Goal: Task Accomplishment & Management: Use online tool/utility

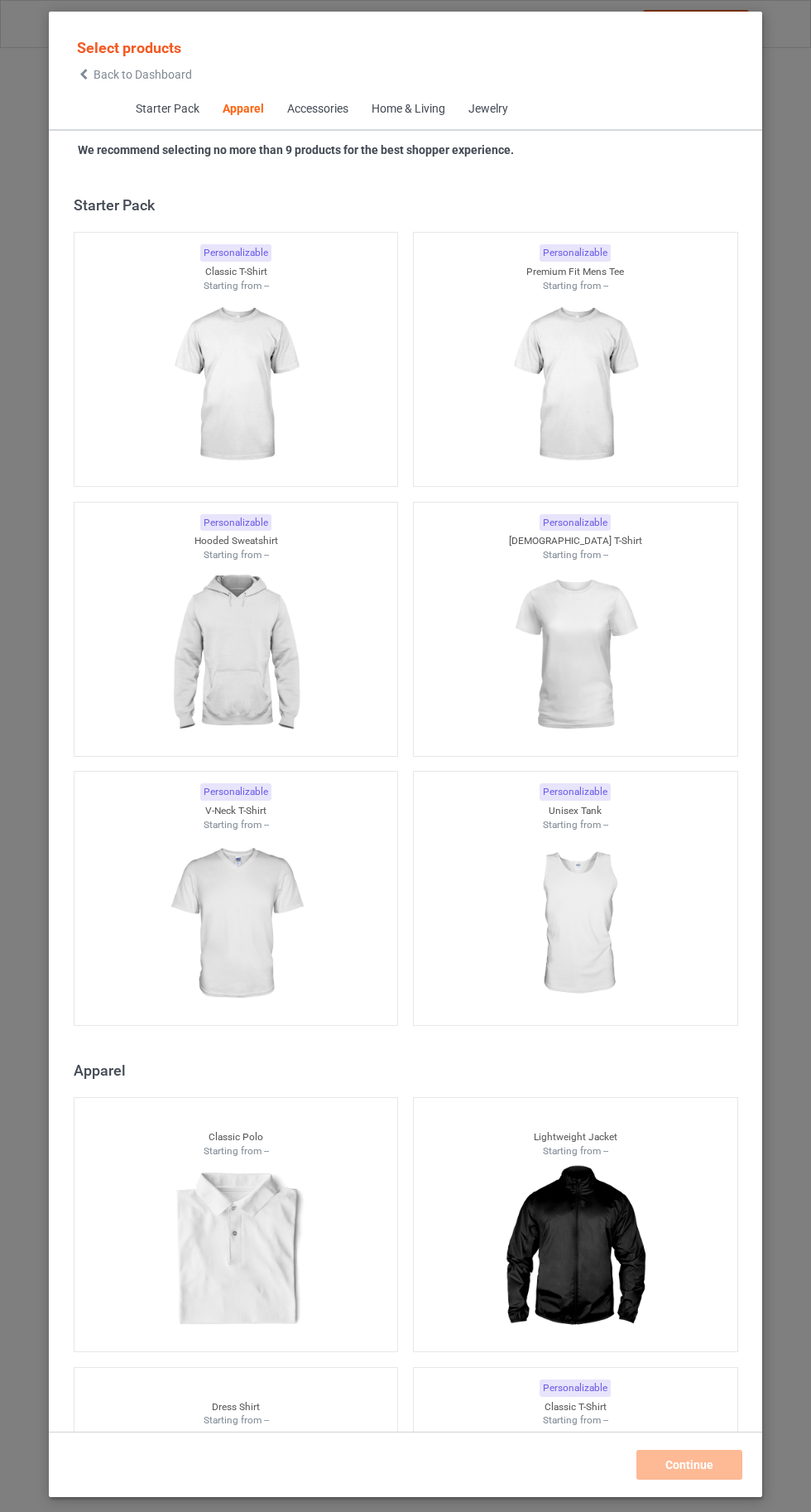
scroll to position [886, 0]
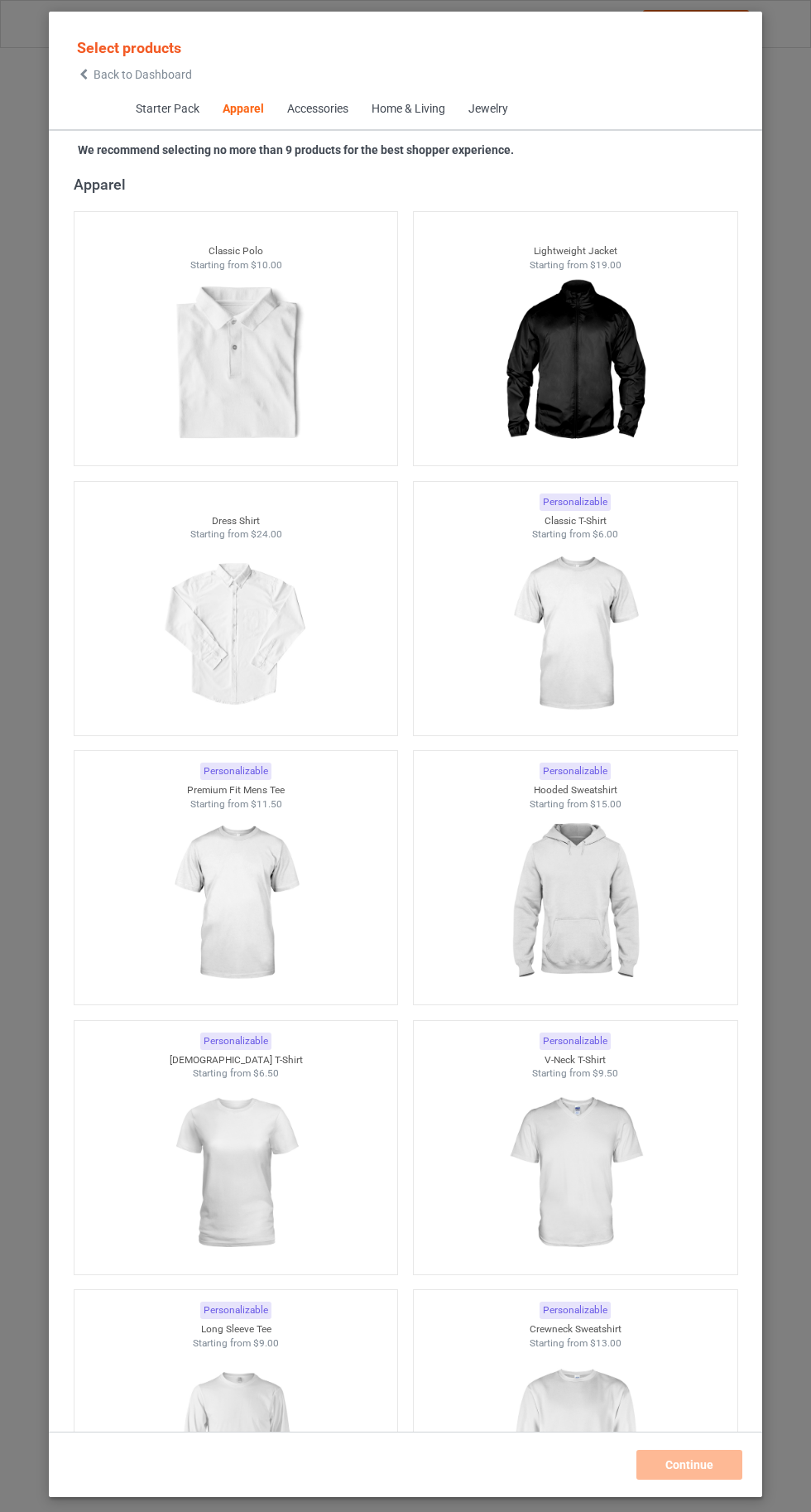
click at [602, 690] on img at bounding box center [574, 634] width 148 height 185
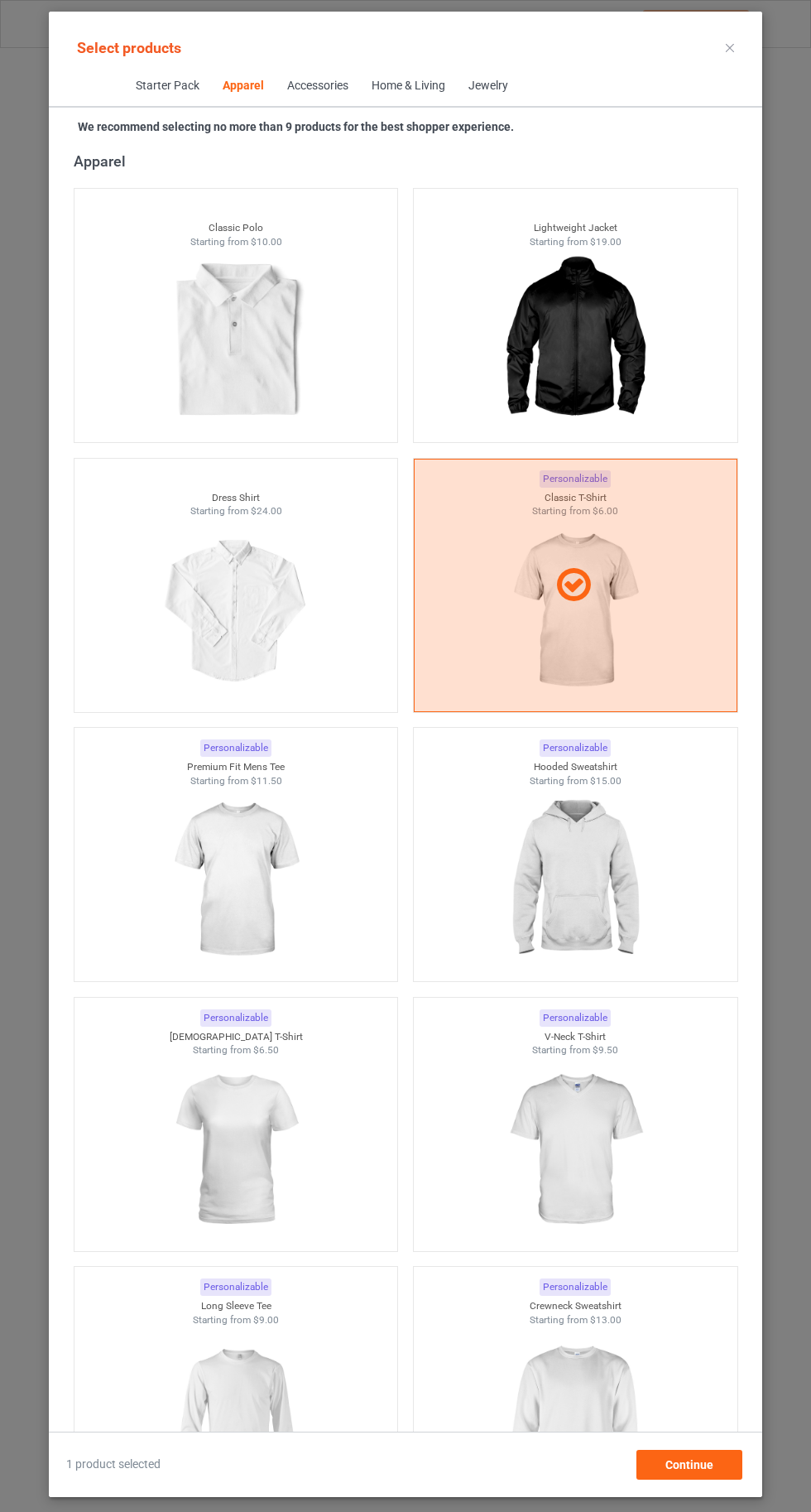
click at [609, 913] on img at bounding box center [574, 880] width 148 height 185
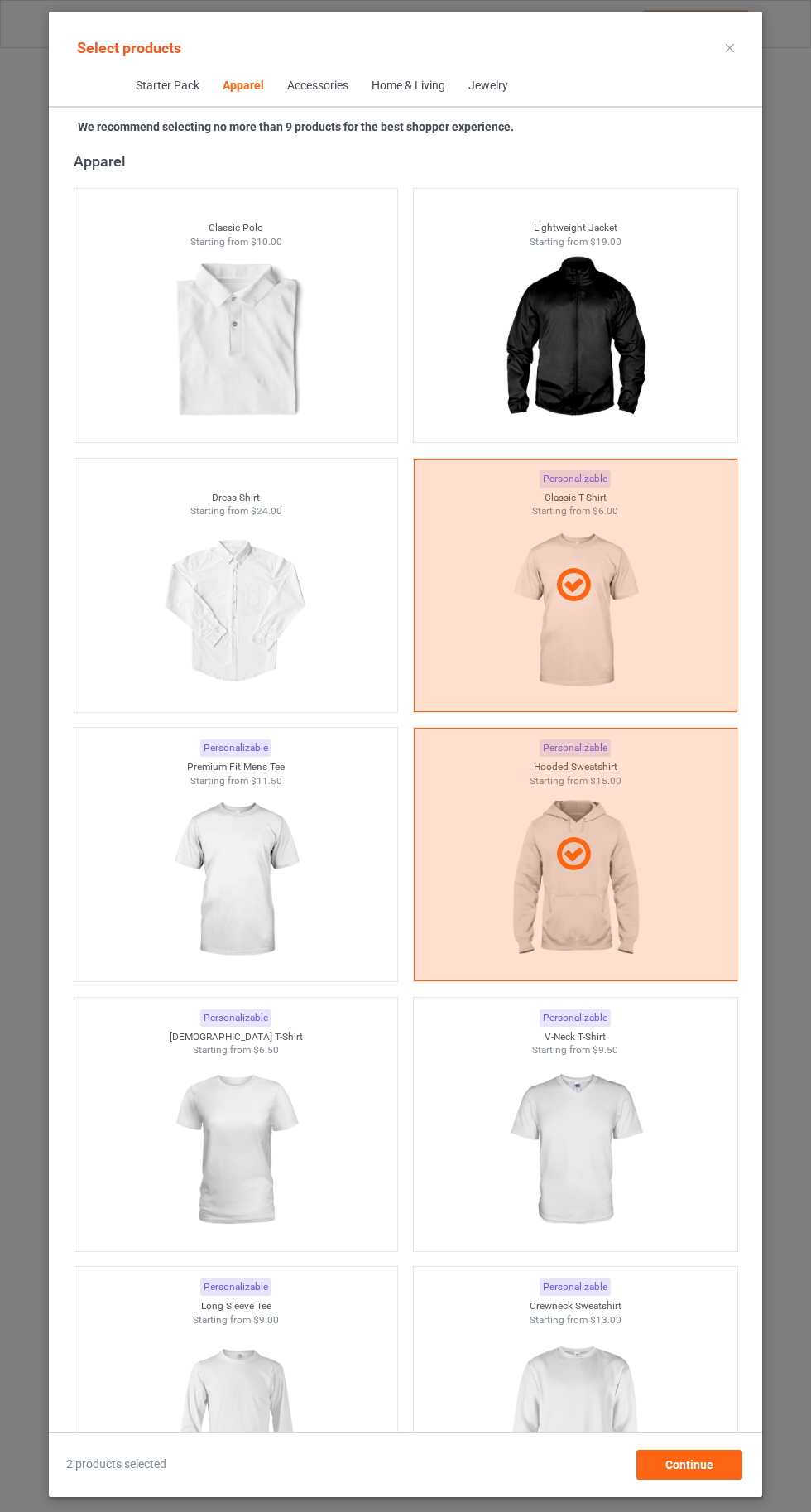
click at [573, 1411] on img at bounding box center [574, 1419] width 148 height 185
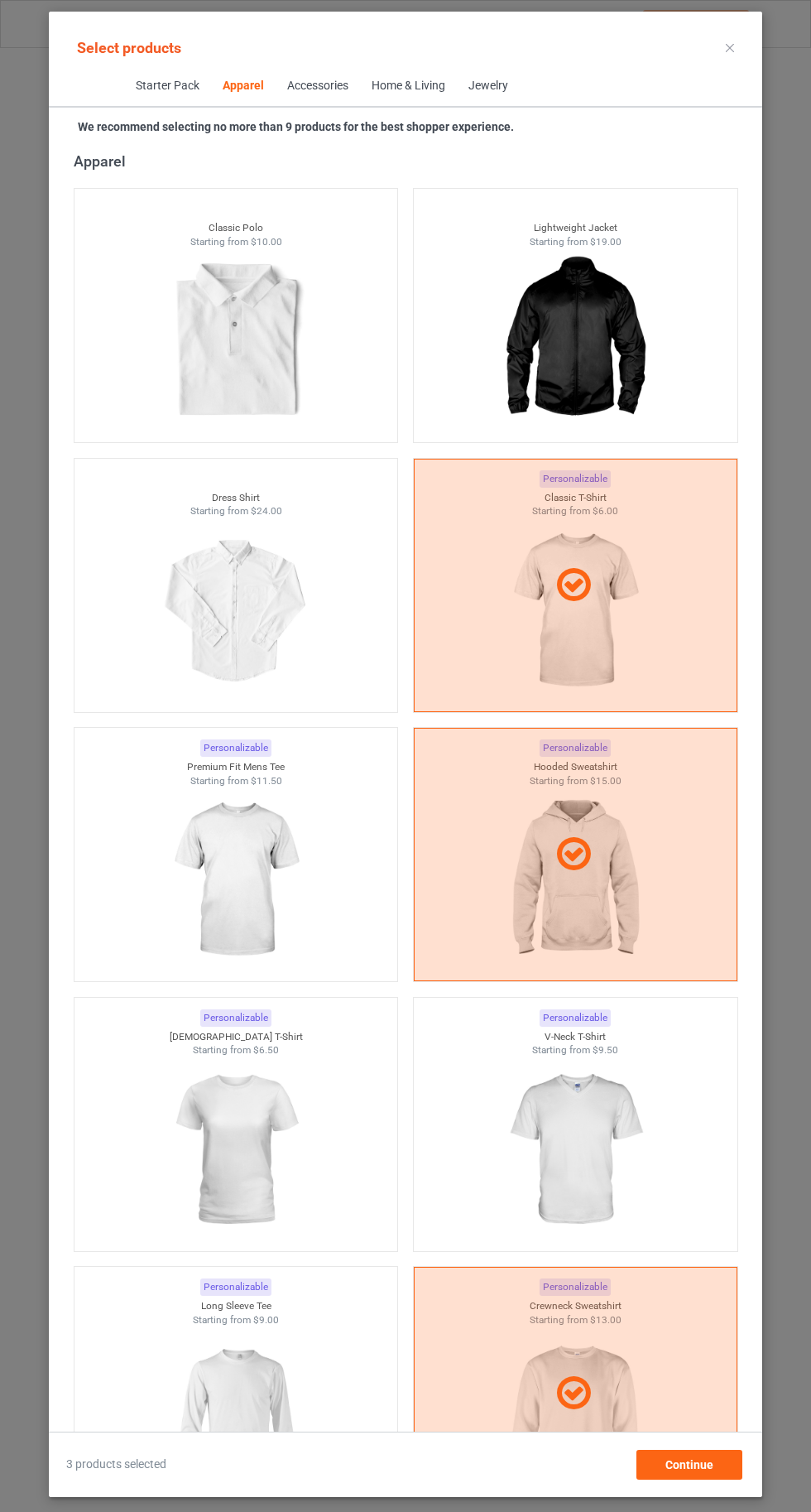
click at [217, 1414] on img at bounding box center [235, 1419] width 148 height 185
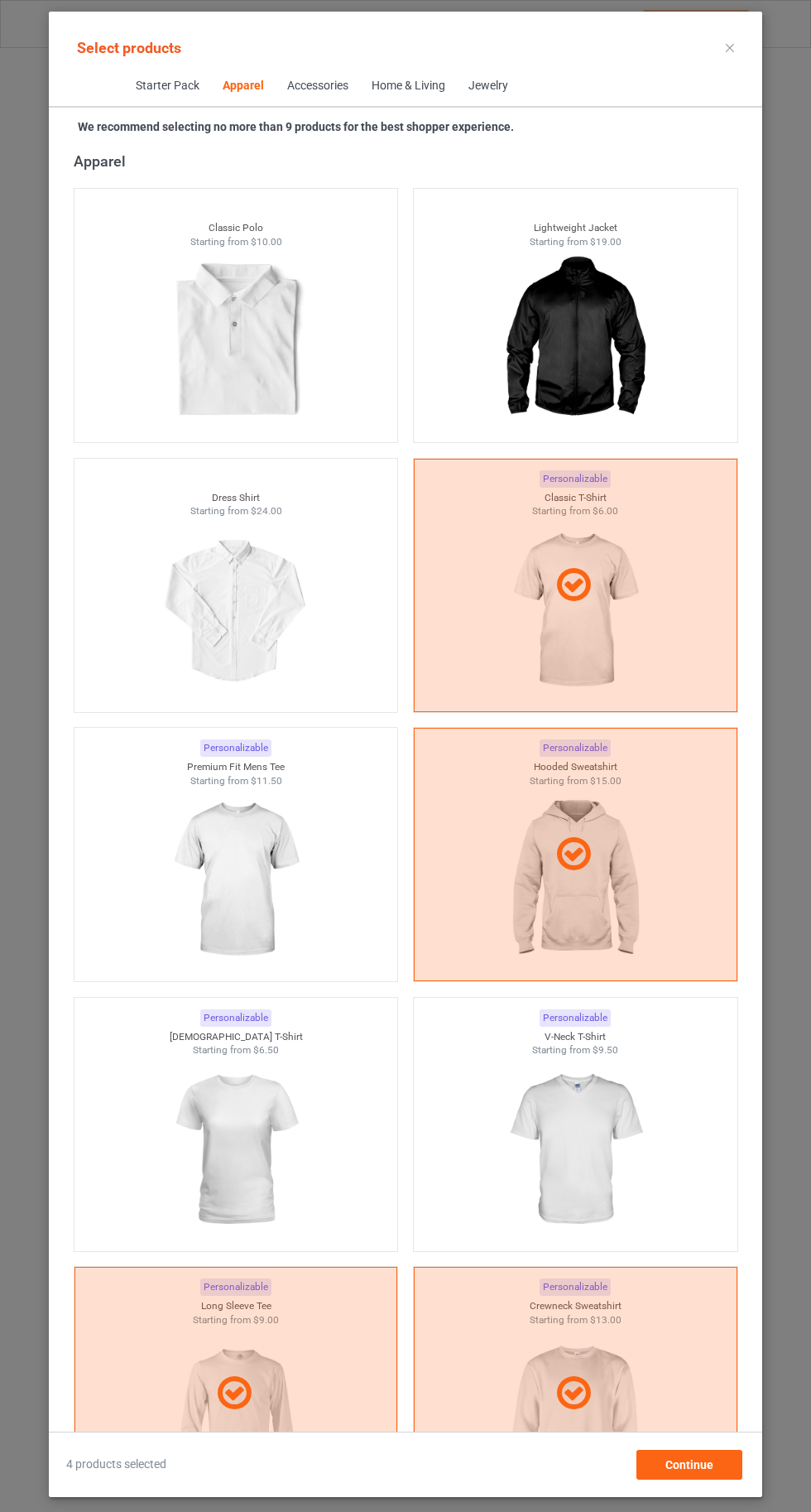
click at [273, 1118] on img at bounding box center [235, 1150] width 148 height 185
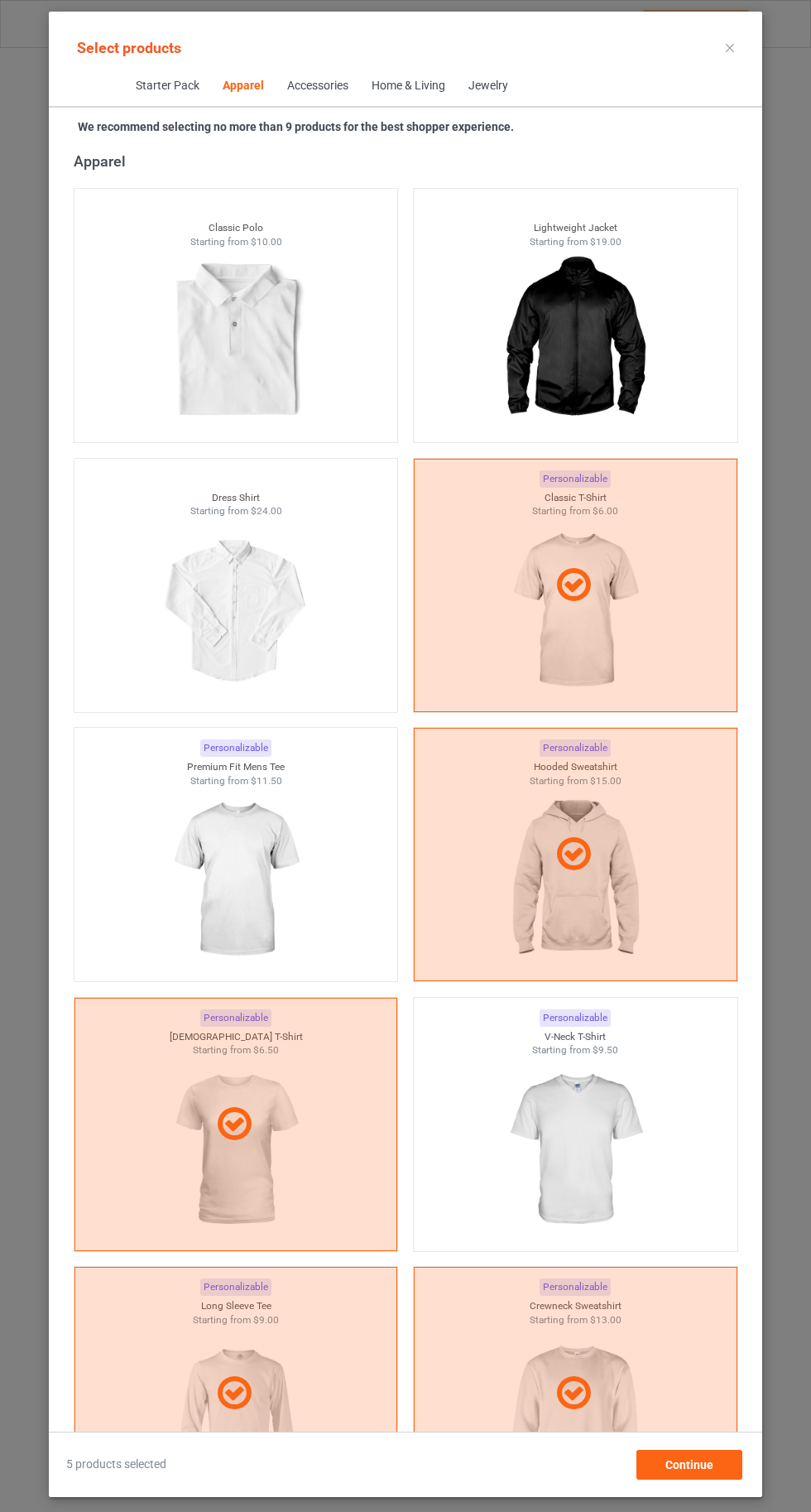
click at [576, 1136] on img at bounding box center [574, 1150] width 148 height 185
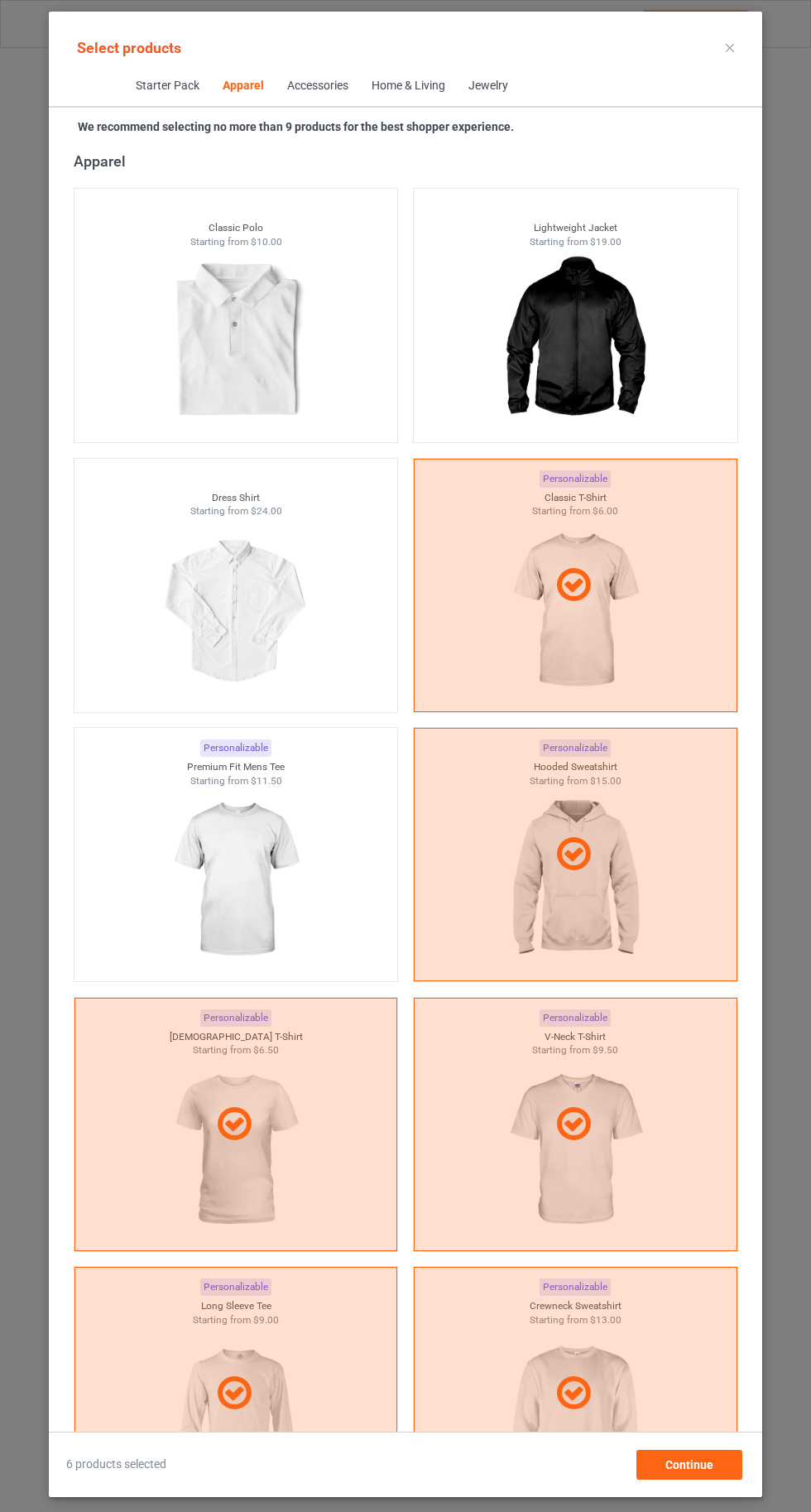
click at [275, 852] on img at bounding box center [235, 880] width 148 height 185
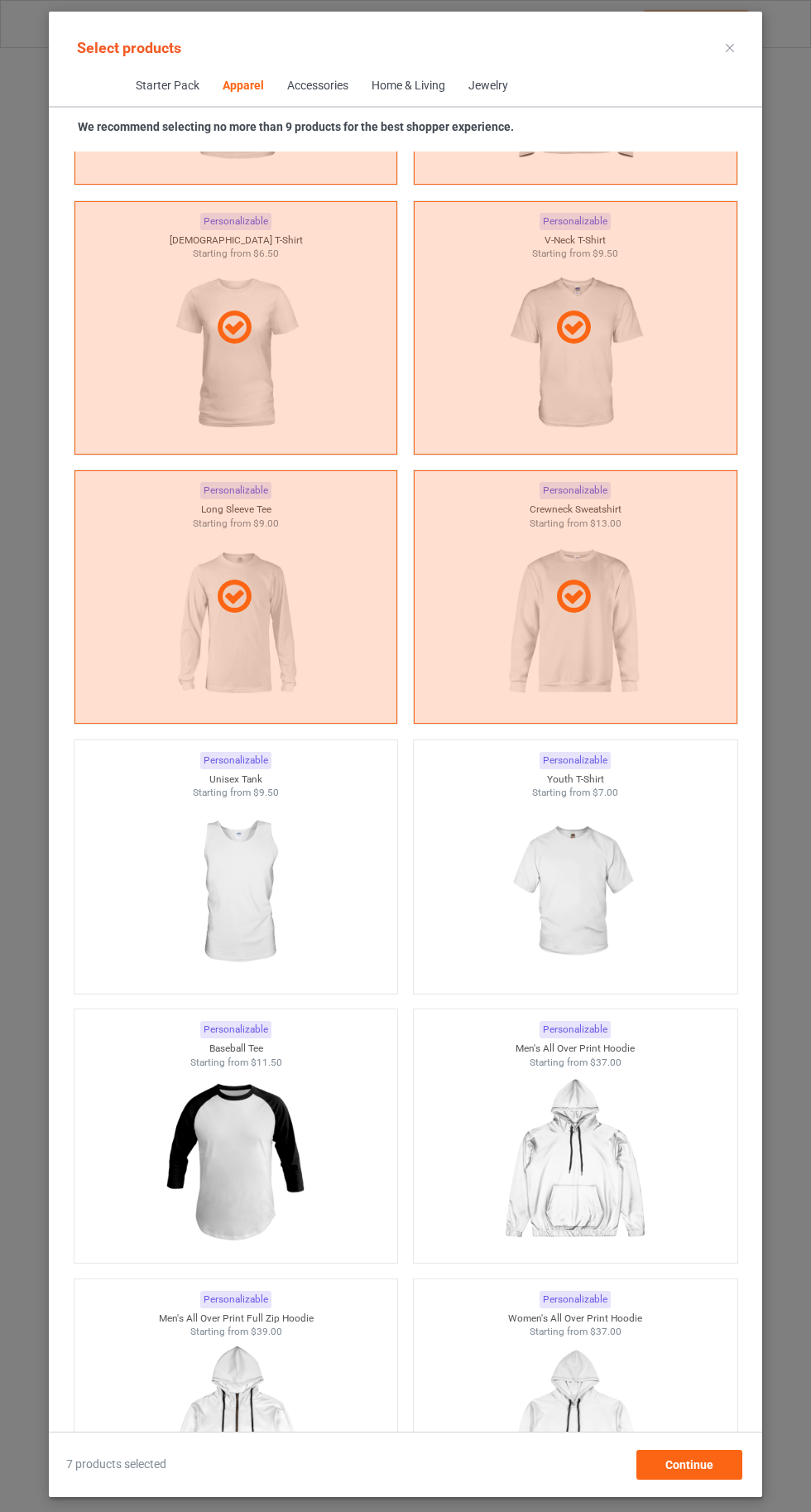
scroll to position [1752, 0]
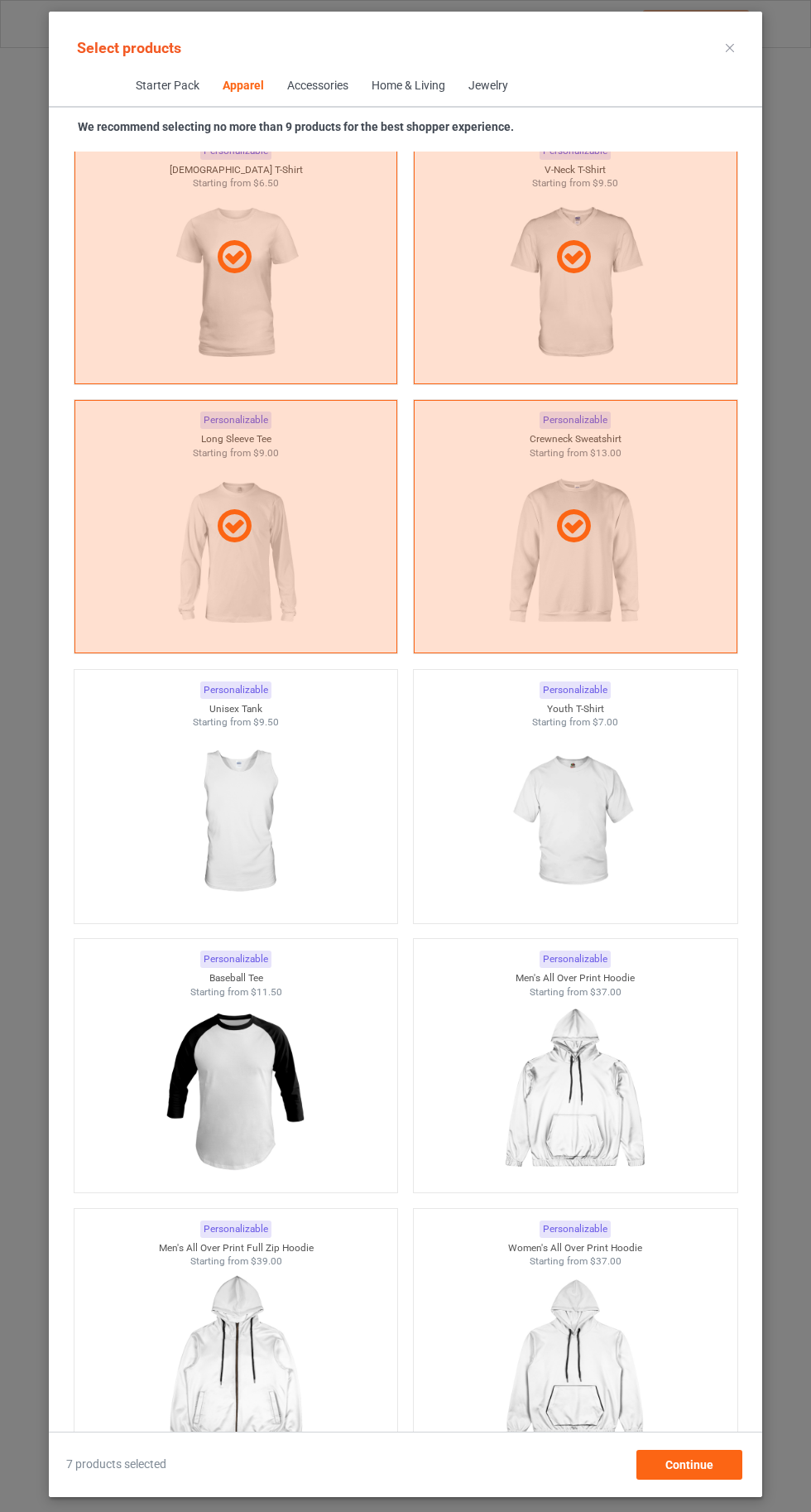
click at [275, 806] on img at bounding box center [235, 822] width 148 height 185
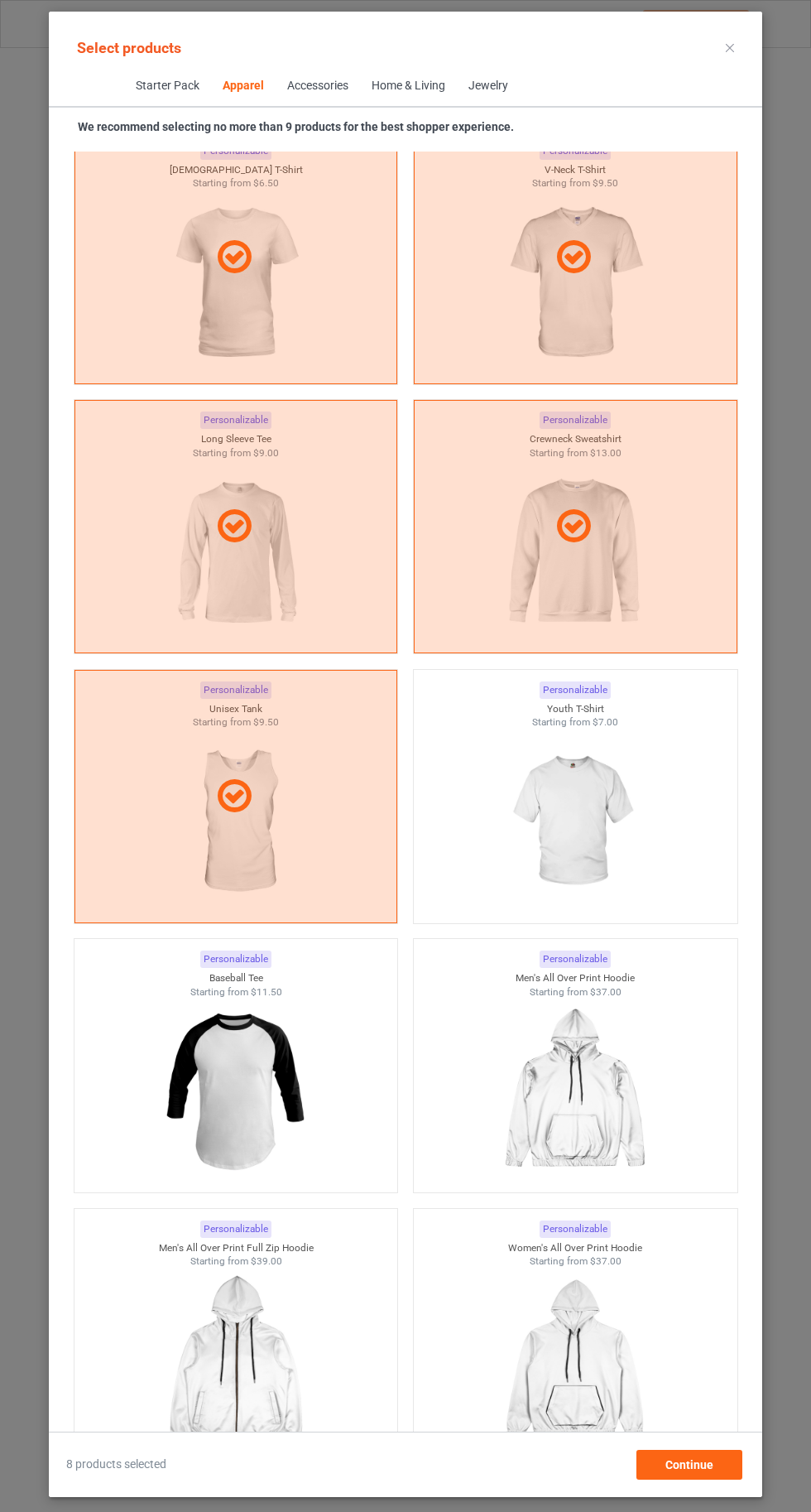
click at [607, 828] on img at bounding box center [574, 822] width 148 height 185
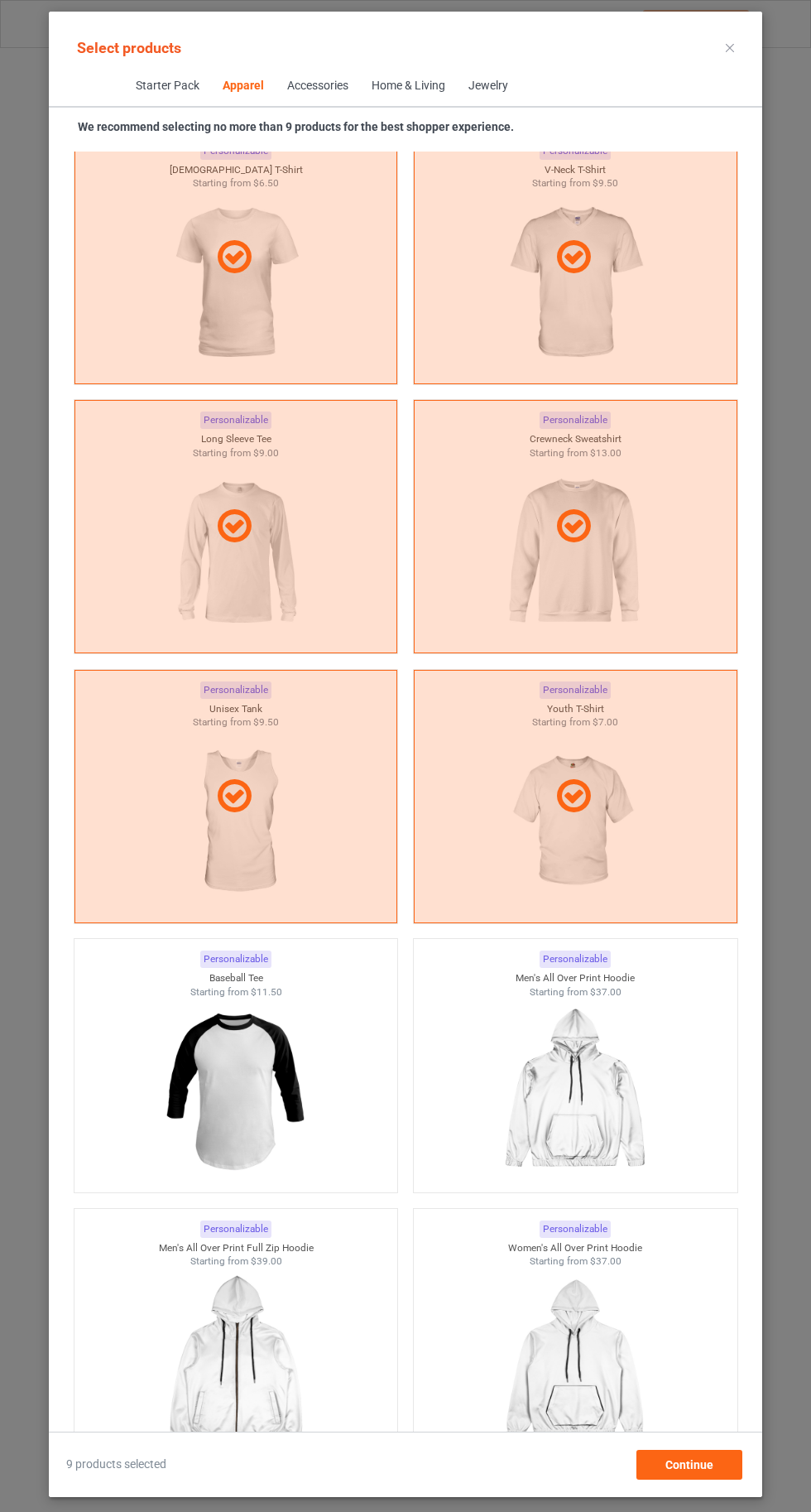
click at [730, 46] on icon at bounding box center [730, 48] width 9 height 9
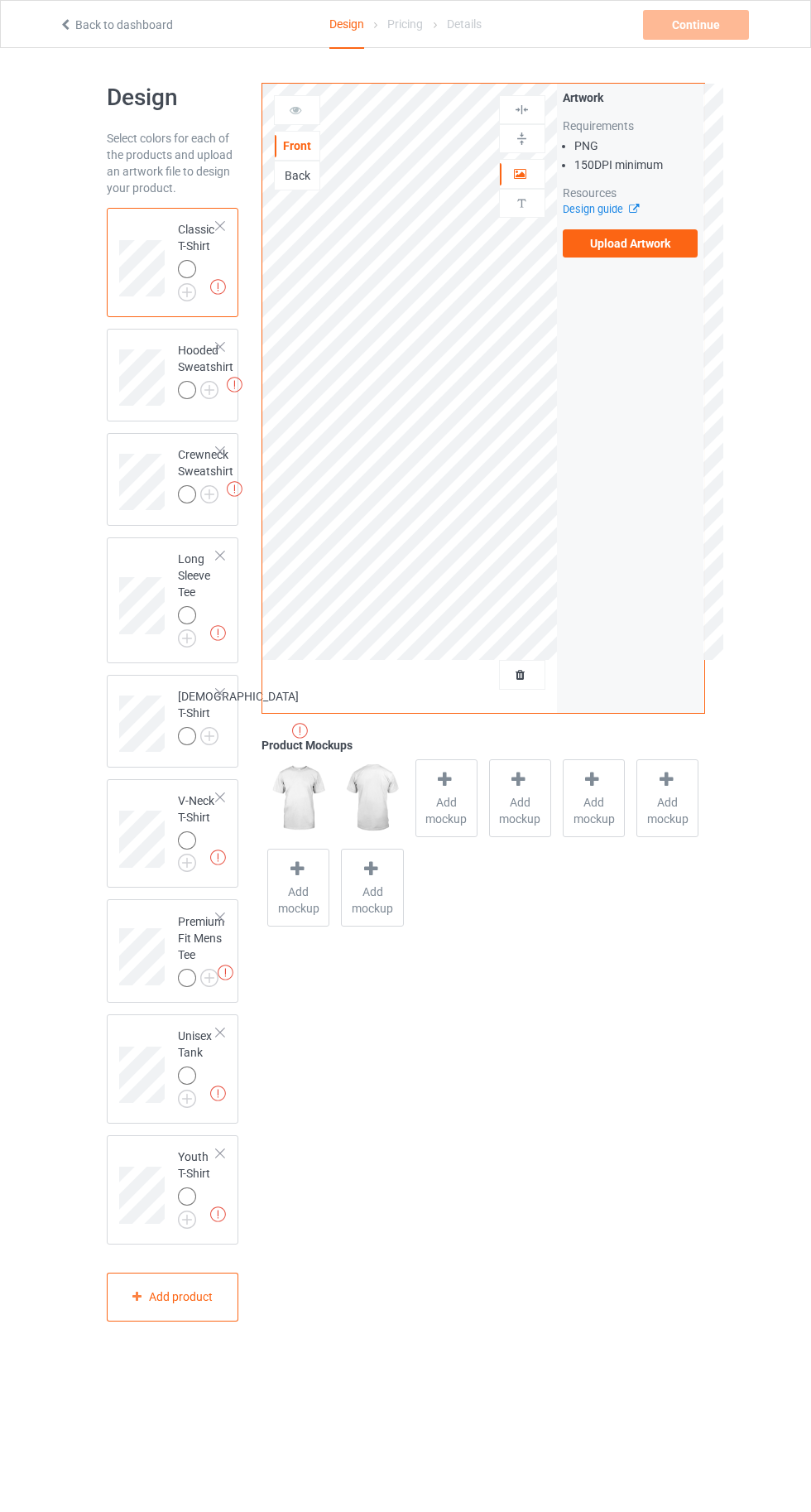
click at [0, 0] on img at bounding box center [0, 0] width 0 height 0
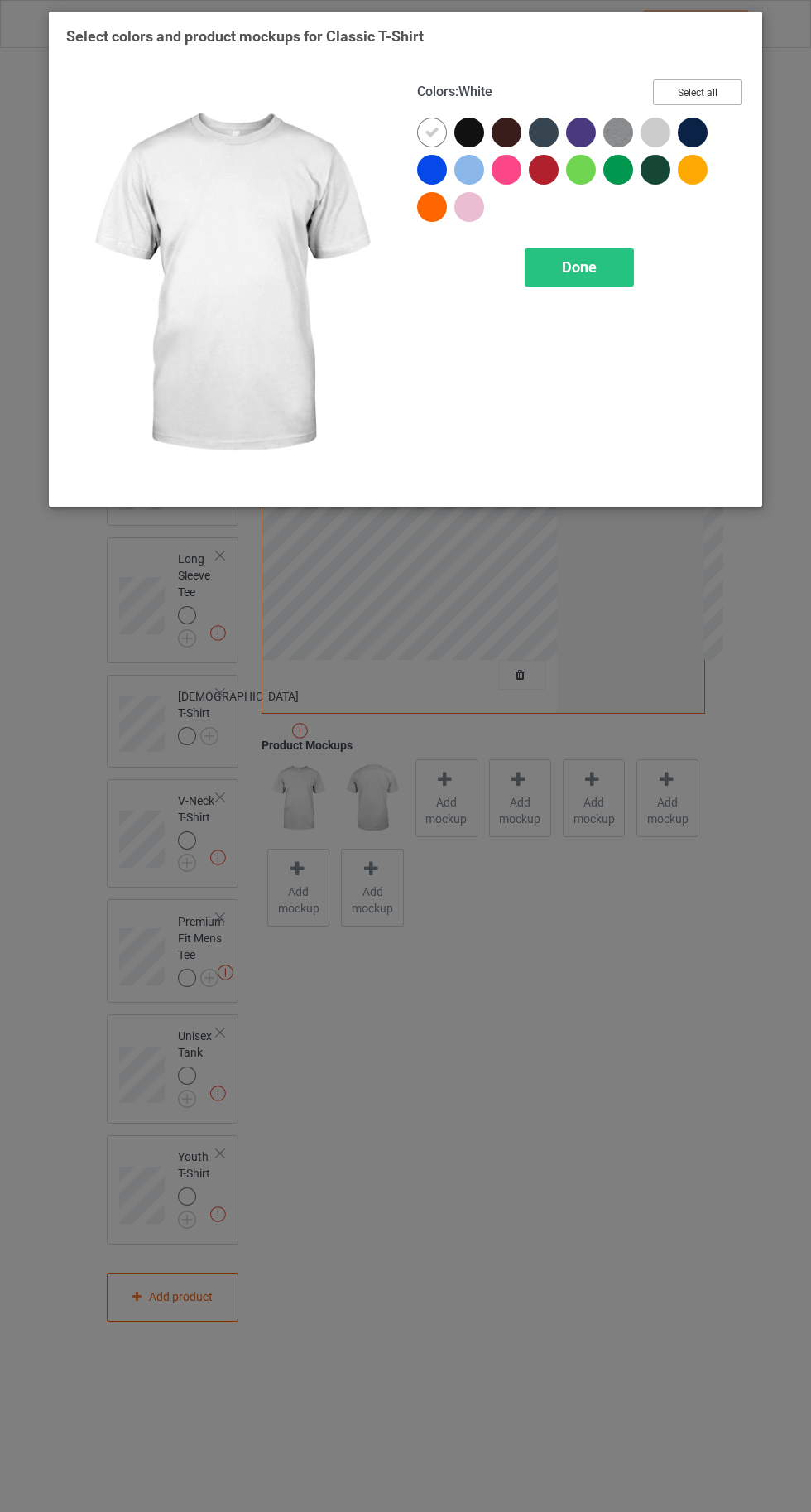
click at [690, 95] on button "Select all" at bounding box center [698, 93] width 89 height 26
click at [430, 131] on icon at bounding box center [431, 132] width 15 height 15
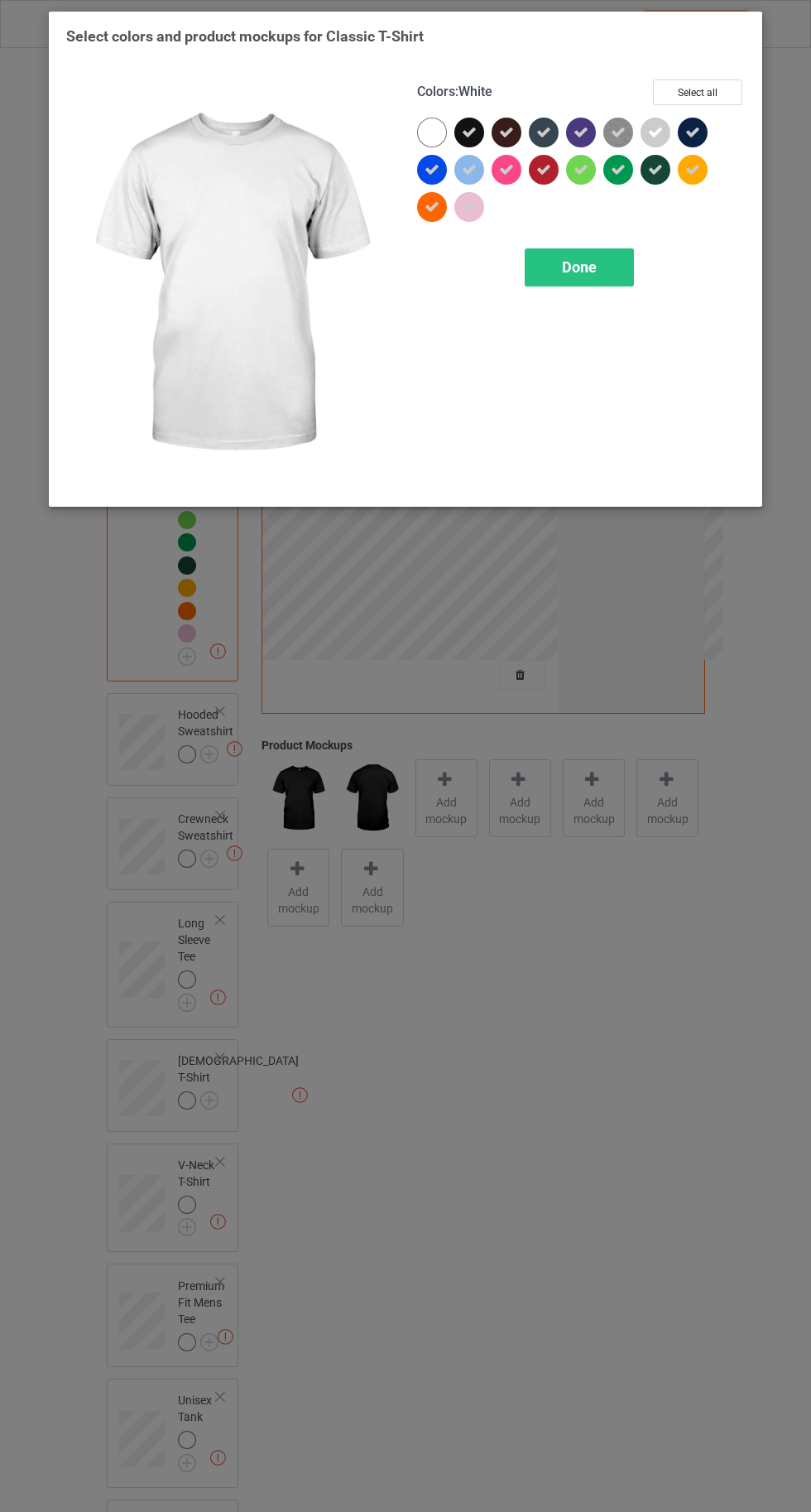
click at [417, 123] on div at bounding box center [435, 136] width 37 height 37
click at [572, 276] on div "Done" at bounding box center [579, 268] width 109 height 38
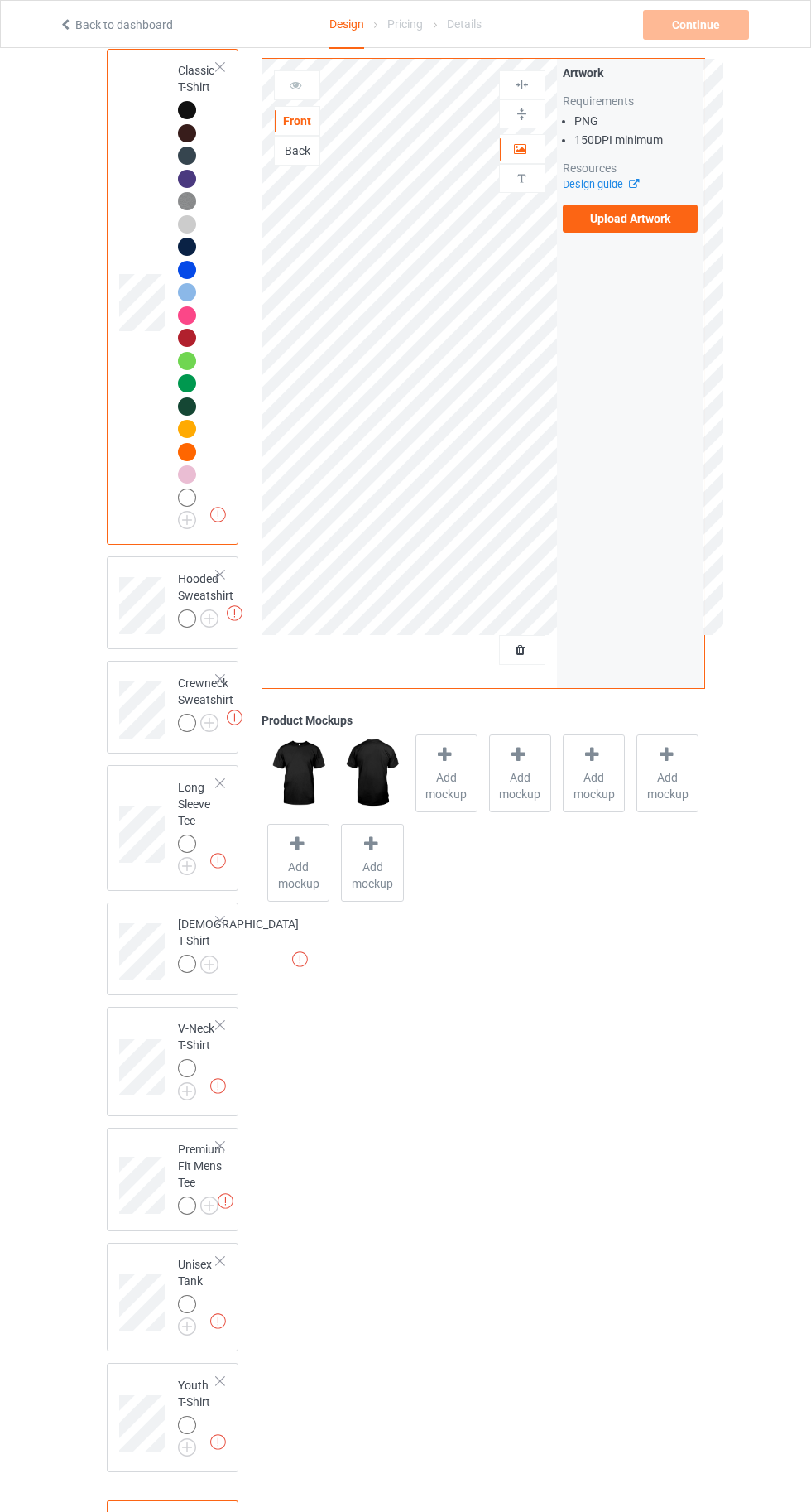
scroll to position [198, 0]
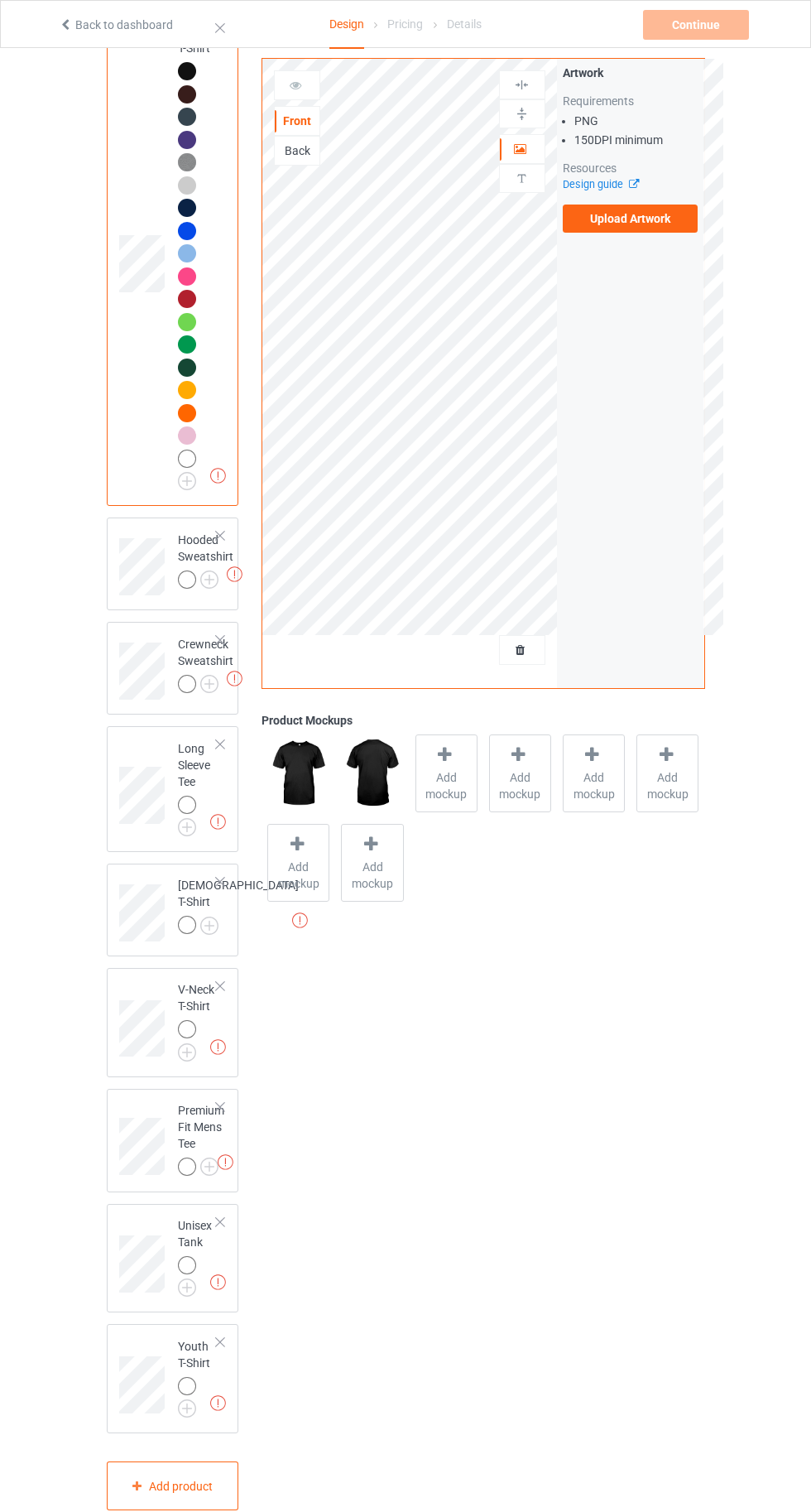
click at [0, 0] on img at bounding box center [0, 0] width 0 height 0
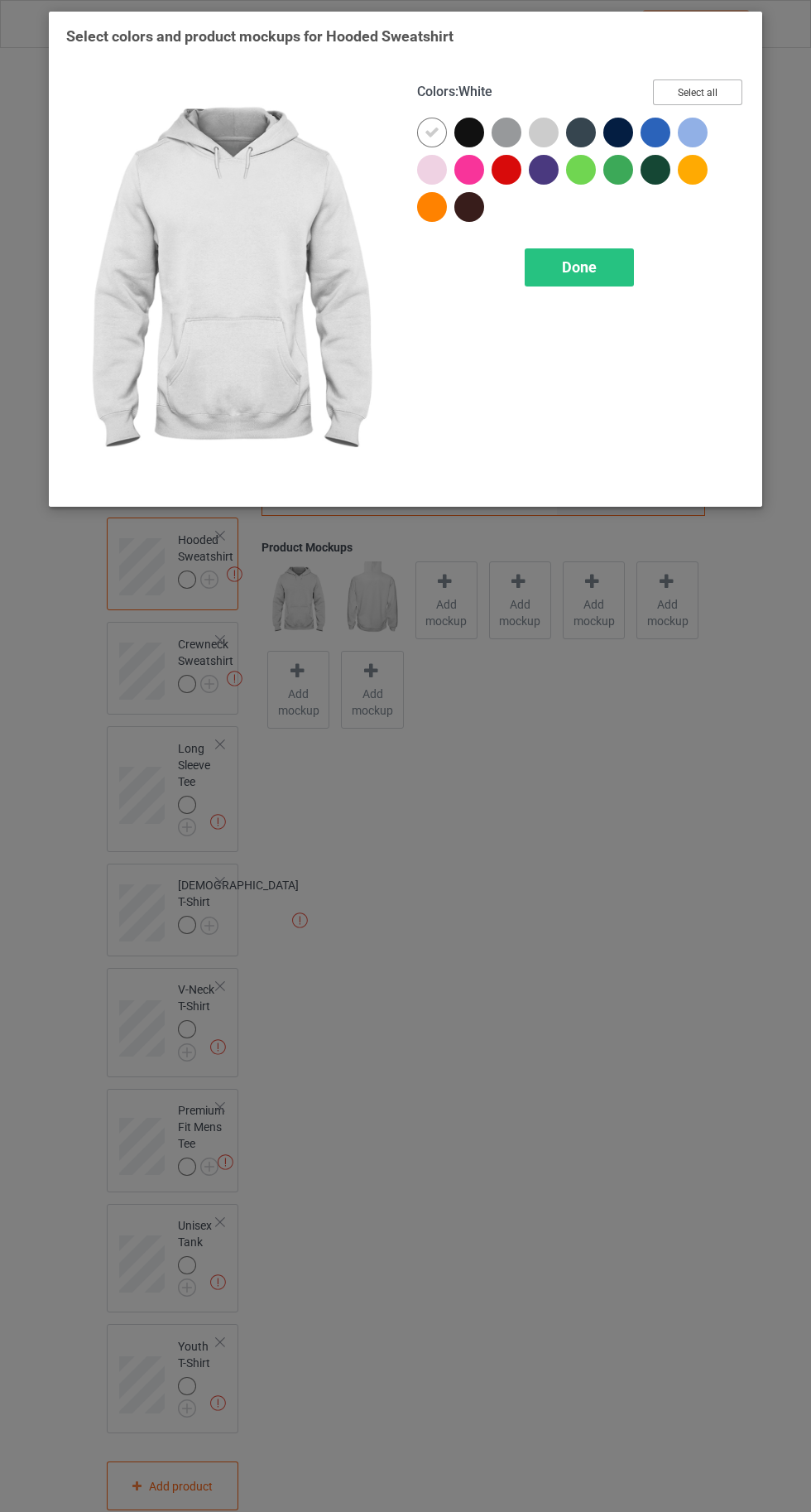
click at [704, 83] on button "Select all" at bounding box center [698, 93] width 89 height 26
click at [425, 131] on icon at bounding box center [431, 132] width 15 height 15
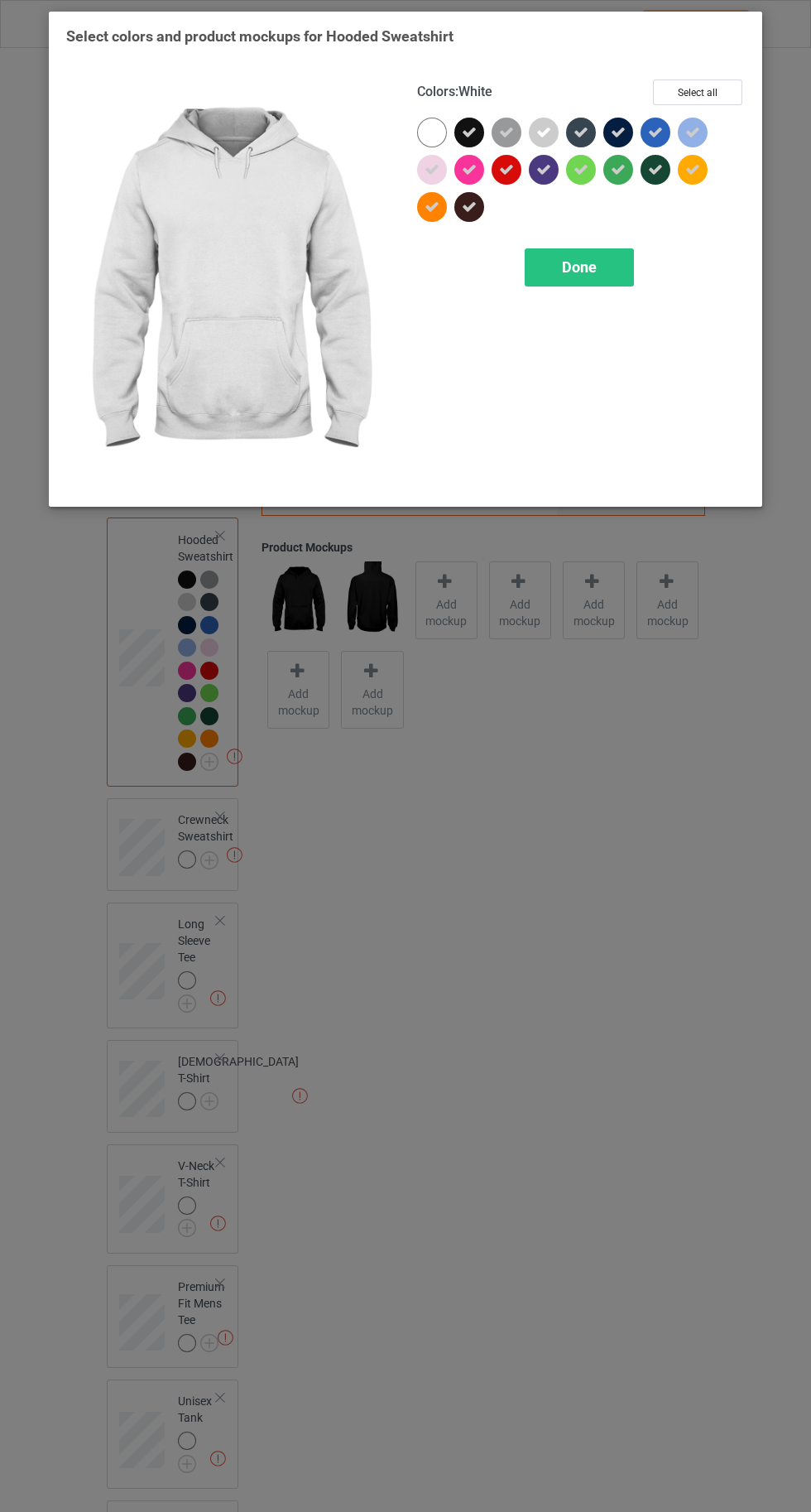
click at [425, 131] on div at bounding box center [431, 132] width 30 height 30
click at [574, 274] on span "Done" at bounding box center [579, 267] width 35 height 17
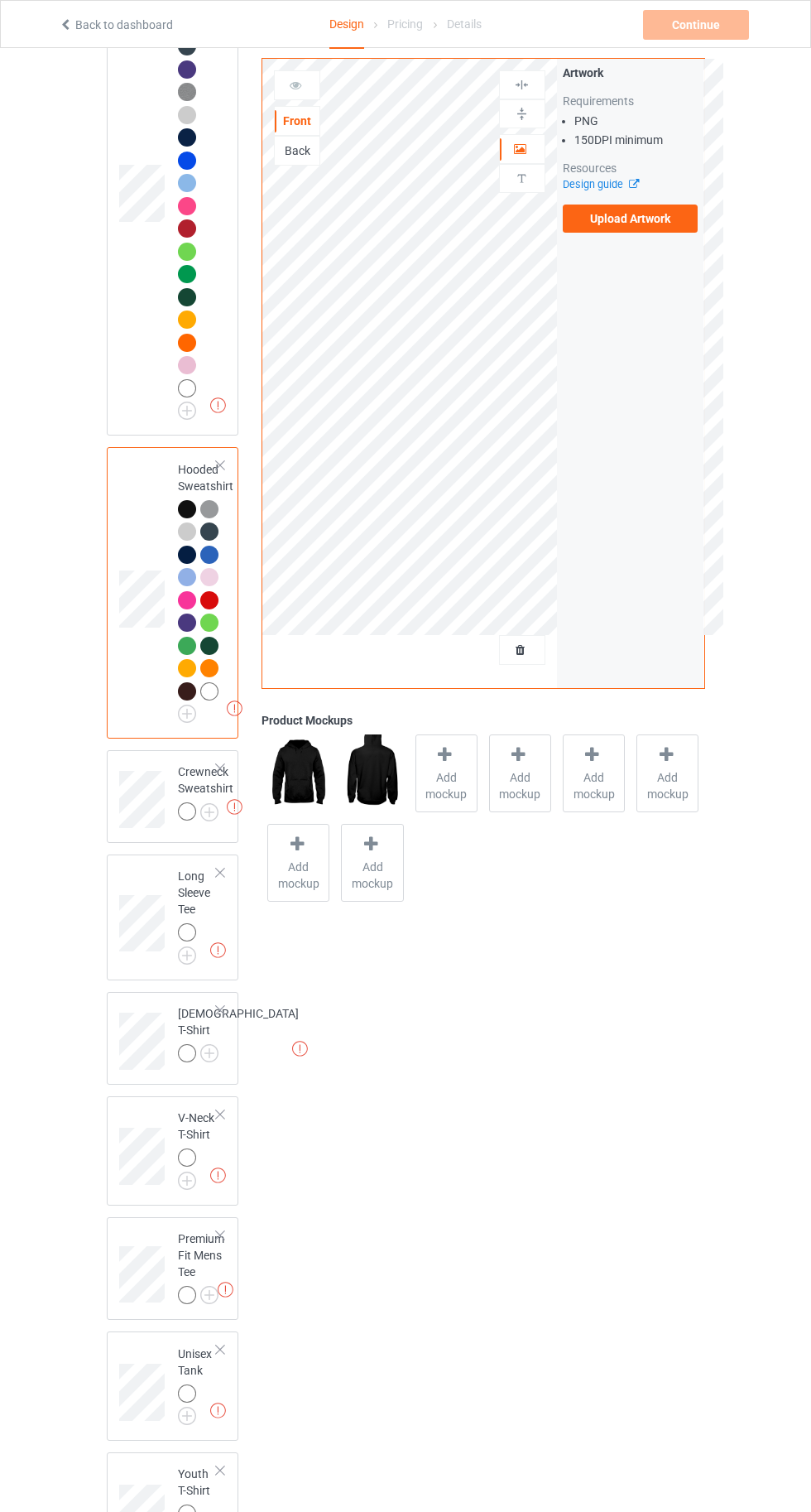
scroll to position [268, 0]
click at [0, 0] on img at bounding box center [0, 0] width 0 height 0
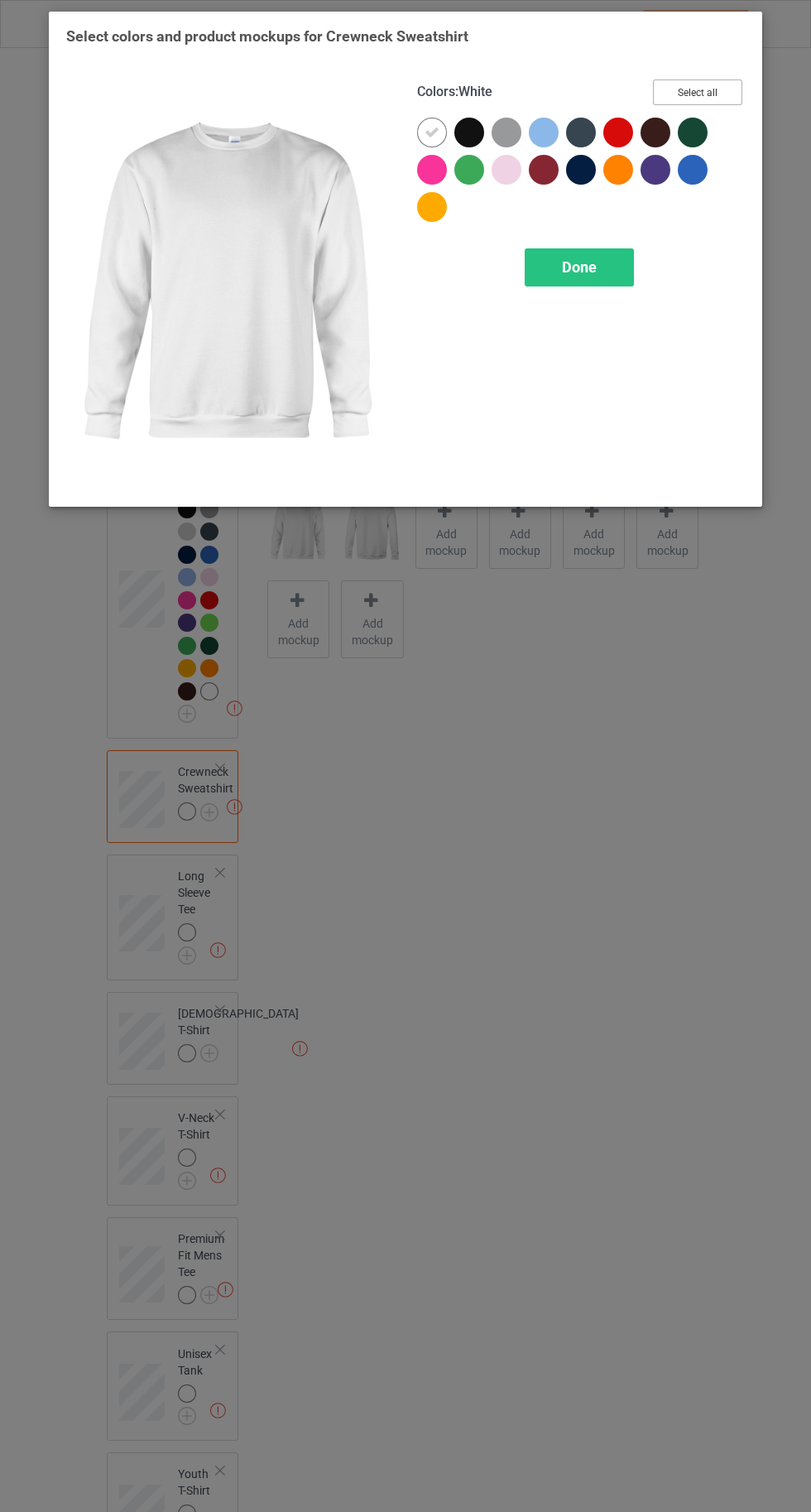
click at [703, 101] on button "Select all" at bounding box center [698, 93] width 89 height 26
click at [421, 136] on div at bounding box center [431, 132] width 30 height 30
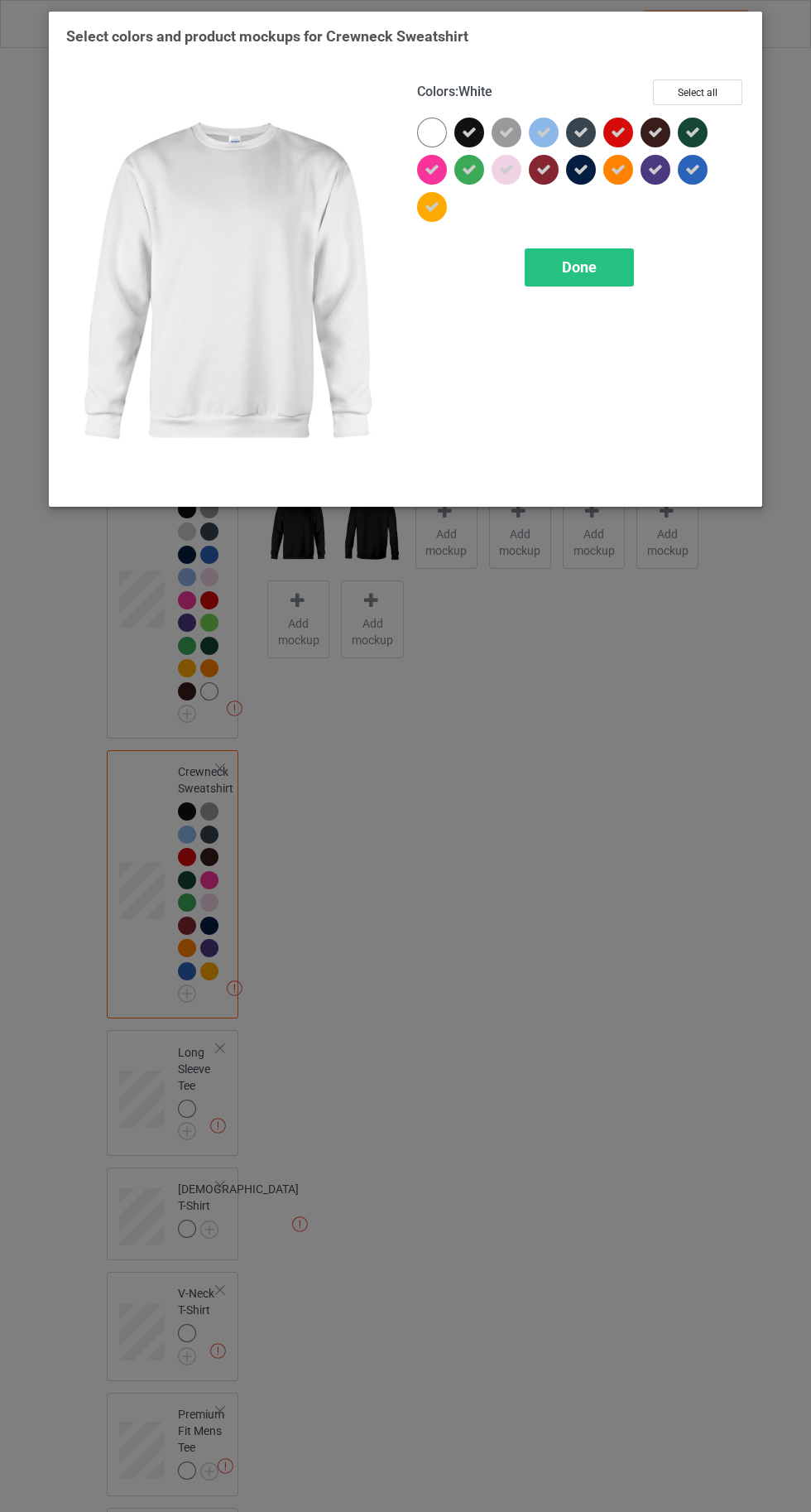
click at [418, 123] on div at bounding box center [435, 136] width 37 height 37
click at [586, 282] on div "Done" at bounding box center [579, 268] width 109 height 38
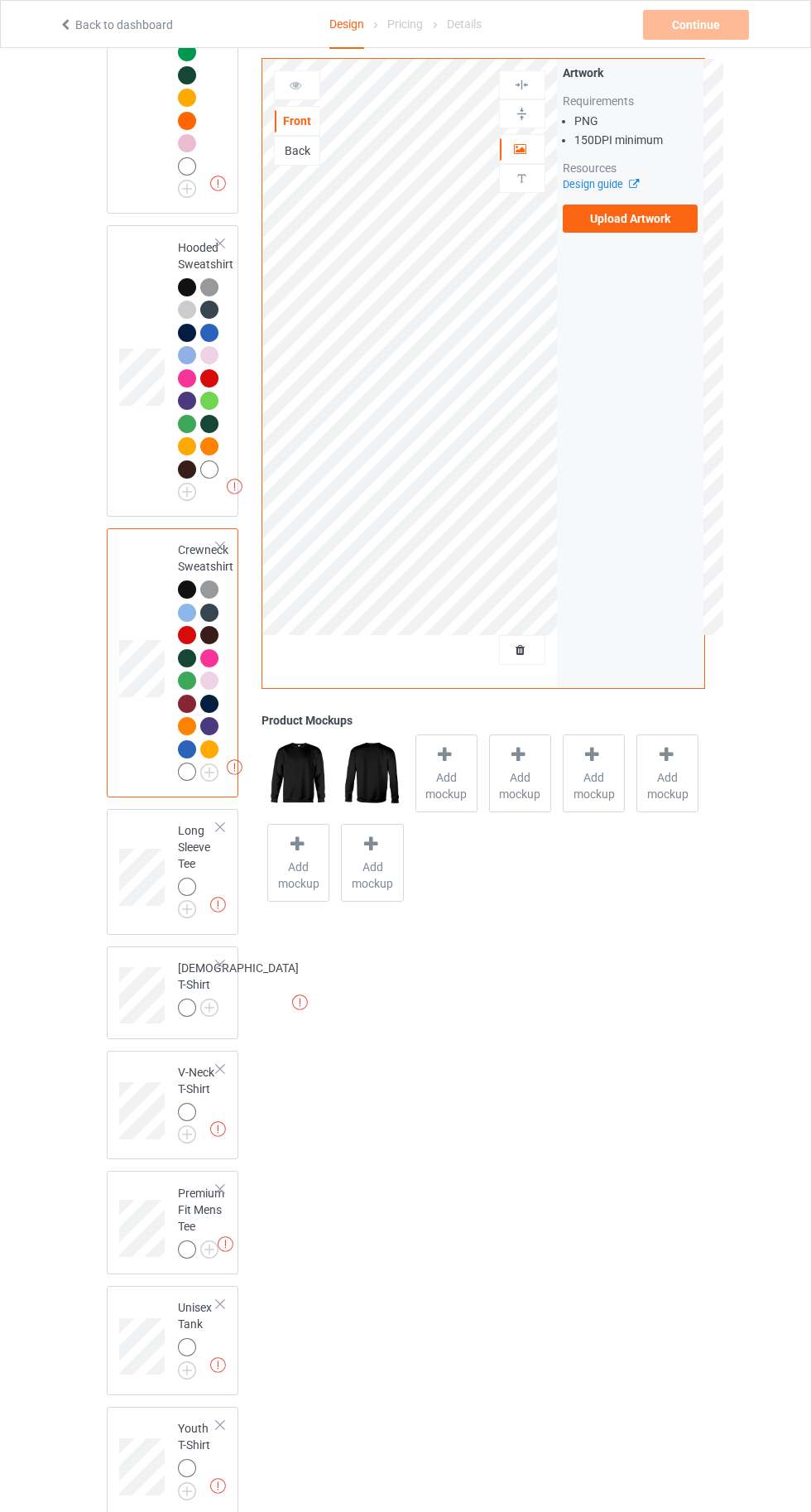
scroll to position [489, 0]
click at [0, 0] on img at bounding box center [0, 0] width 0 height 0
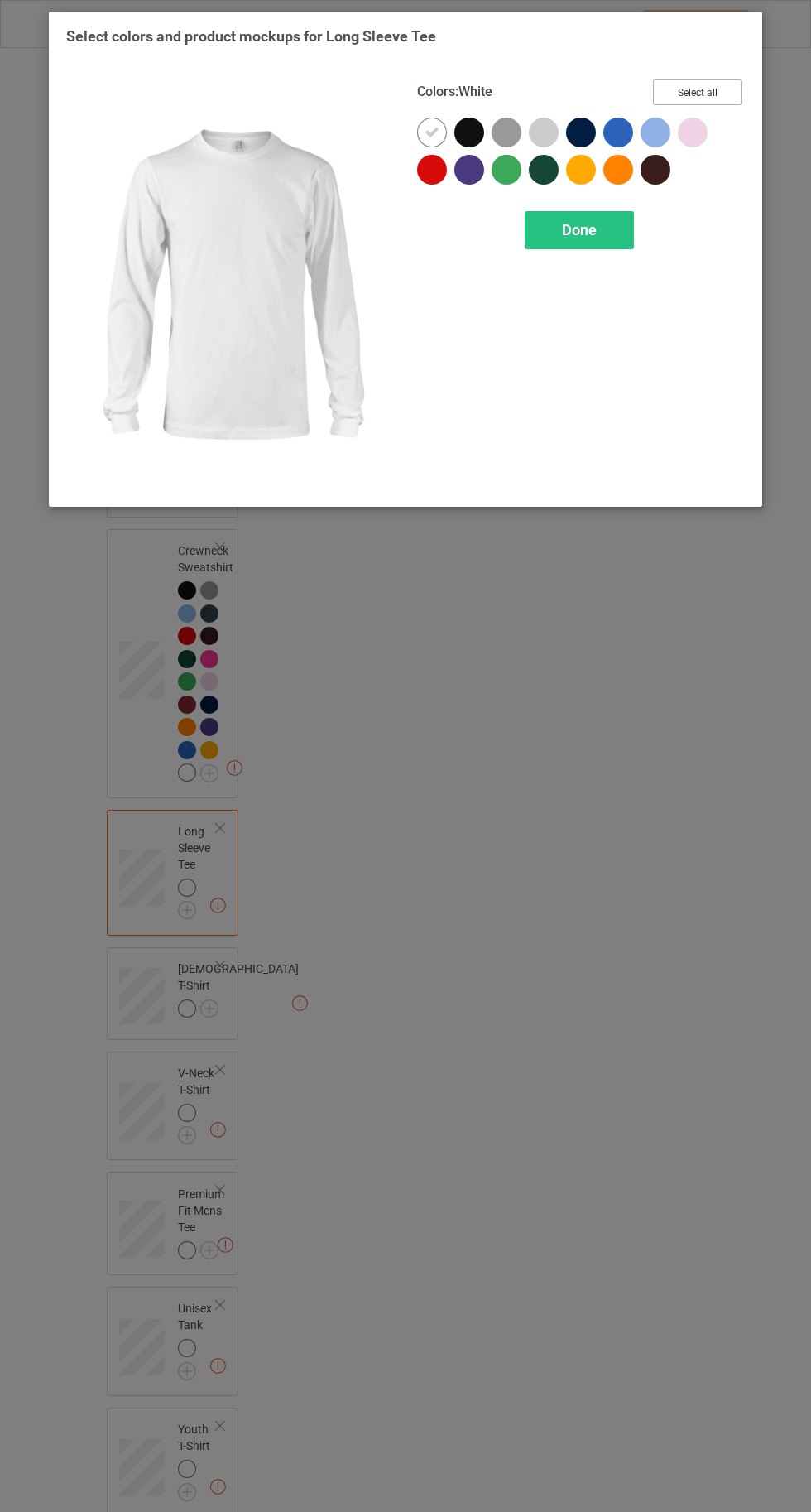
click at [696, 84] on button "Select all" at bounding box center [698, 93] width 89 height 26
click at [393, 115] on img at bounding box center [230, 285] width 327 height 410
click at [421, 130] on div at bounding box center [431, 132] width 30 height 30
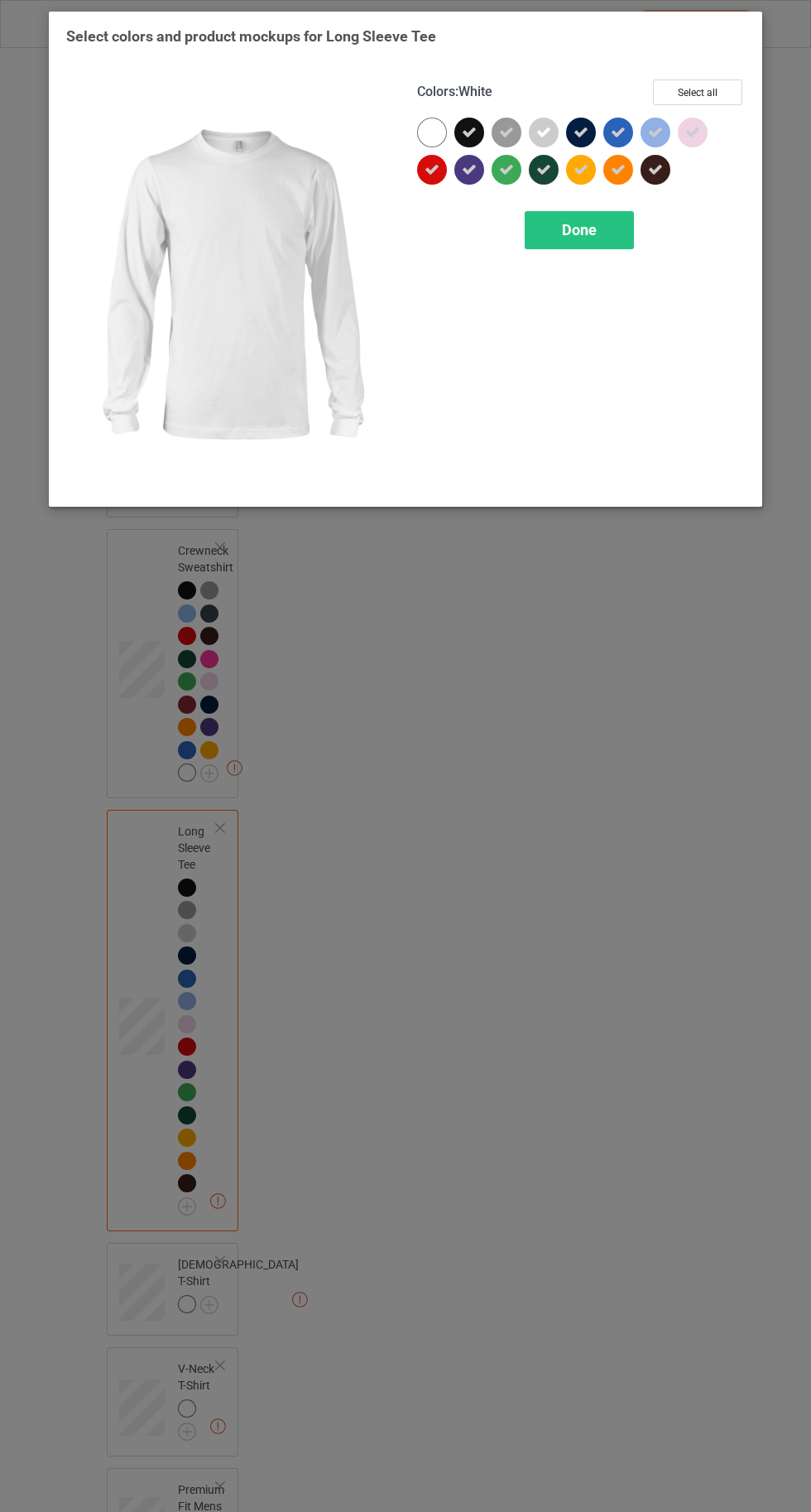
click at [429, 126] on div at bounding box center [431, 132] width 30 height 30
click at [577, 228] on span "Done" at bounding box center [579, 230] width 35 height 17
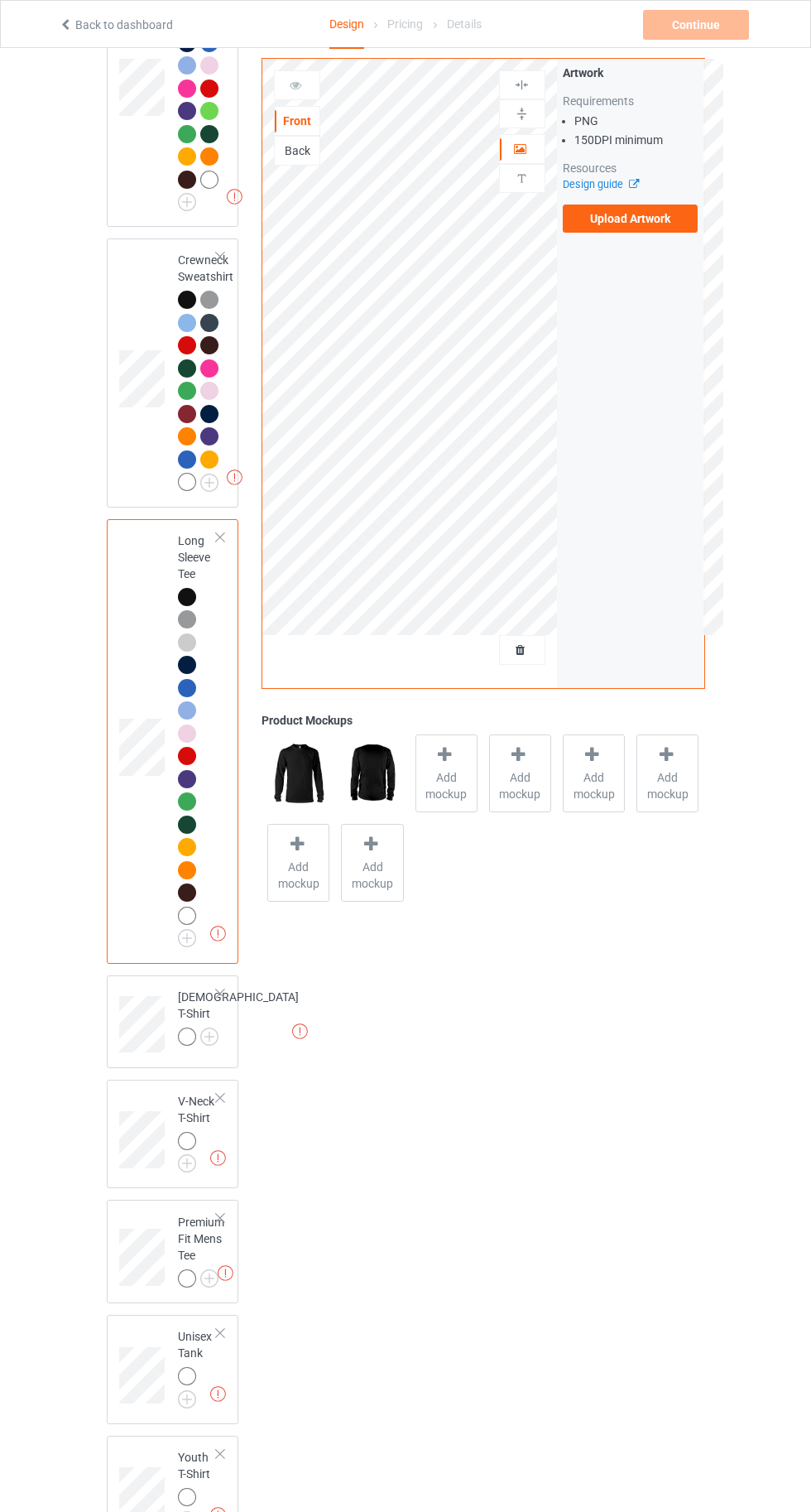
scroll to position [789, 0]
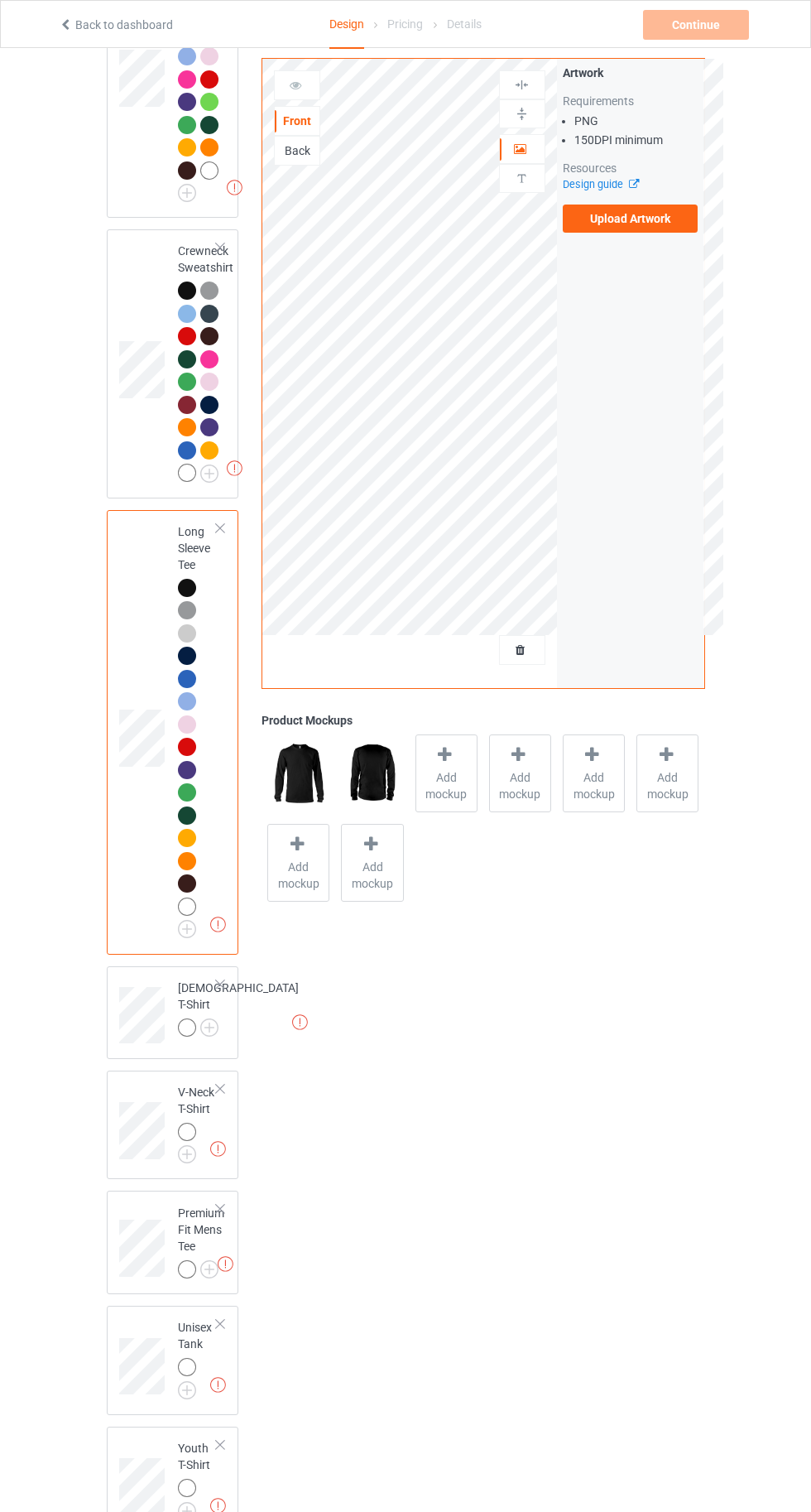
click at [0, 0] on img at bounding box center [0, 0] width 0 height 0
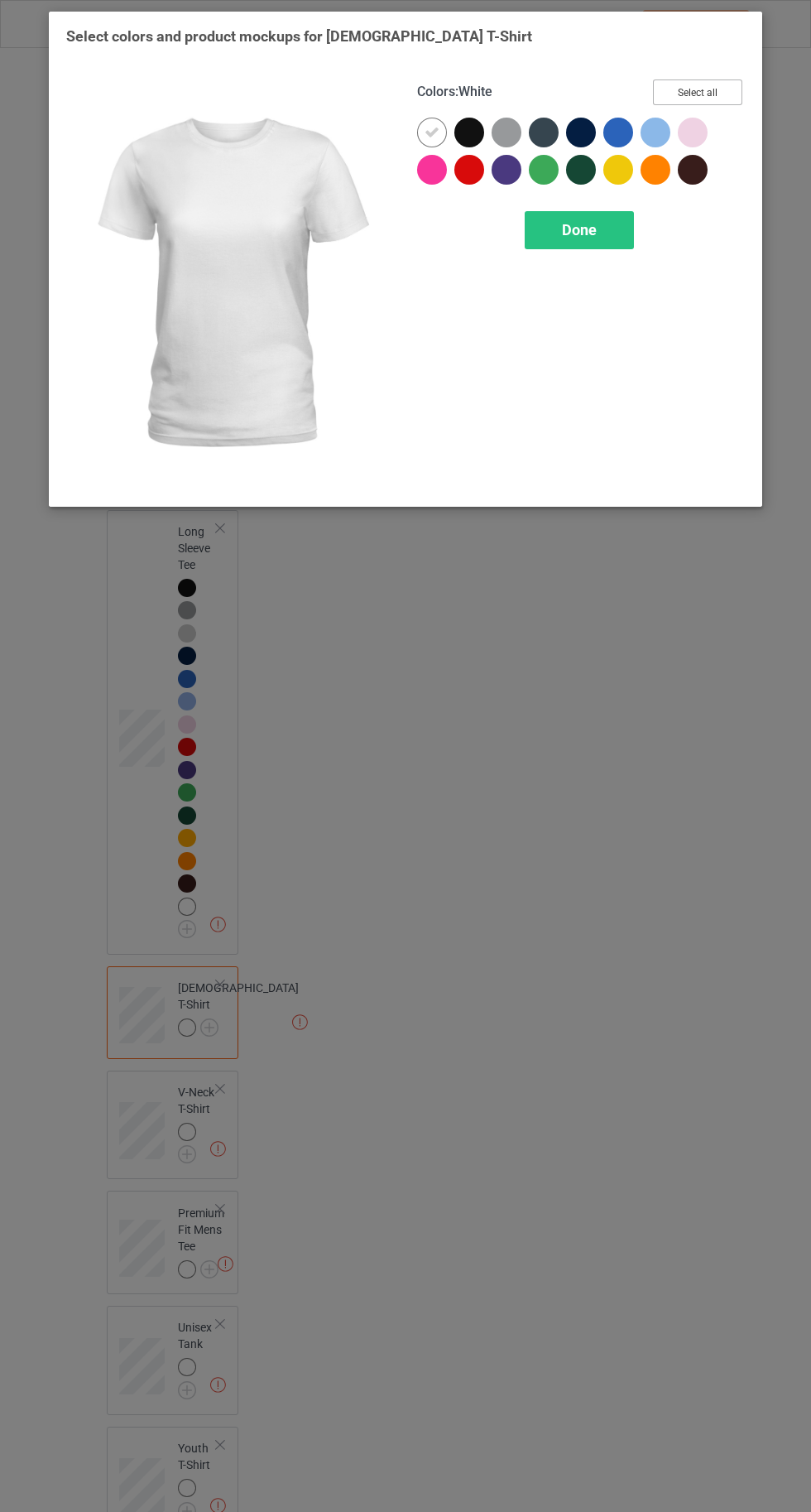
click at [686, 82] on button "Select all" at bounding box center [698, 93] width 89 height 26
click at [423, 130] on div at bounding box center [431, 132] width 30 height 30
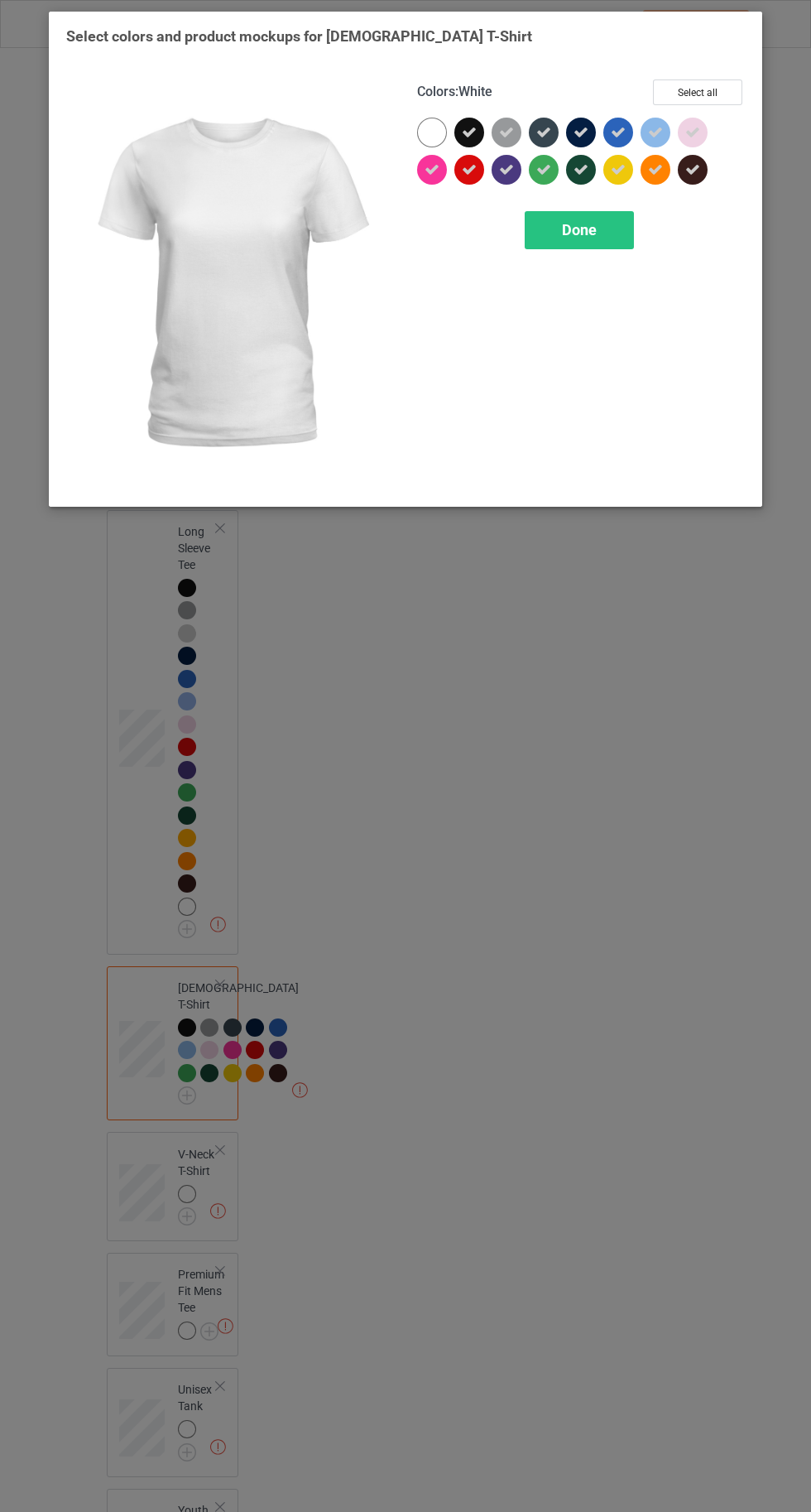
click at [430, 137] on div at bounding box center [431, 132] width 30 height 30
click at [562, 248] on div "Done" at bounding box center [579, 230] width 109 height 38
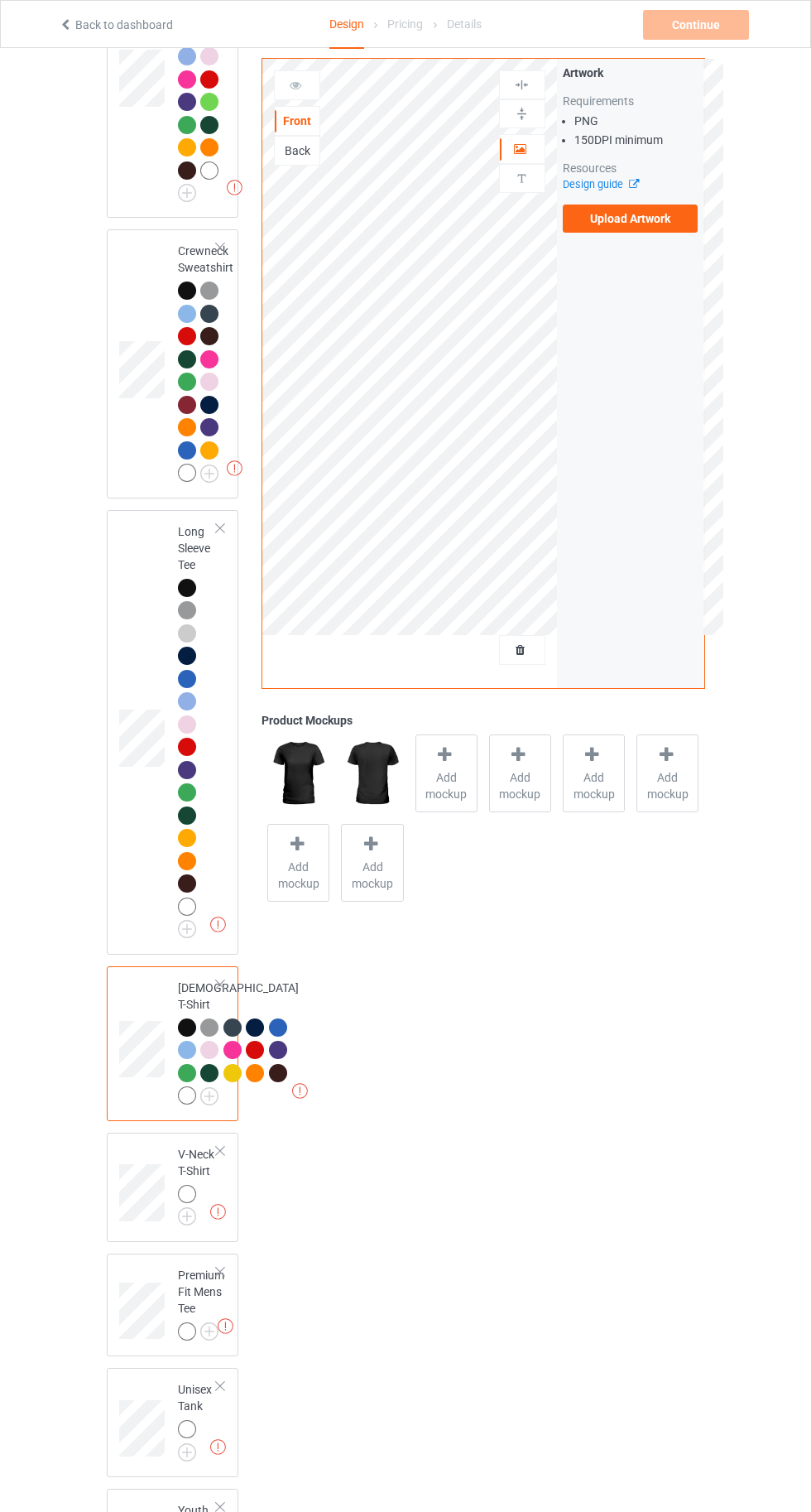
scroll to position [1165, 0]
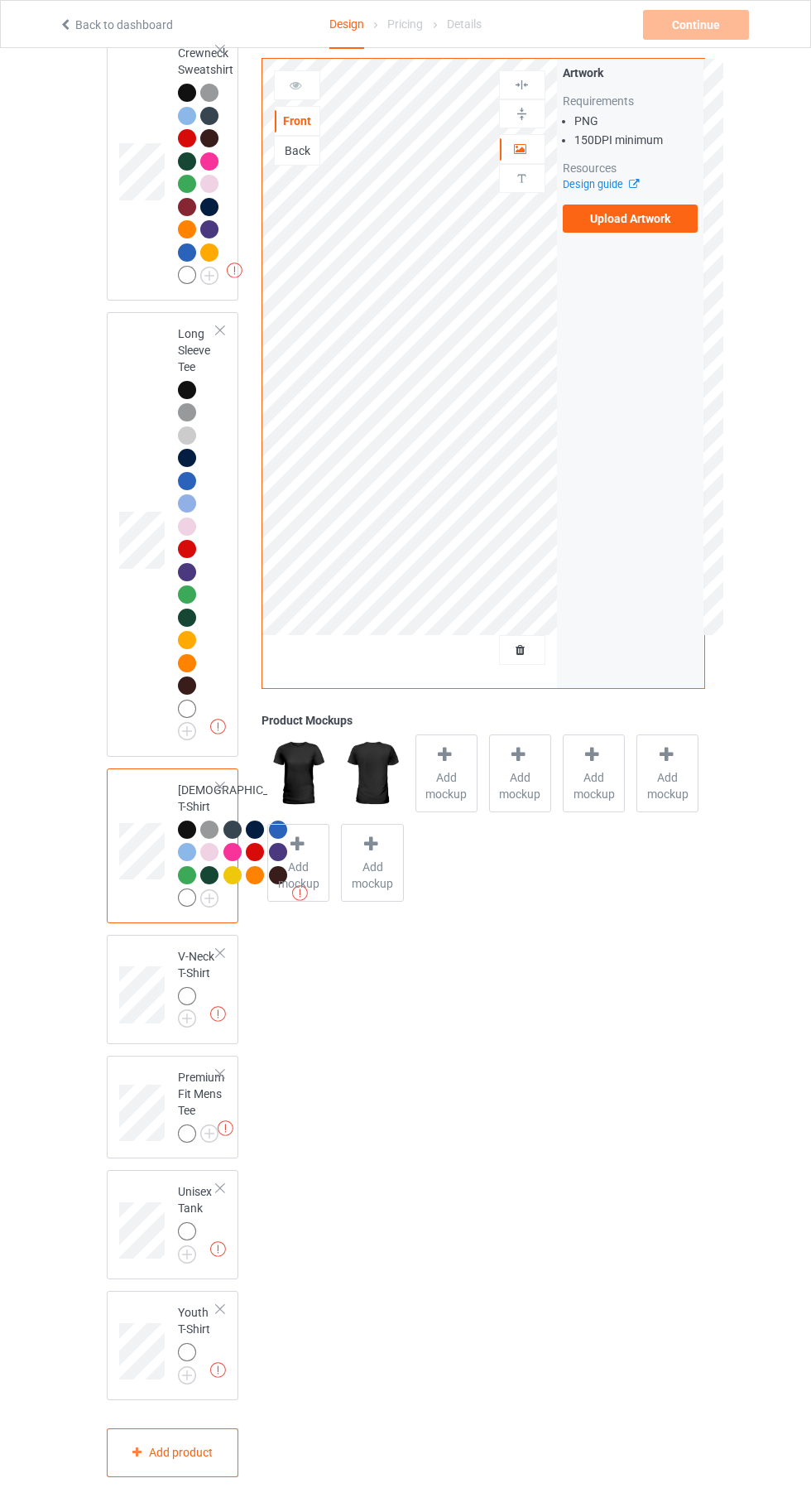
click at [0, 0] on img at bounding box center [0, 0] width 0 height 0
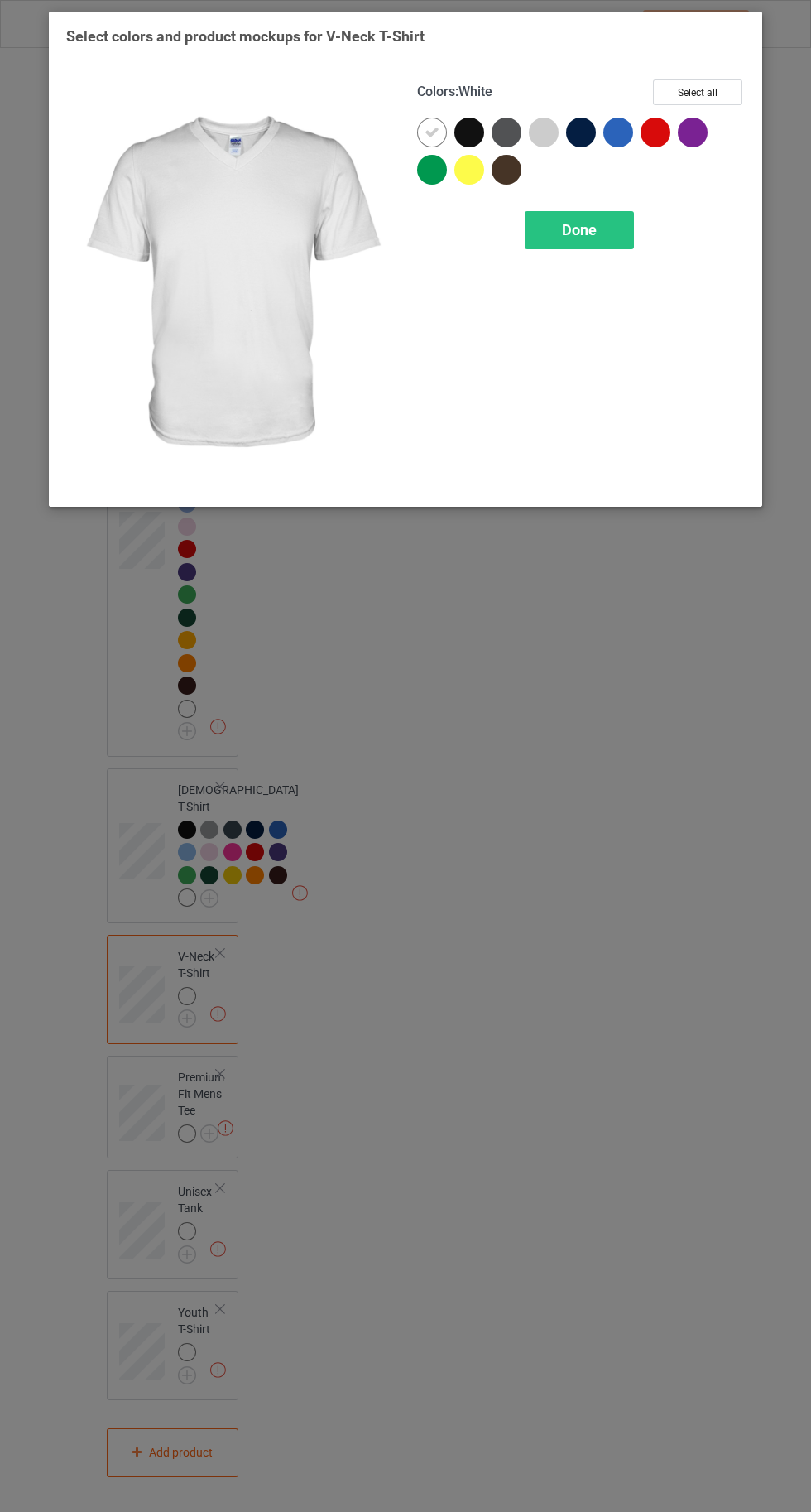
click at [695, 87] on button "Select all" at bounding box center [698, 93] width 89 height 26
click at [430, 131] on icon at bounding box center [431, 132] width 15 height 15
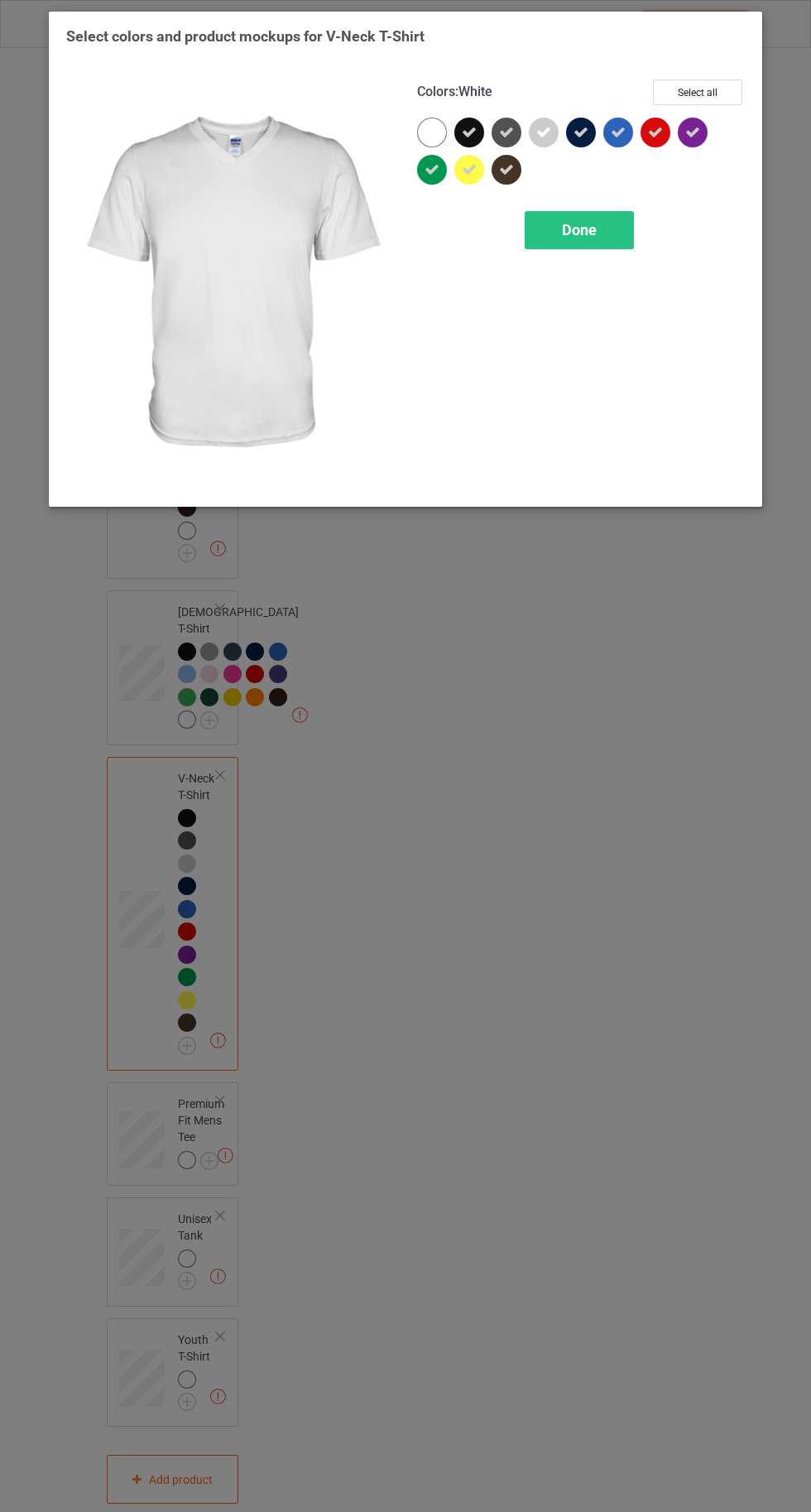
click at [426, 130] on div at bounding box center [431, 132] width 30 height 30
click at [570, 238] on div "Done" at bounding box center [579, 230] width 109 height 38
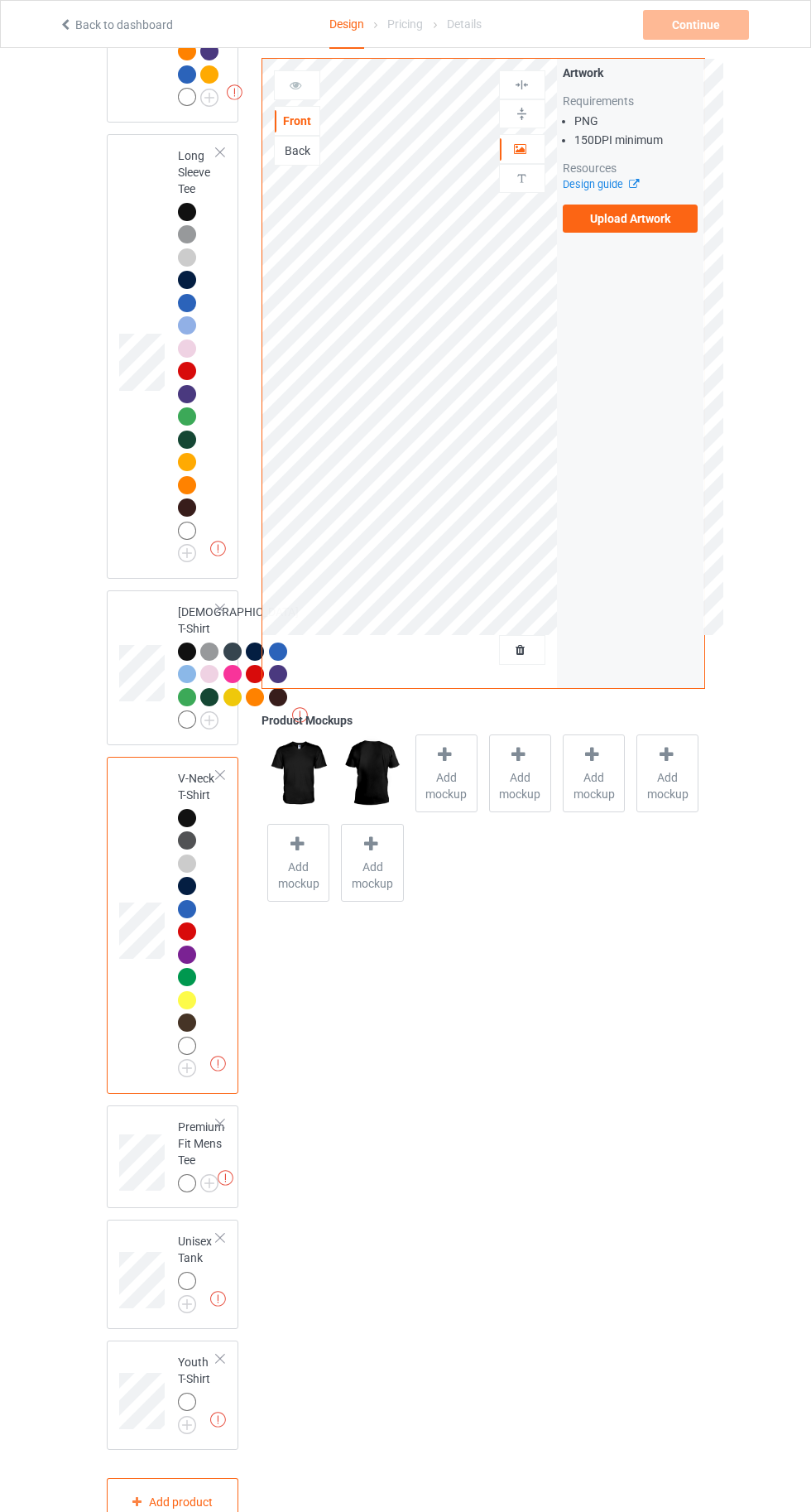
click at [0, 0] on img at bounding box center [0, 0] width 0 height 0
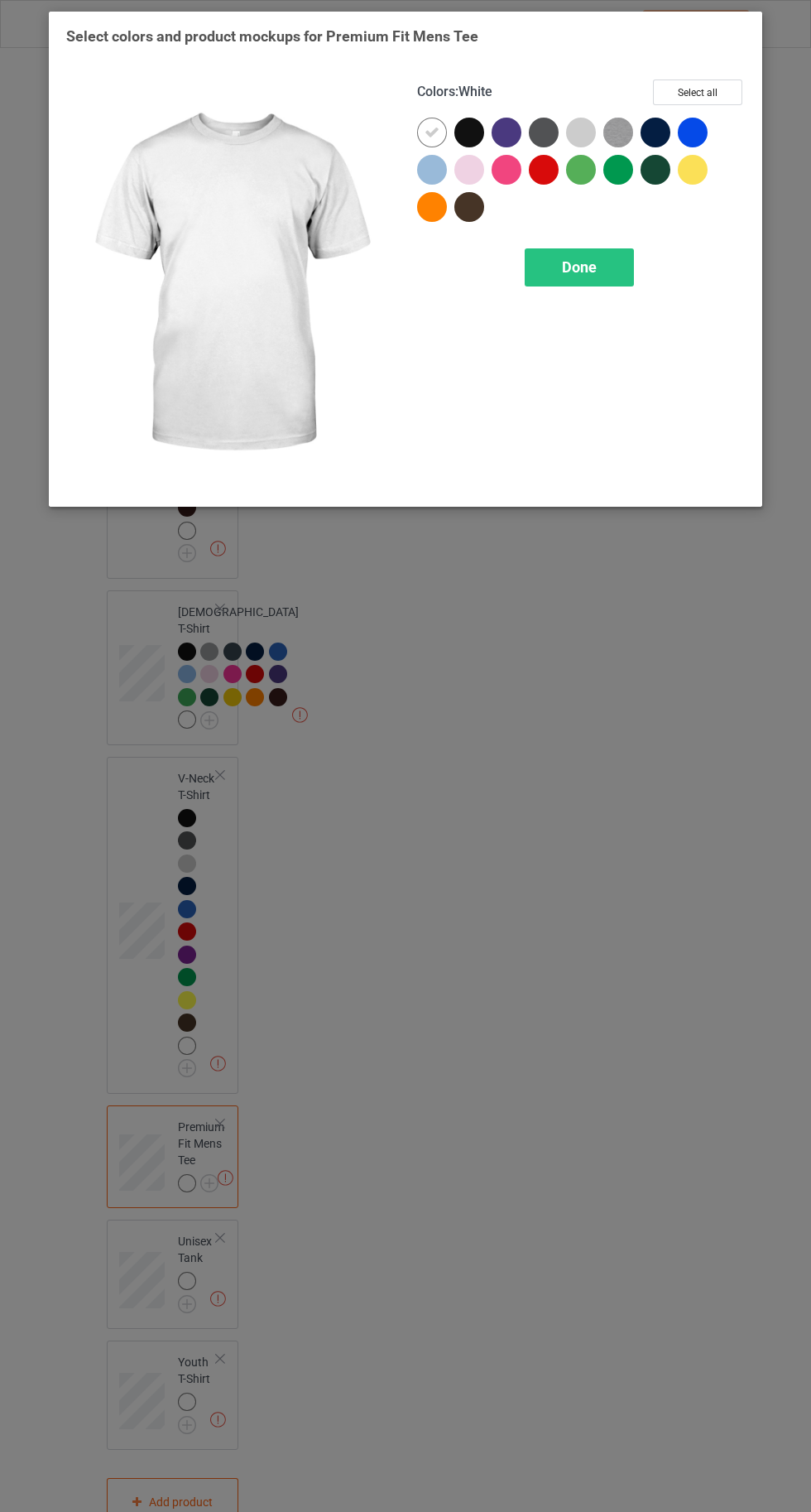
click at [699, 92] on button "Select all" at bounding box center [698, 93] width 89 height 26
click at [431, 123] on div at bounding box center [431, 132] width 30 height 30
click at [424, 126] on div at bounding box center [431, 132] width 30 height 30
click at [589, 279] on div "Done" at bounding box center [579, 268] width 109 height 38
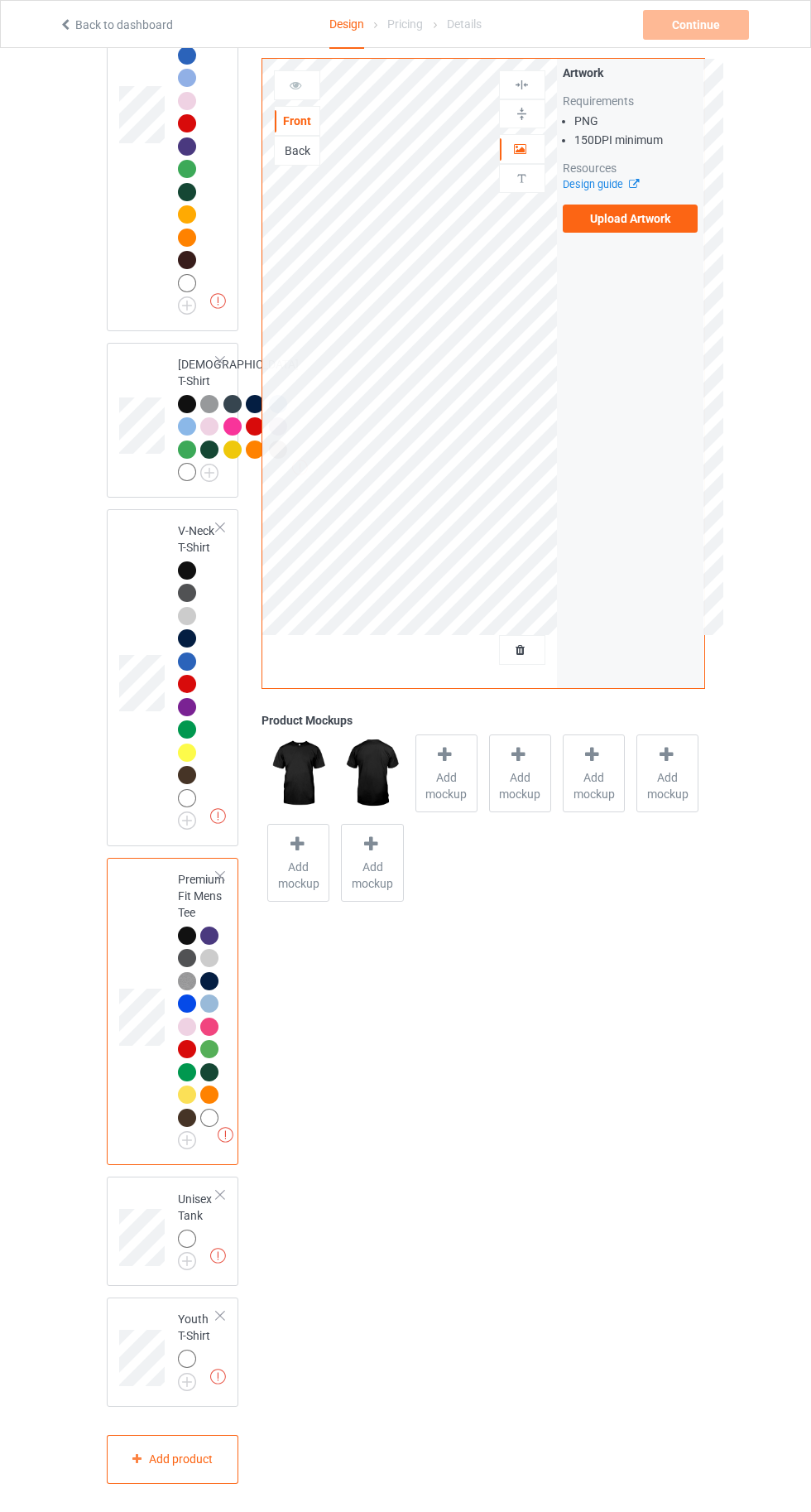
scroll to position [1597, 0]
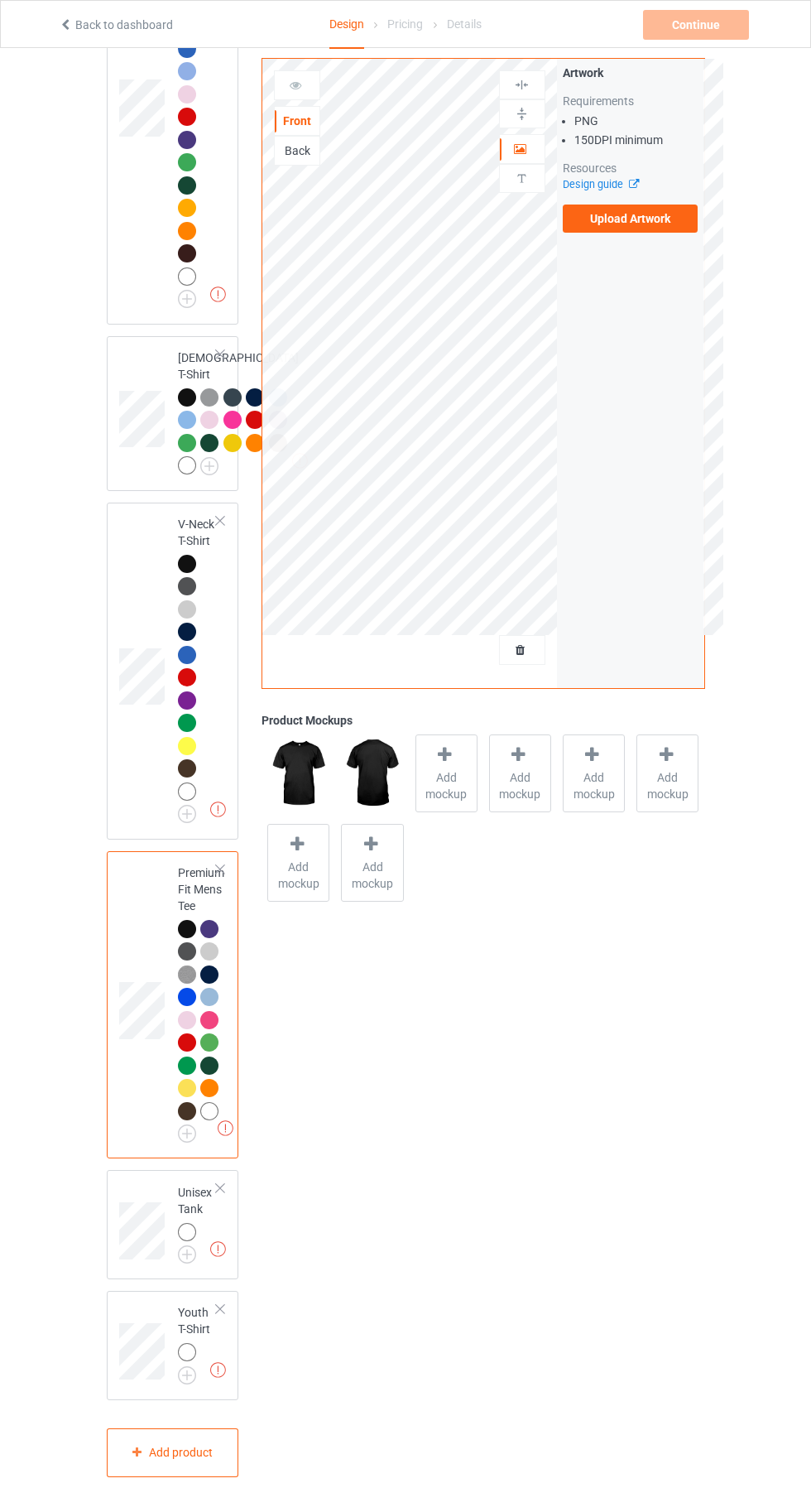
click at [0, 0] on img at bounding box center [0, 0] width 0 height 0
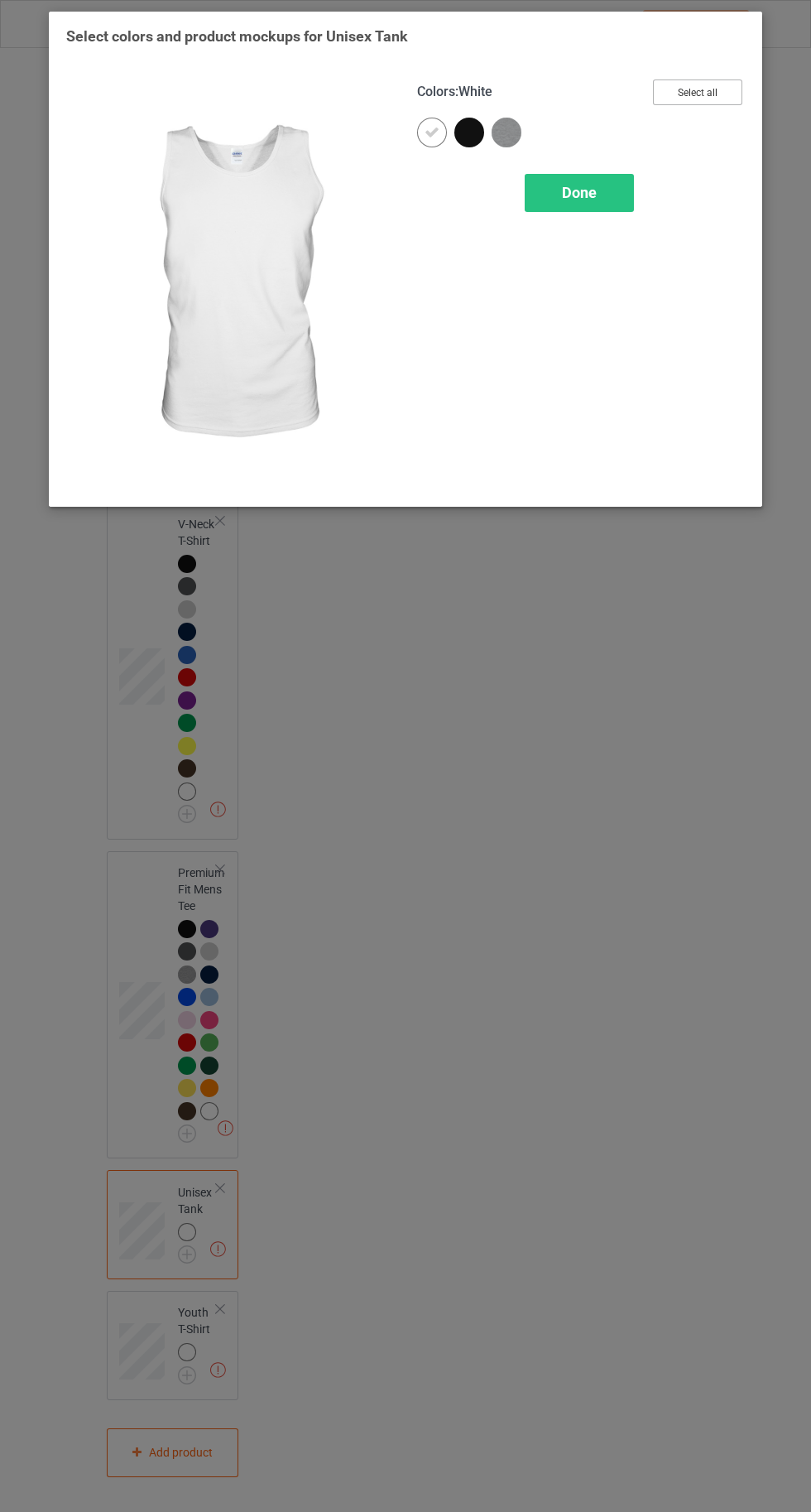
click at [727, 81] on button "Select all" at bounding box center [698, 93] width 89 height 26
click at [425, 130] on icon at bounding box center [431, 132] width 15 height 15
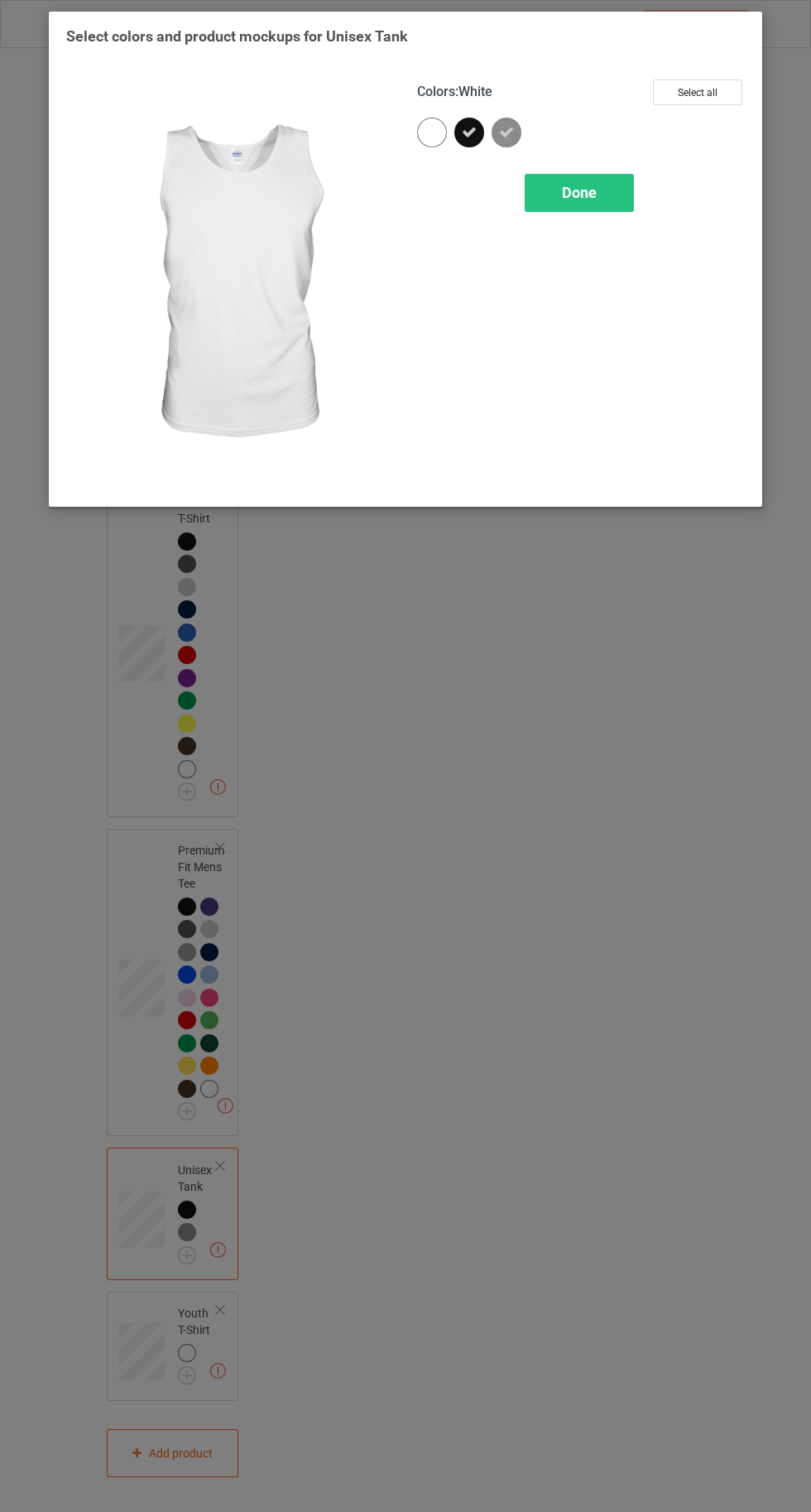
click at [425, 130] on div at bounding box center [431, 132] width 30 height 30
click at [560, 177] on div "Done" at bounding box center [579, 193] width 109 height 38
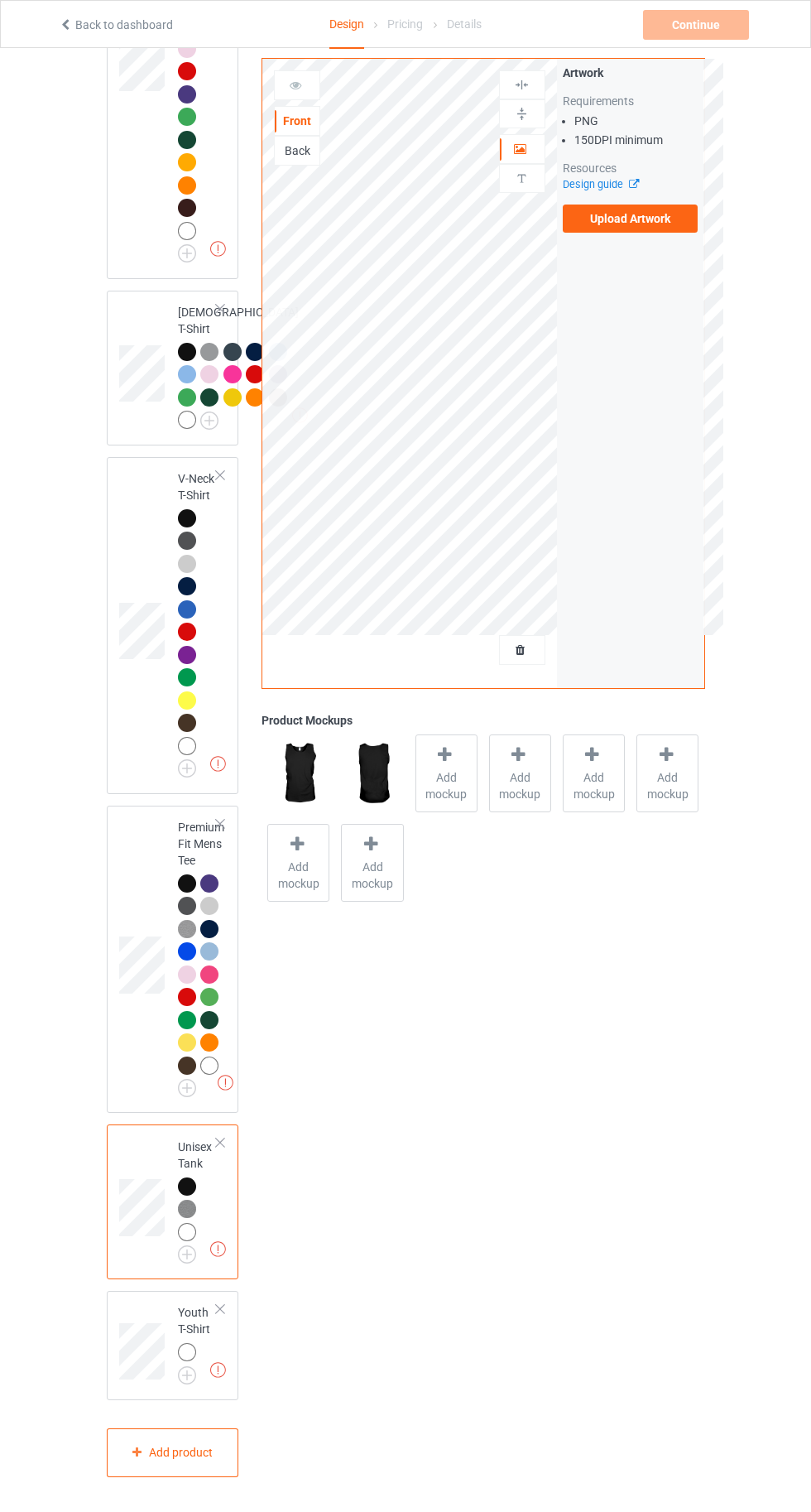
scroll to position [1642, 0]
click at [0, 0] on img at bounding box center [0, 0] width 0 height 0
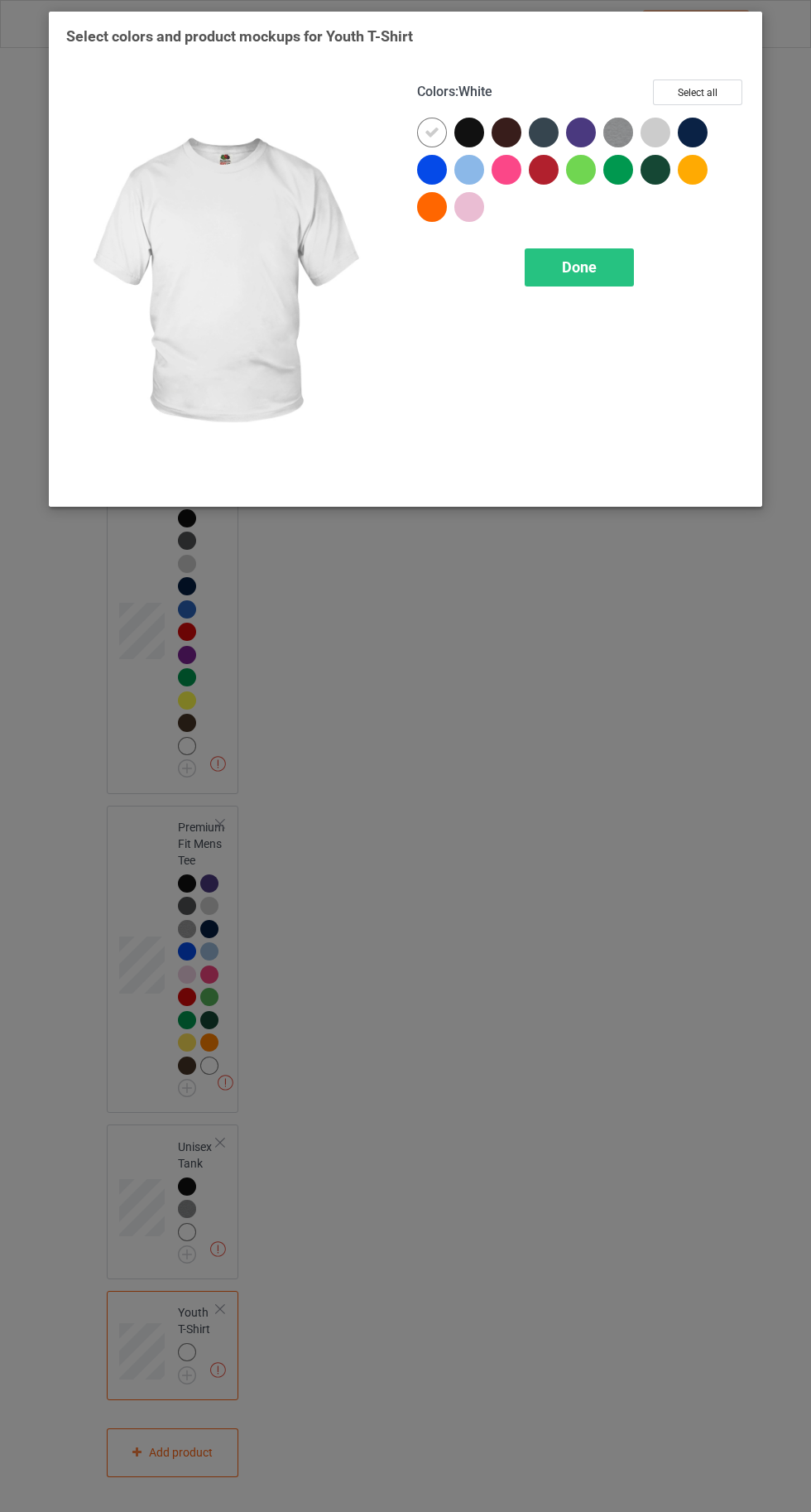
click at [710, 48] on div "Select colors and product mockups for Youth T-Shirt Colors : White Select all D…" at bounding box center [406, 263] width 679 height 474
click at [696, 92] on button "Select all" at bounding box center [698, 93] width 89 height 26
click at [431, 131] on icon at bounding box center [431, 132] width 15 height 15
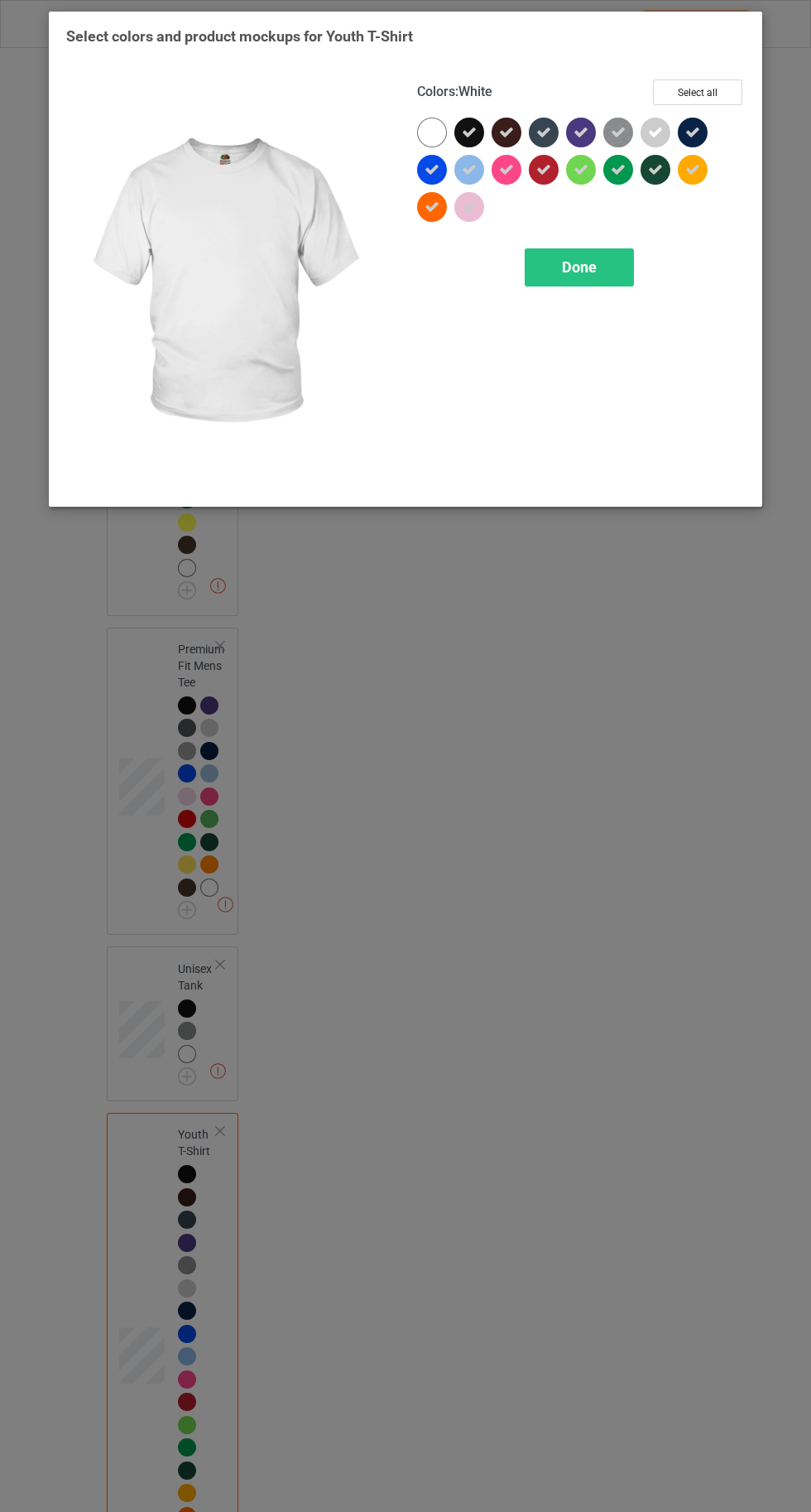
click at [429, 121] on div at bounding box center [431, 132] width 30 height 30
click at [576, 278] on div "Done" at bounding box center [579, 268] width 109 height 38
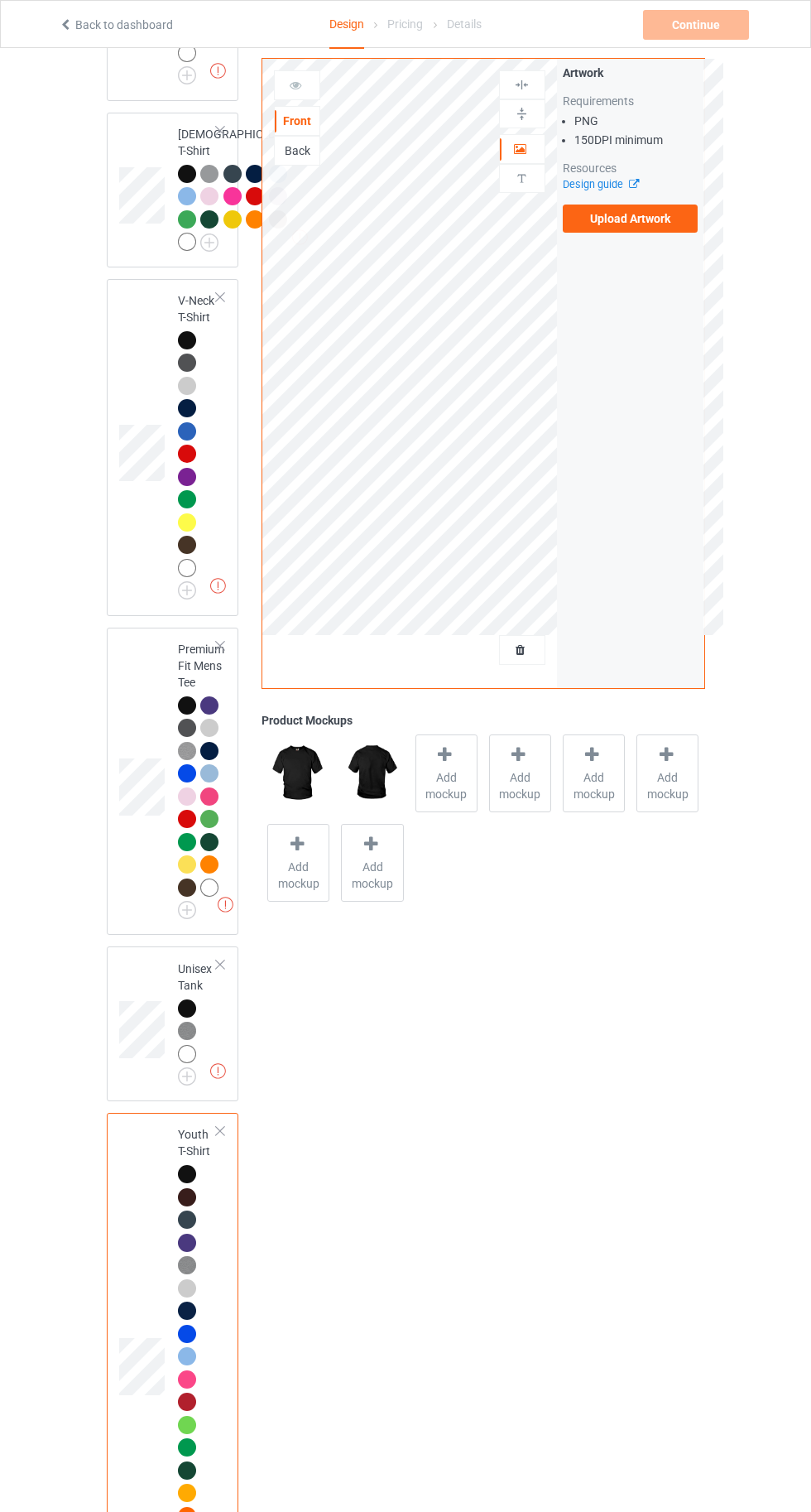
click at [603, 225] on label "Upload Artwork" at bounding box center [630, 218] width 135 height 28
click at [0, 0] on input "Upload Artwork" at bounding box center [0, 0] width 0 height 0
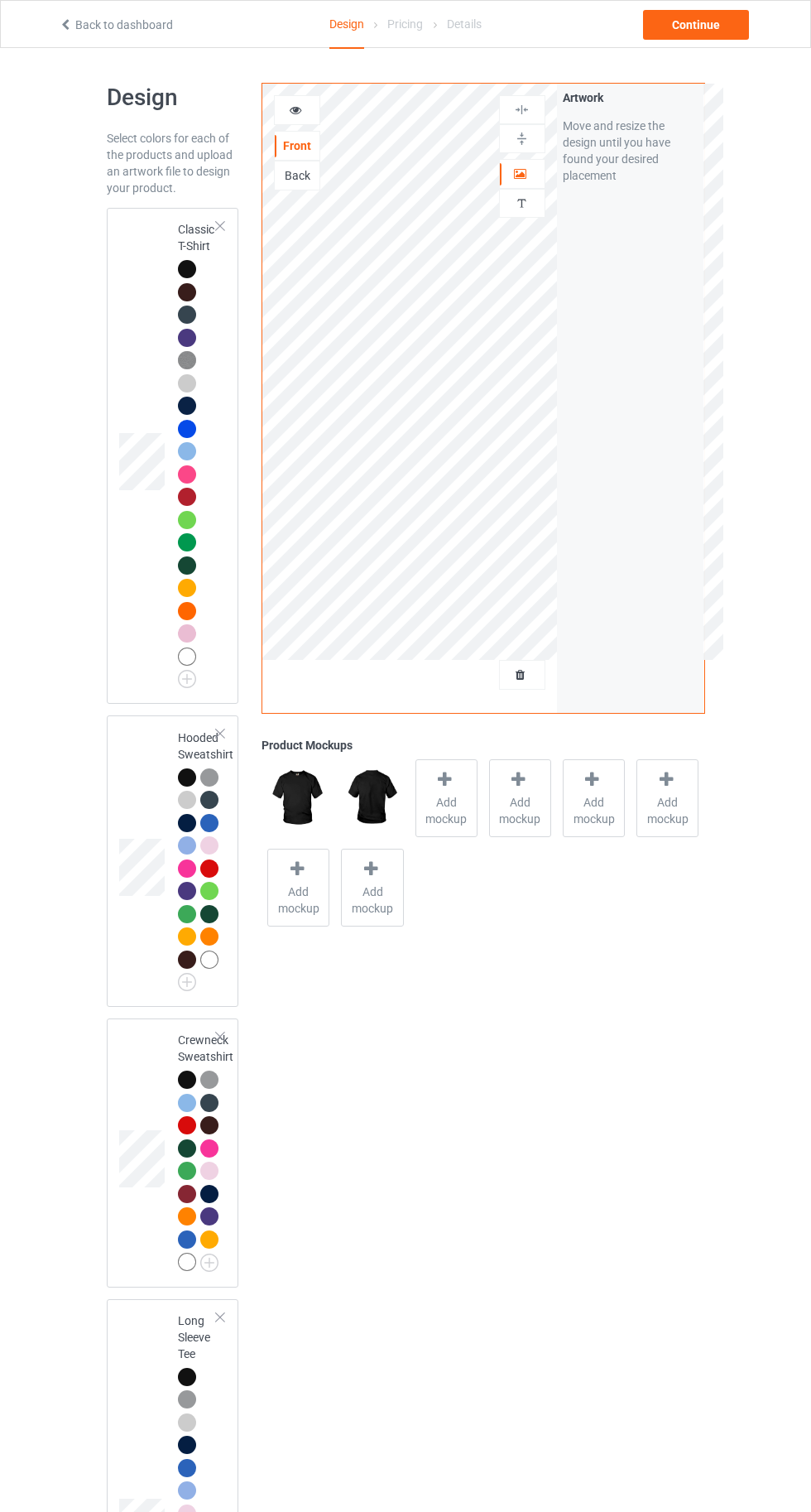
click at [154, 249] on td at bounding box center [144, 455] width 50 height 483
click at [504, 215] on div "Personalized text" at bounding box center [522, 203] width 46 height 29
click at [511, 202] on div at bounding box center [522, 203] width 45 height 15
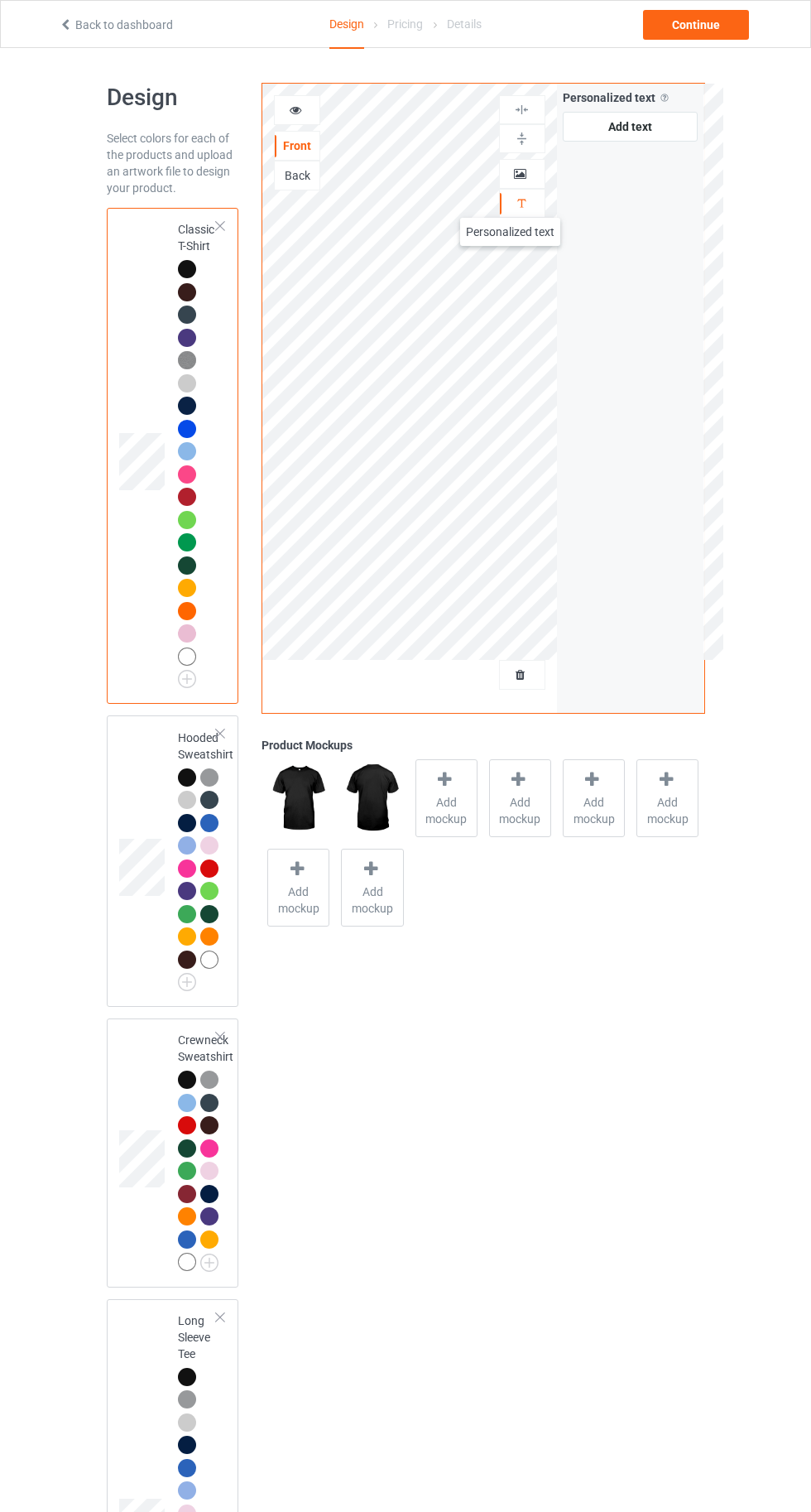
click at [505, 133] on div at bounding box center [522, 139] width 45 height 15
click at [503, 186] on div "Artwork" at bounding box center [522, 173] width 46 height 30
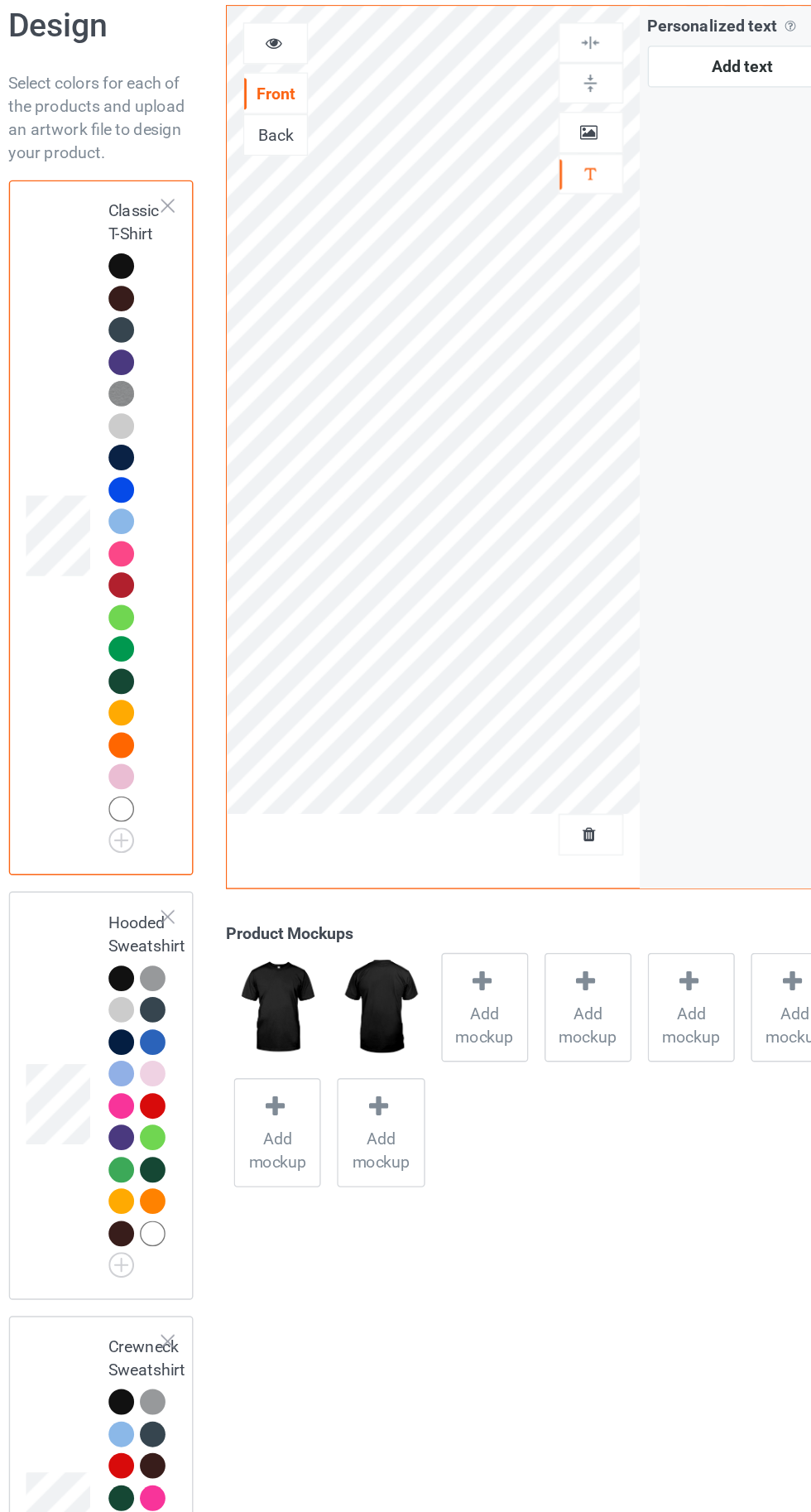
click at [506, 175] on div at bounding box center [522, 173] width 45 height 16
drag, startPoint x: 622, startPoint y: 312, endPoint x: 560, endPoint y: 312, distance: 62.0
click at [576, 312] on div "Artwork Move and resize the design until you have found your desired placement" at bounding box center [631, 398] width 147 height 629
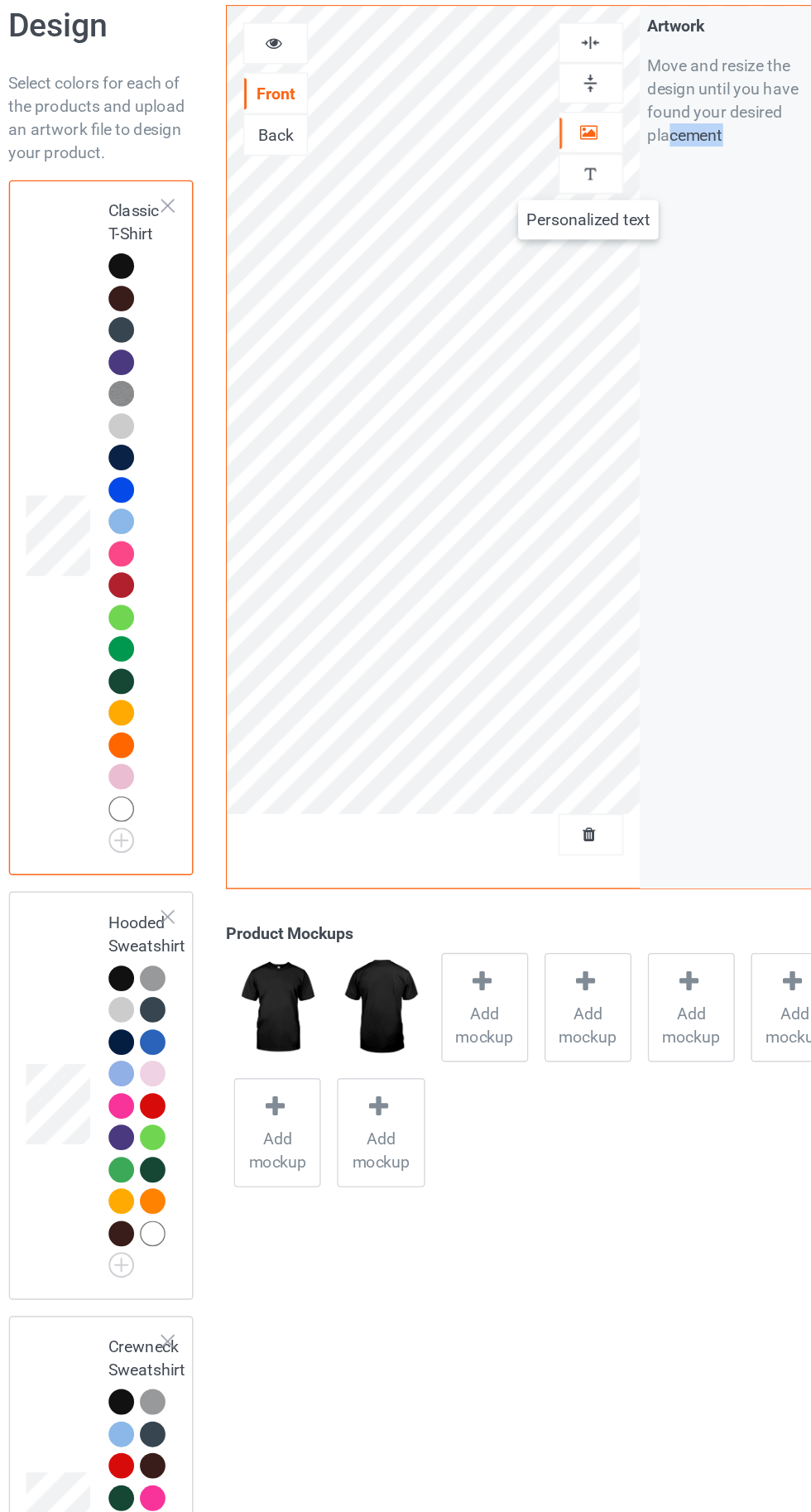
click at [520, 205] on img at bounding box center [521, 203] width 15 height 15
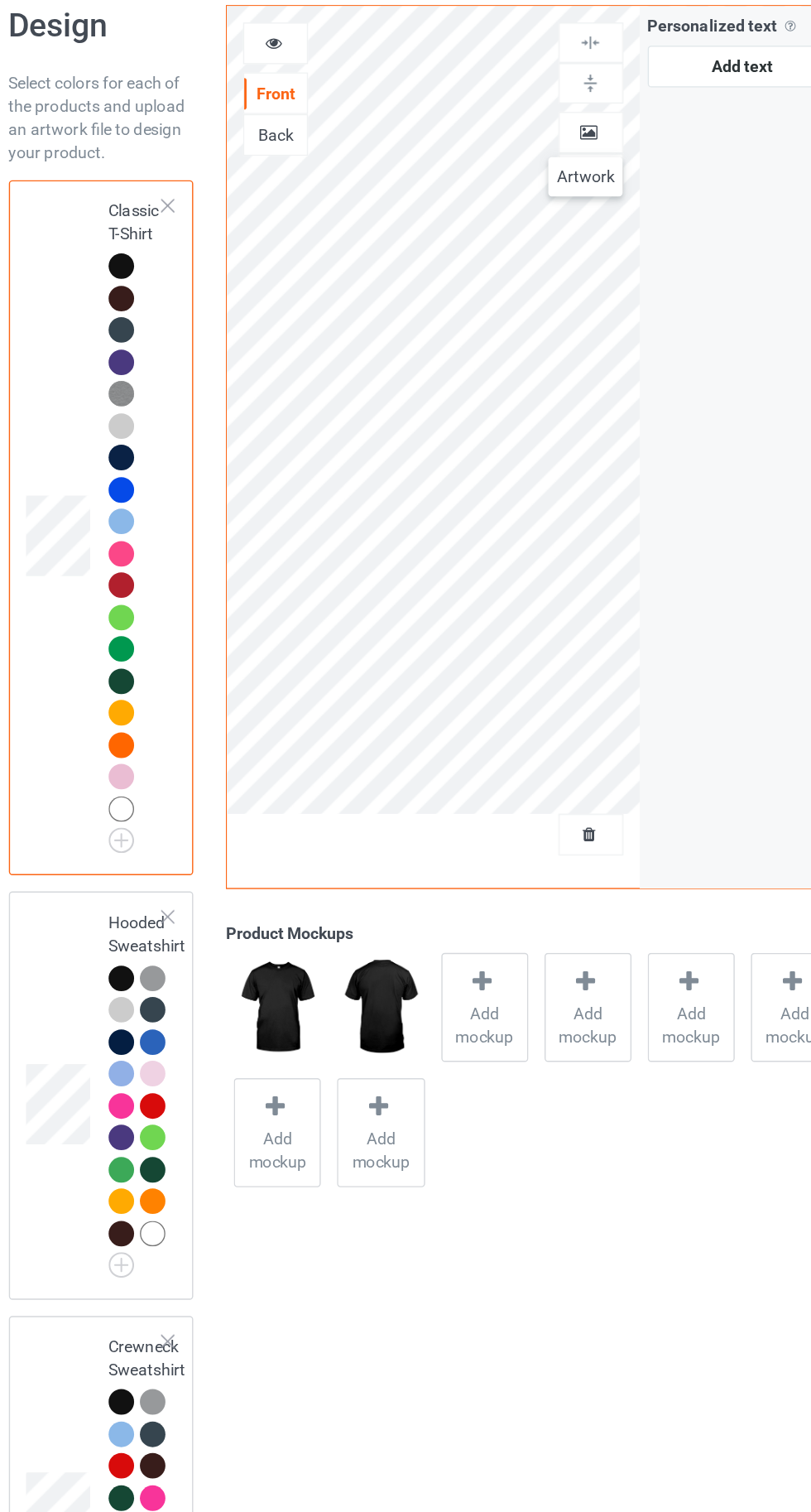
click at [518, 175] on icon at bounding box center [520, 172] width 14 height 12
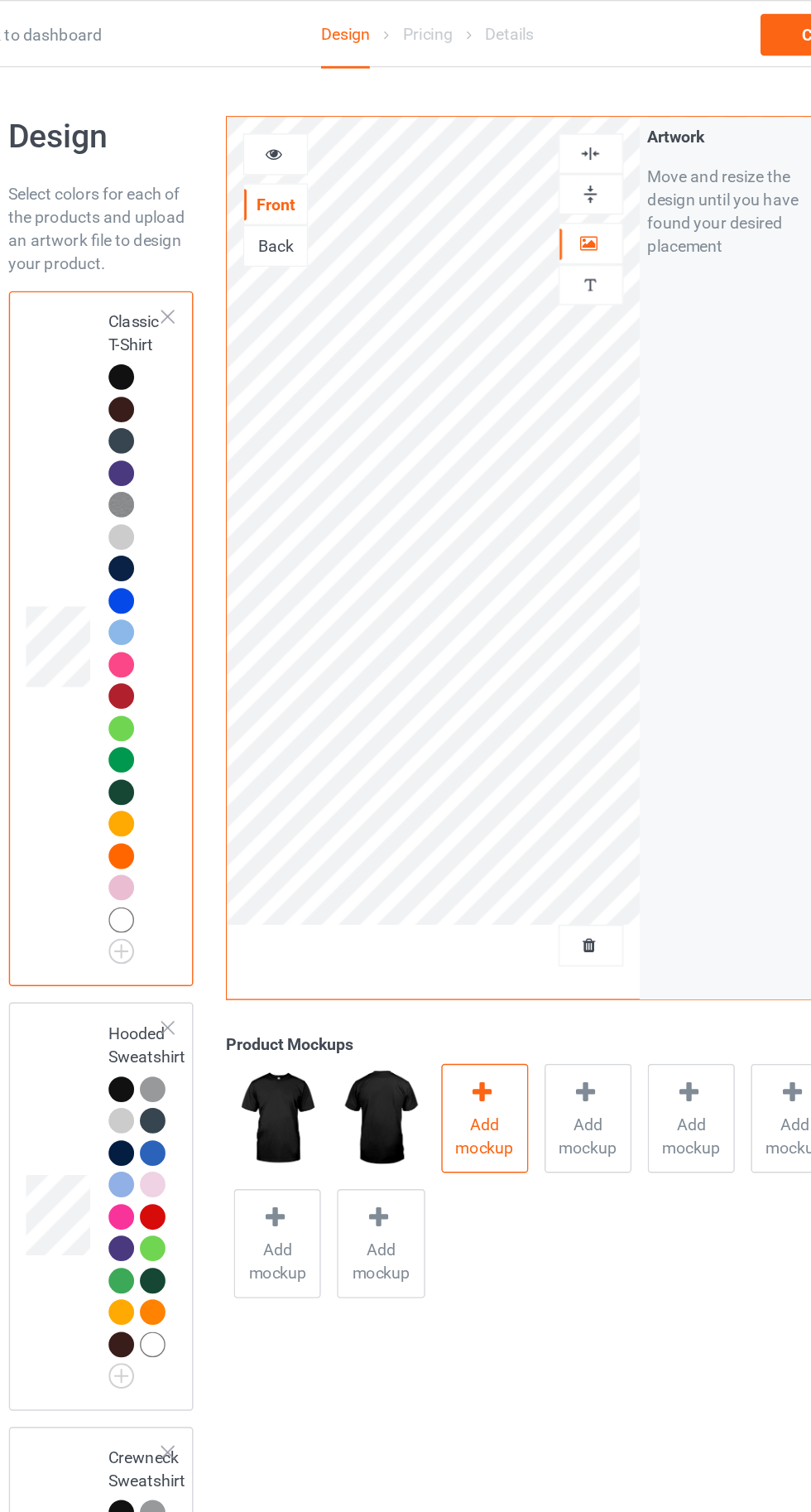
click at [441, 801] on span "Add mockup" at bounding box center [447, 810] width 60 height 33
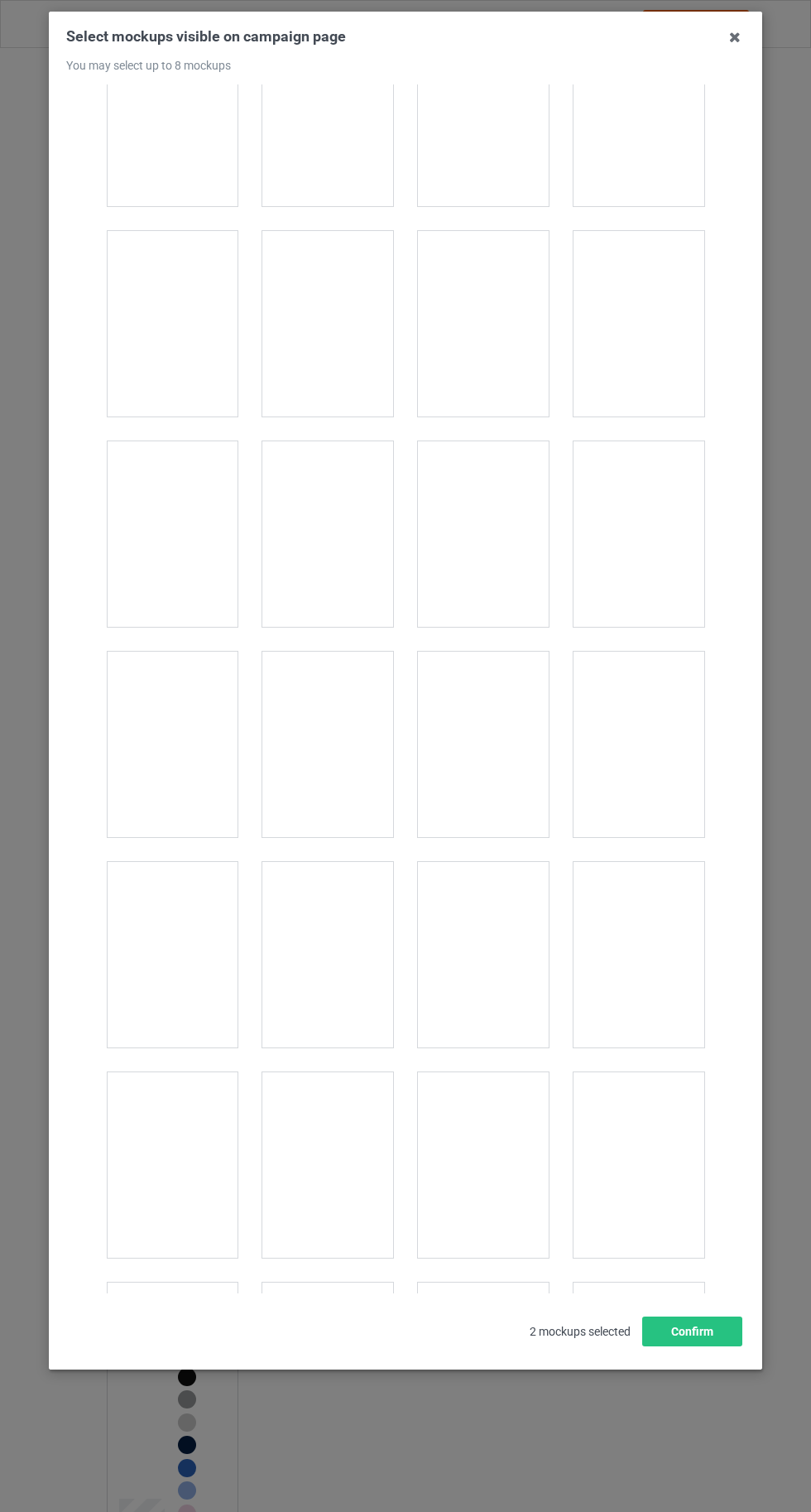
scroll to position [22827, 0]
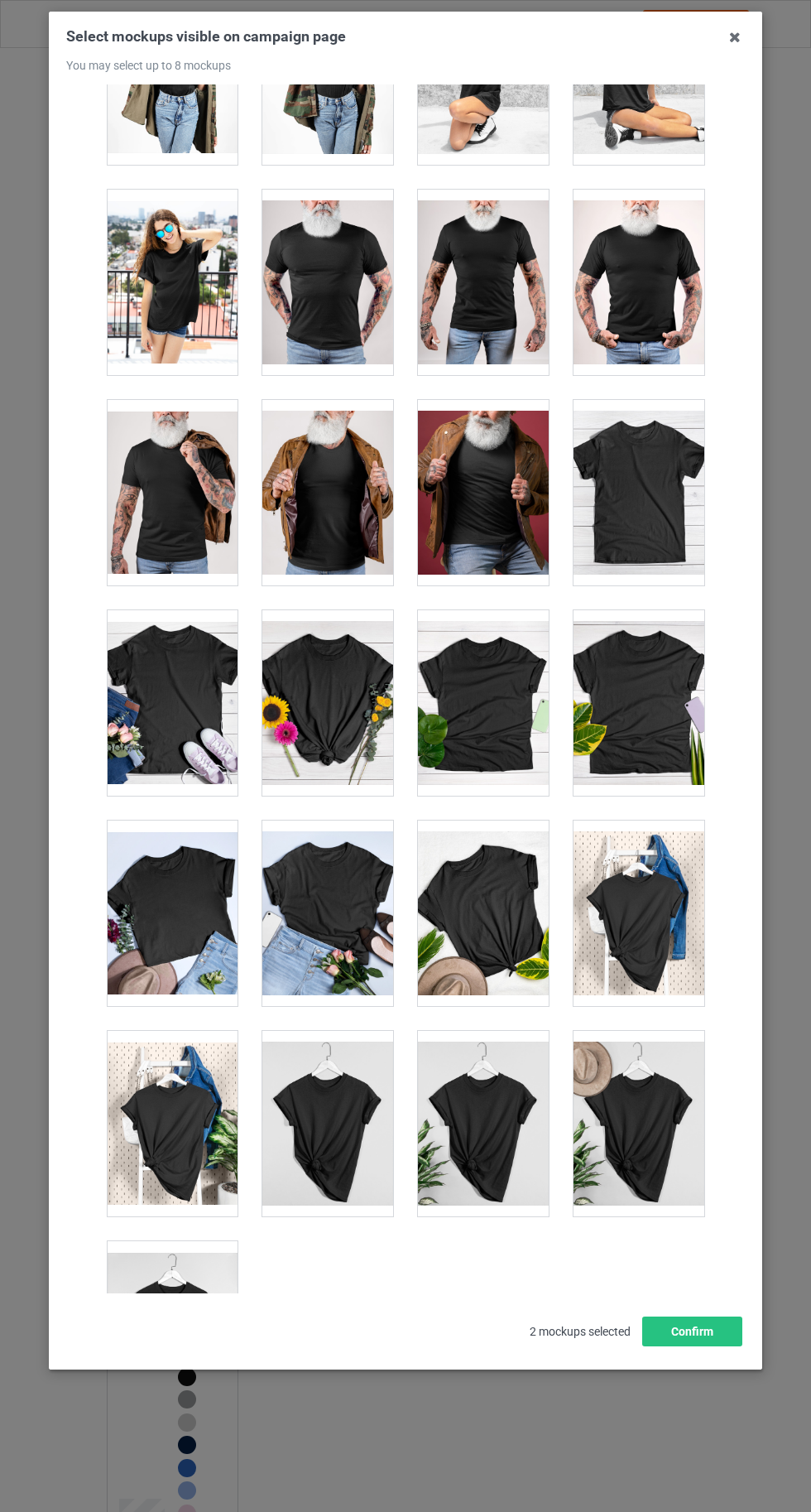
click at [119, 1311] on div at bounding box center [172, 1334] width 131 height 185
click at [696, 1346] on button "Confirm" at bounding box center [692, 1331] width 100 height 30
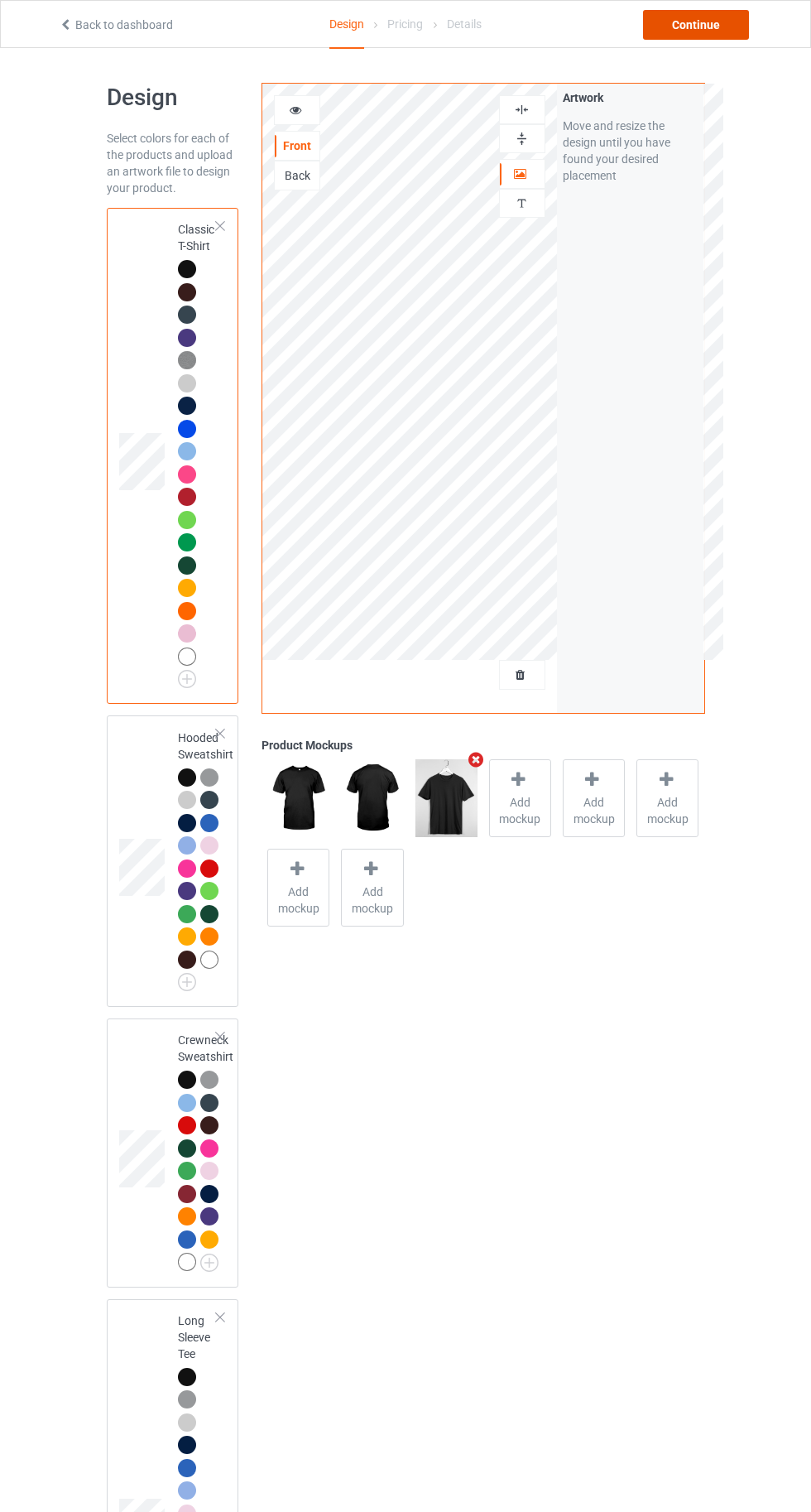
click at [670, 21] on div "Continue" at bounding box center [696, 25] width 106 height 30
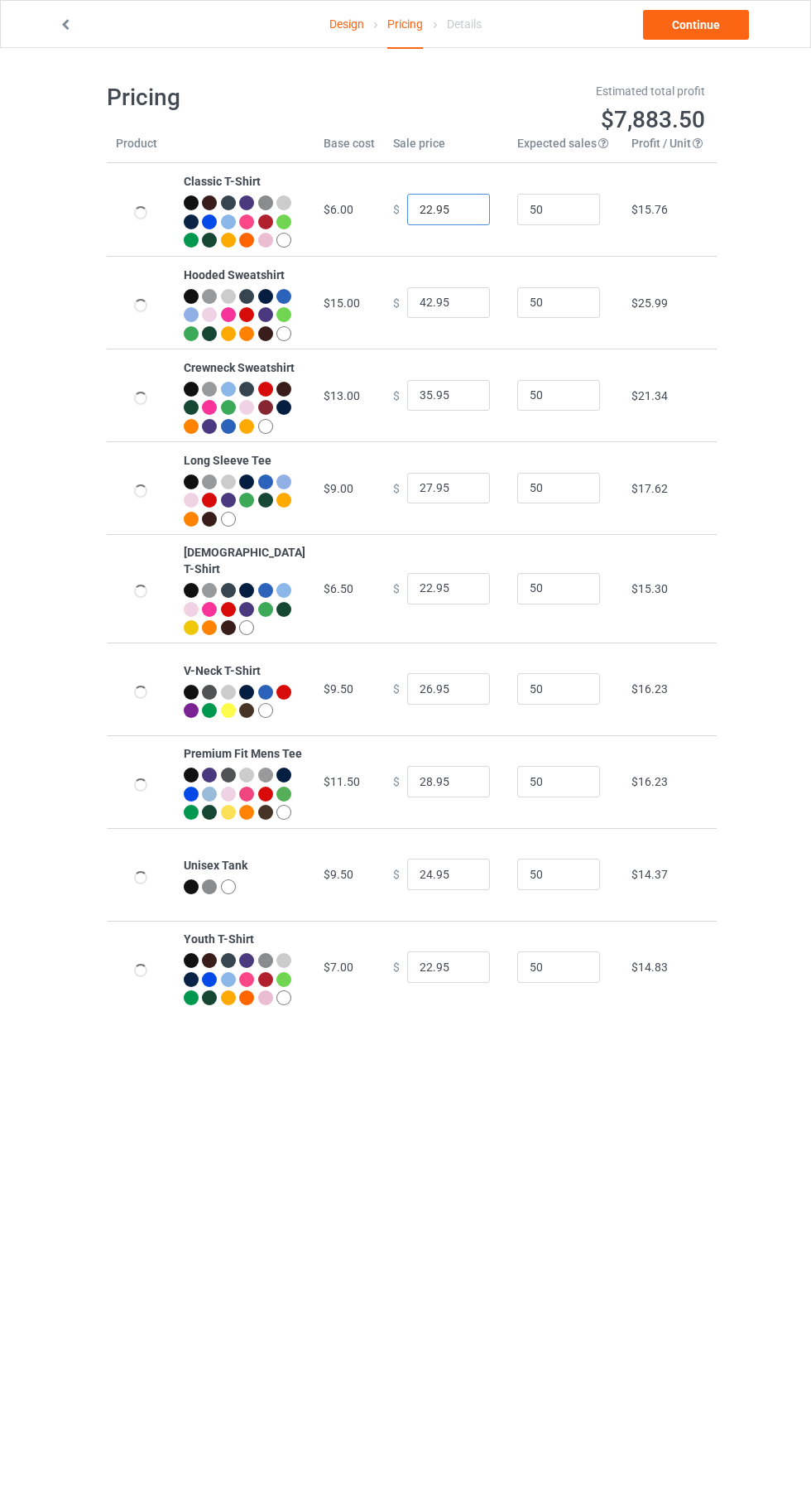
click at [407, 222] on input "22.95" at bounding box center [448, 209] width 83 height 32
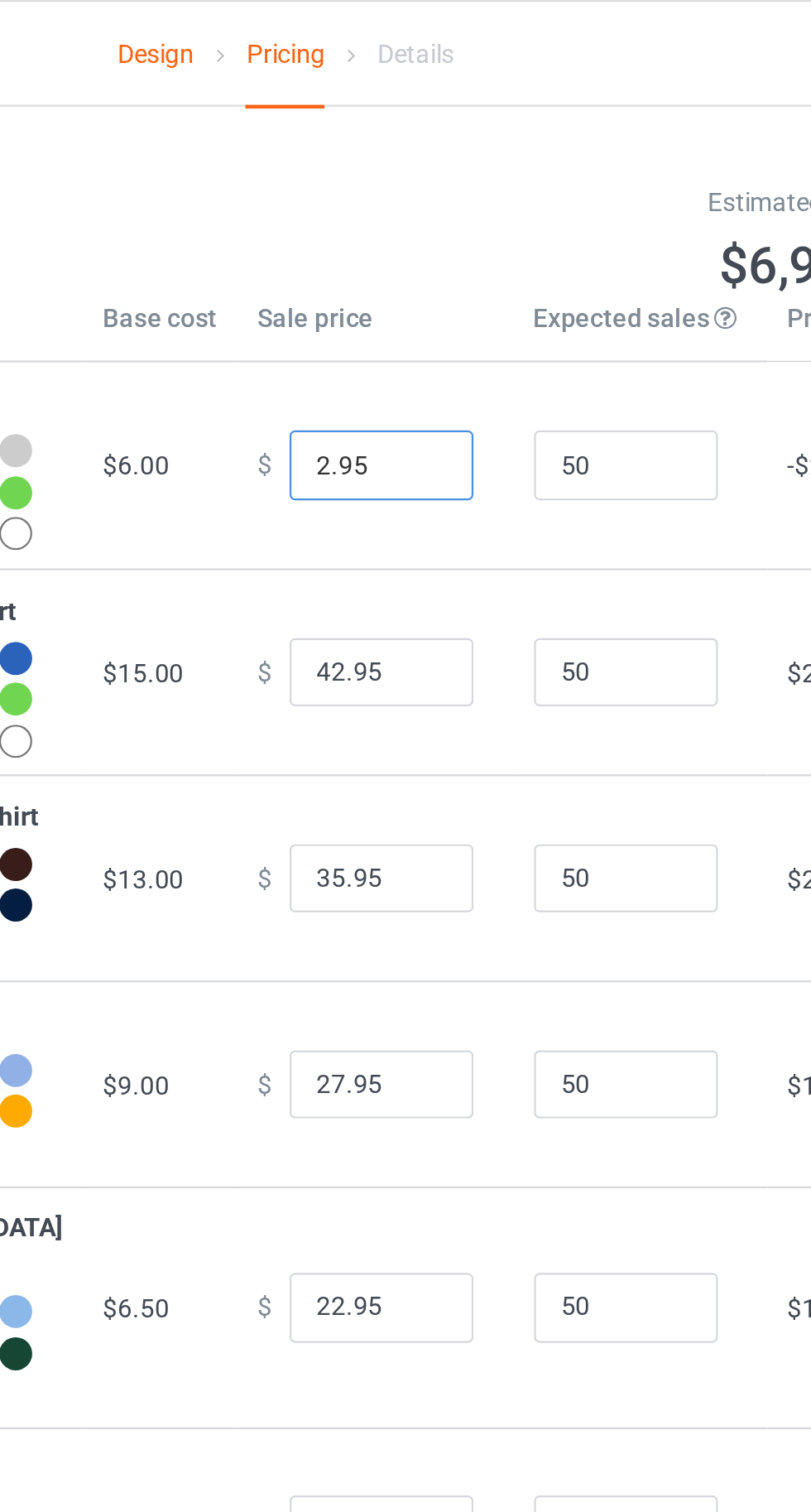
type input "20.95"
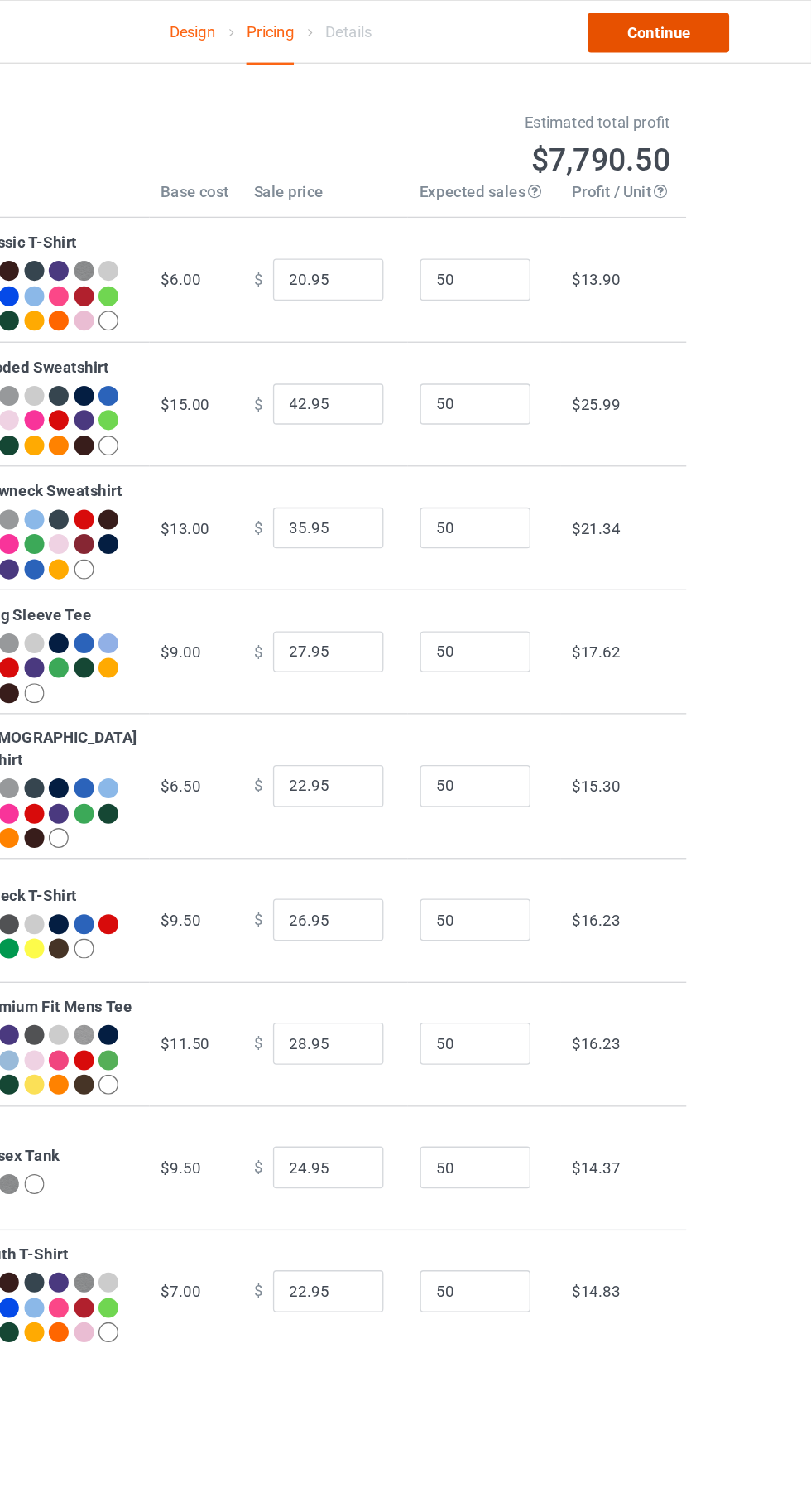
click at [698, 15] on link "Continue" at bounding box center [696, 25] width 106 height 30
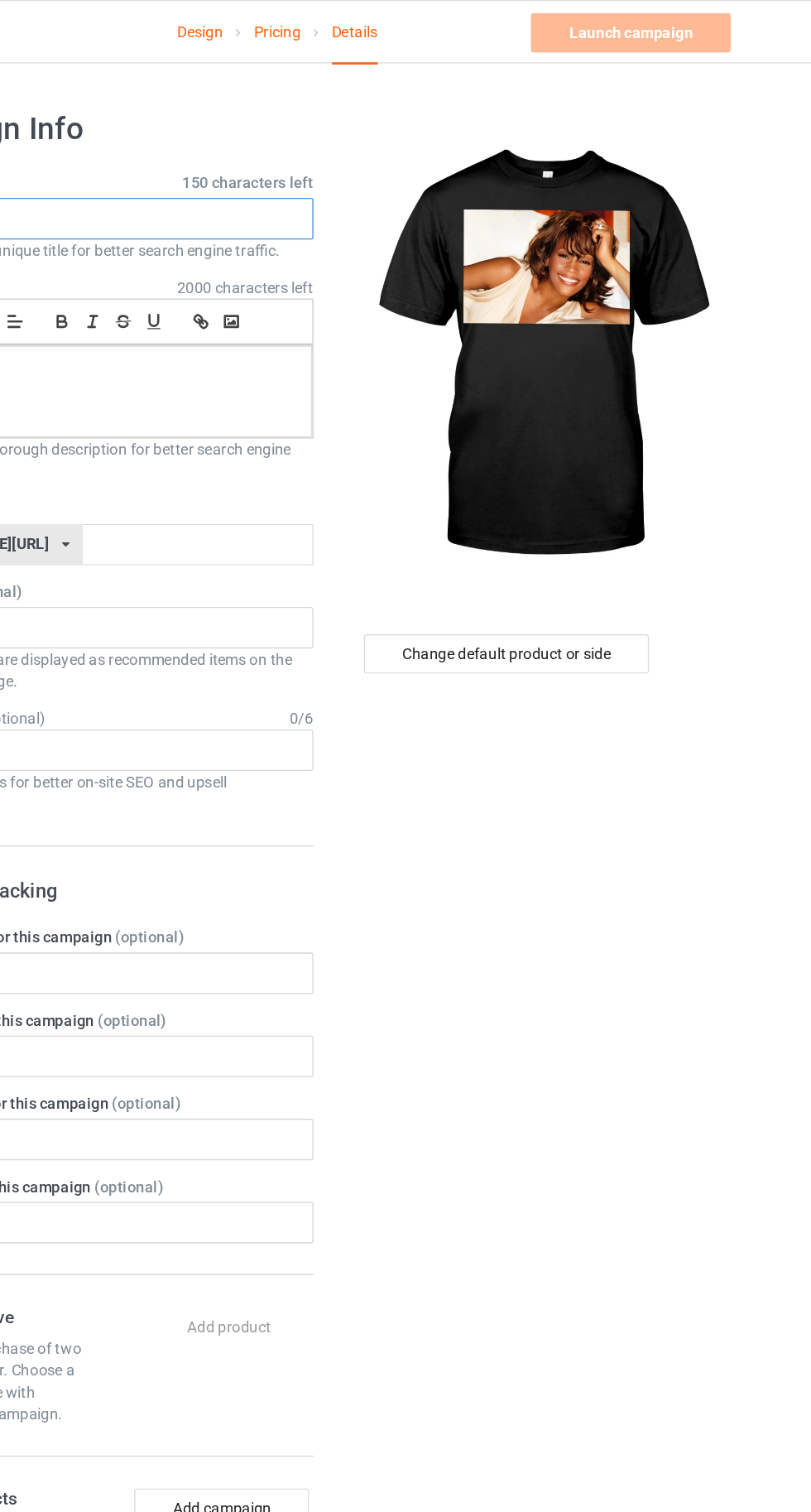
click at [290, 163] on input "text" at bounding box center [270, 166] width 326 height 32
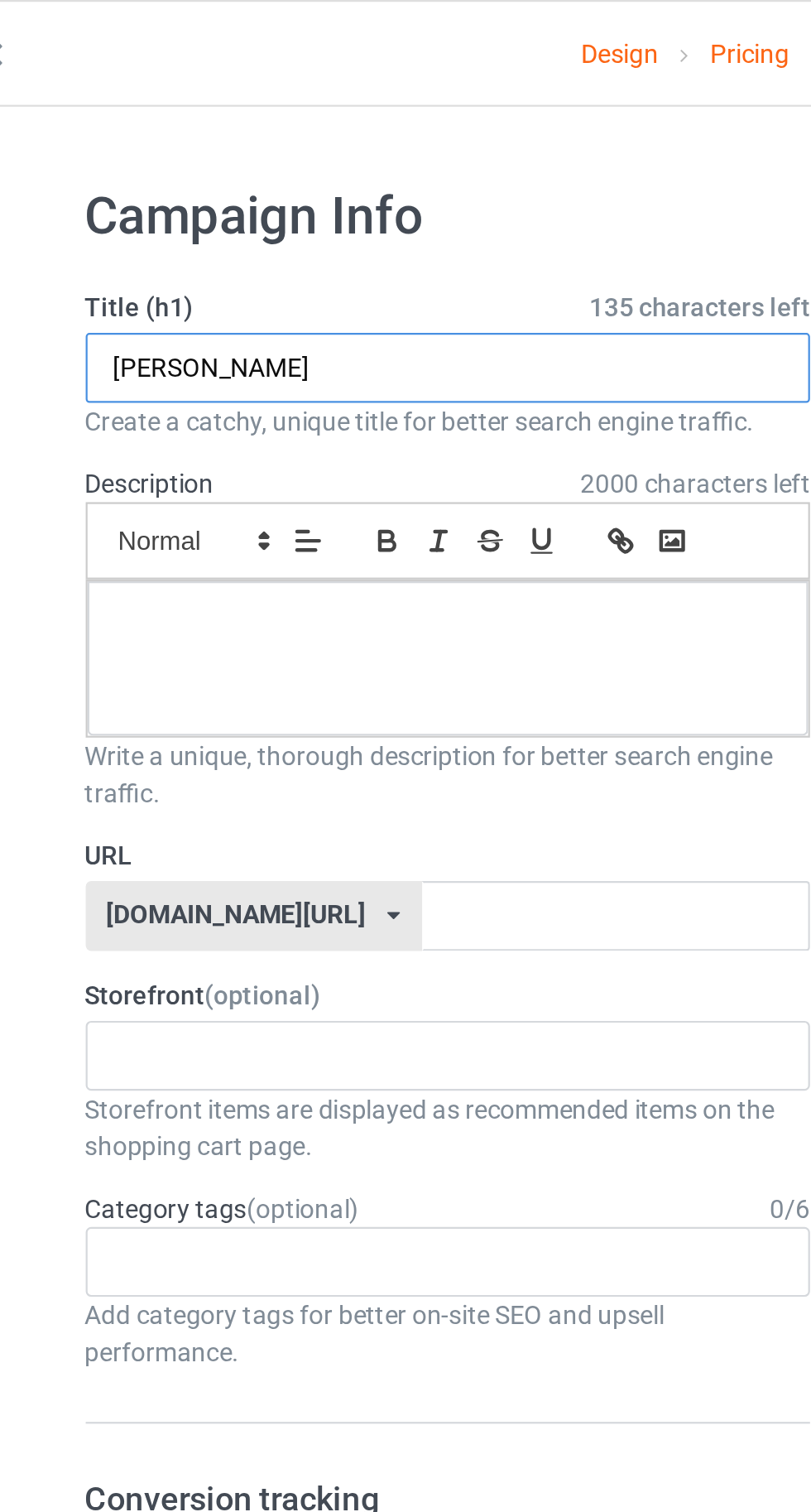
type input "[PERSON_NAME]"
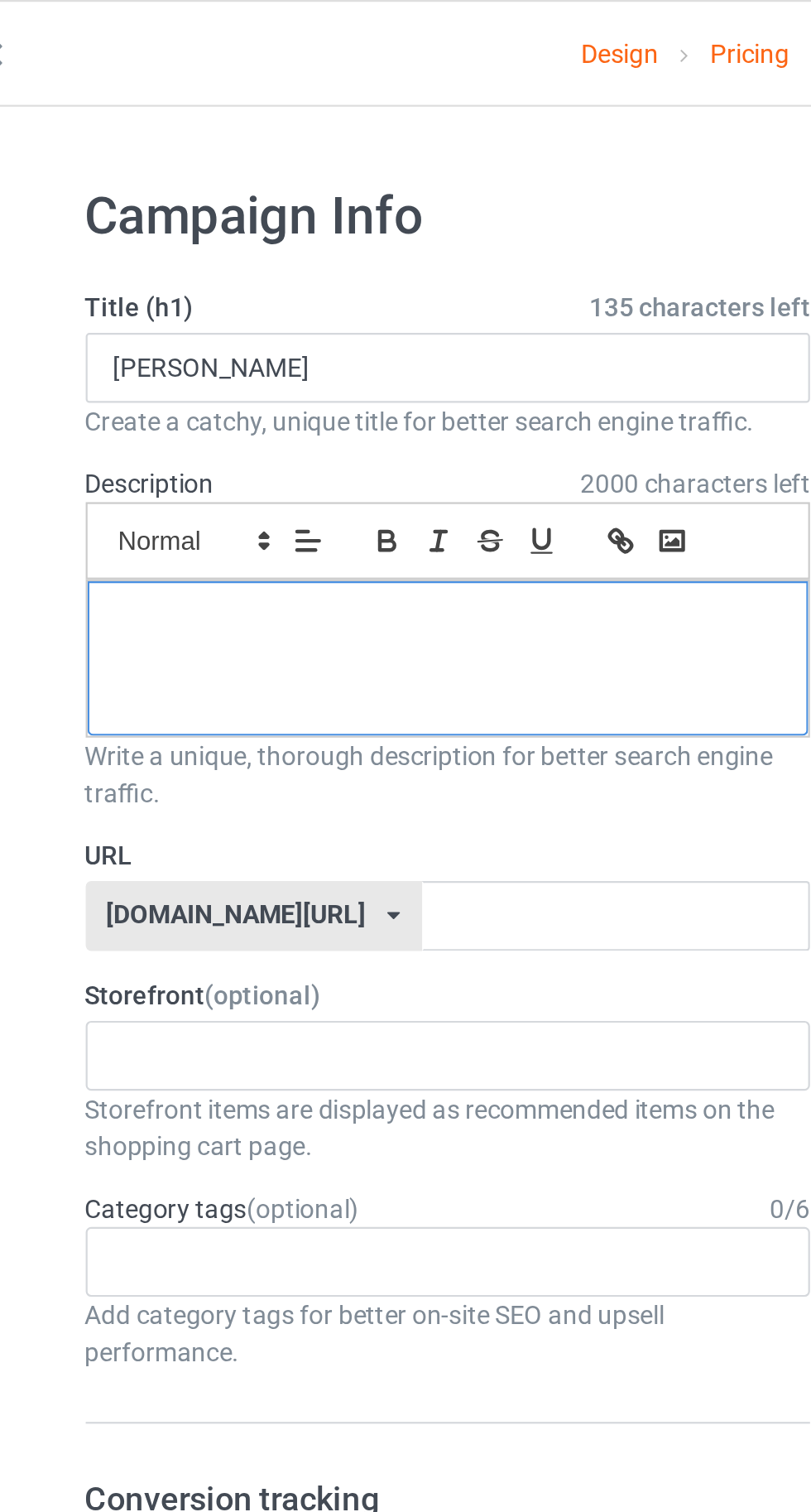
click at [167, 298] on div at bounding box center [269, 296] width 324 height 69
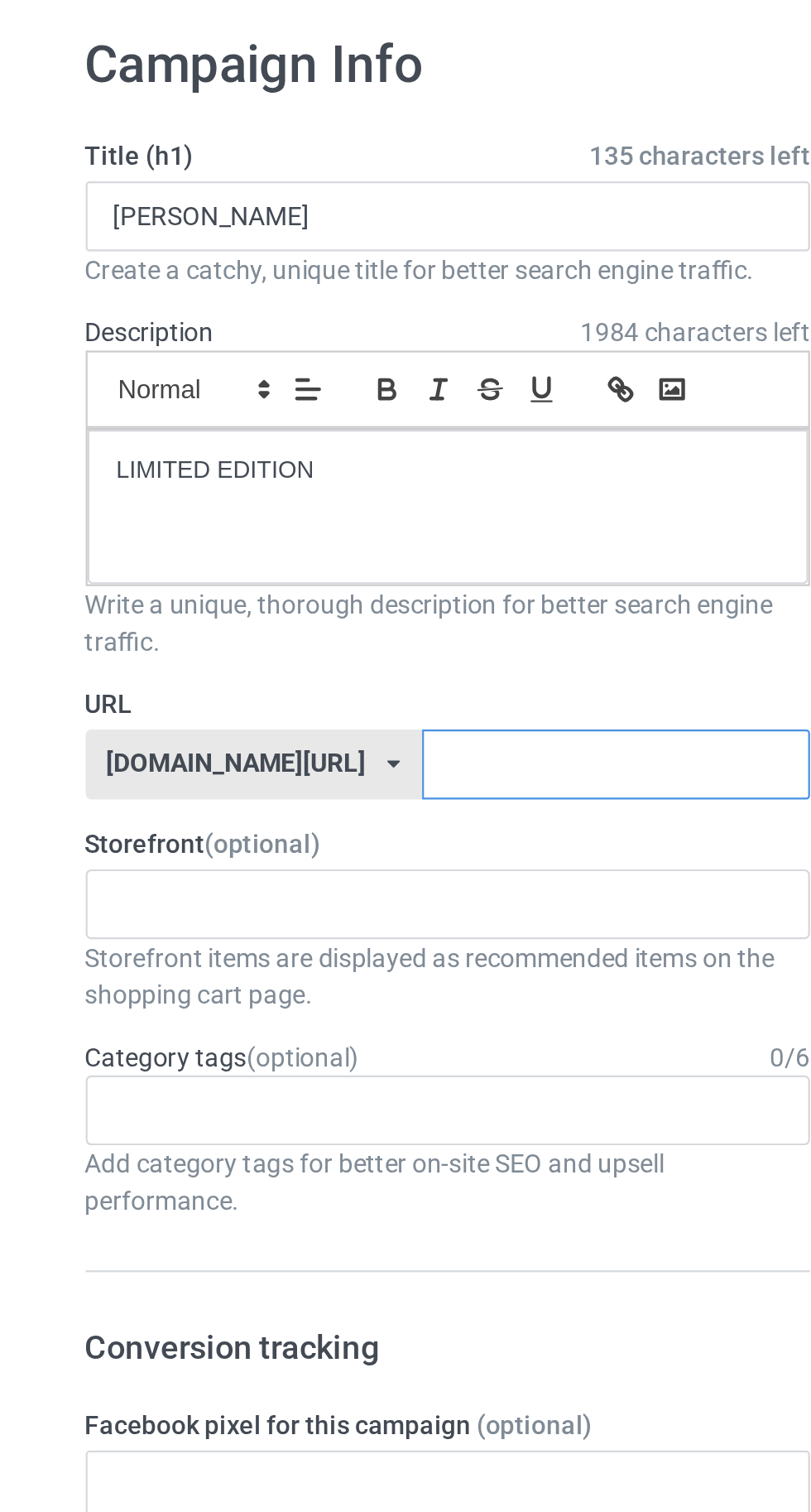
click at [342, 413] on input "text" at bounding box center [345, 412] width 175 height 32
type input "Bdh"
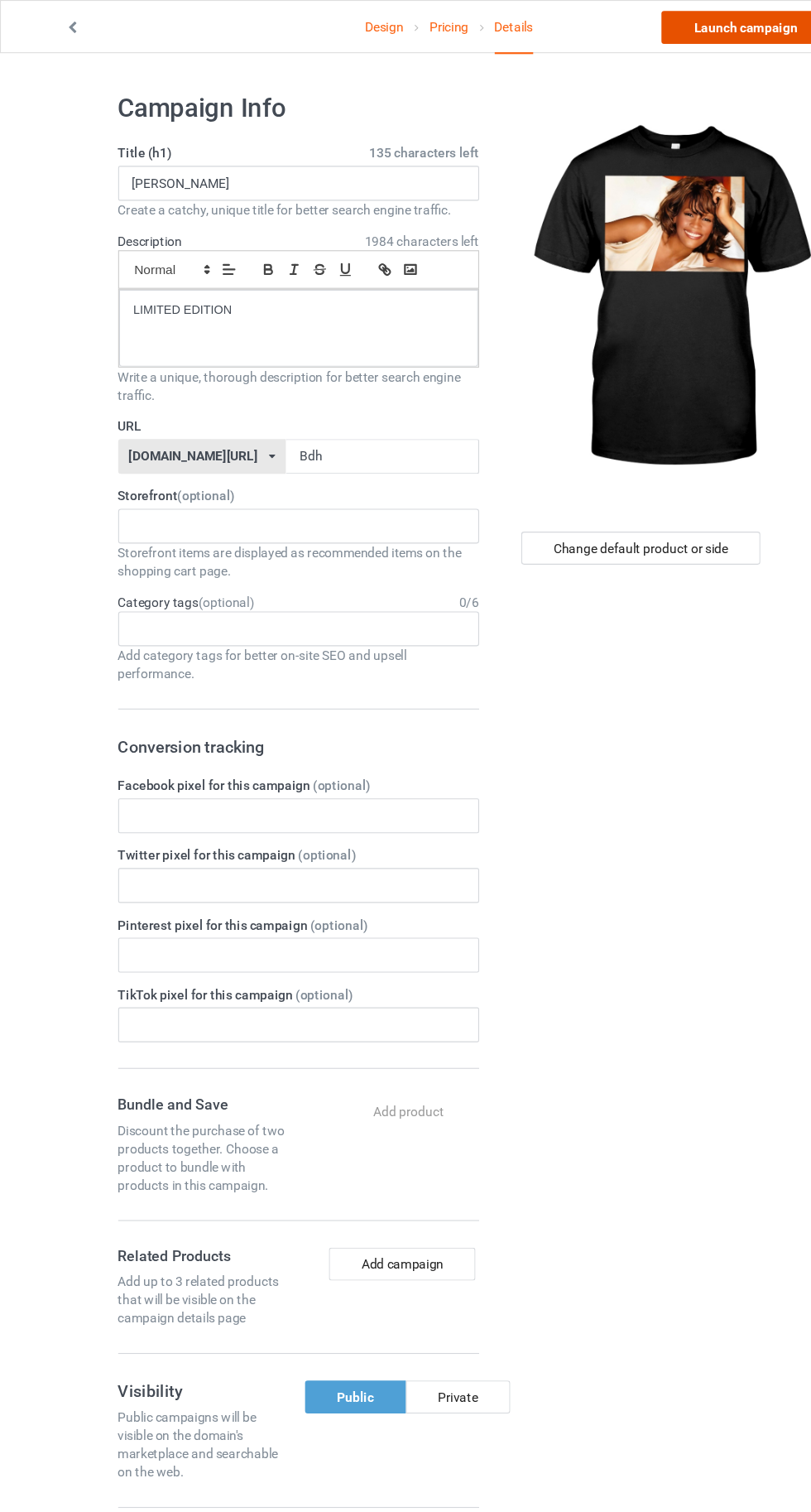
click at [639, 31] on link "Launch campaign" at bounding box center [673, 25] width 152 height 30
